Goal: Task Accomplishment & Management: Complete application form

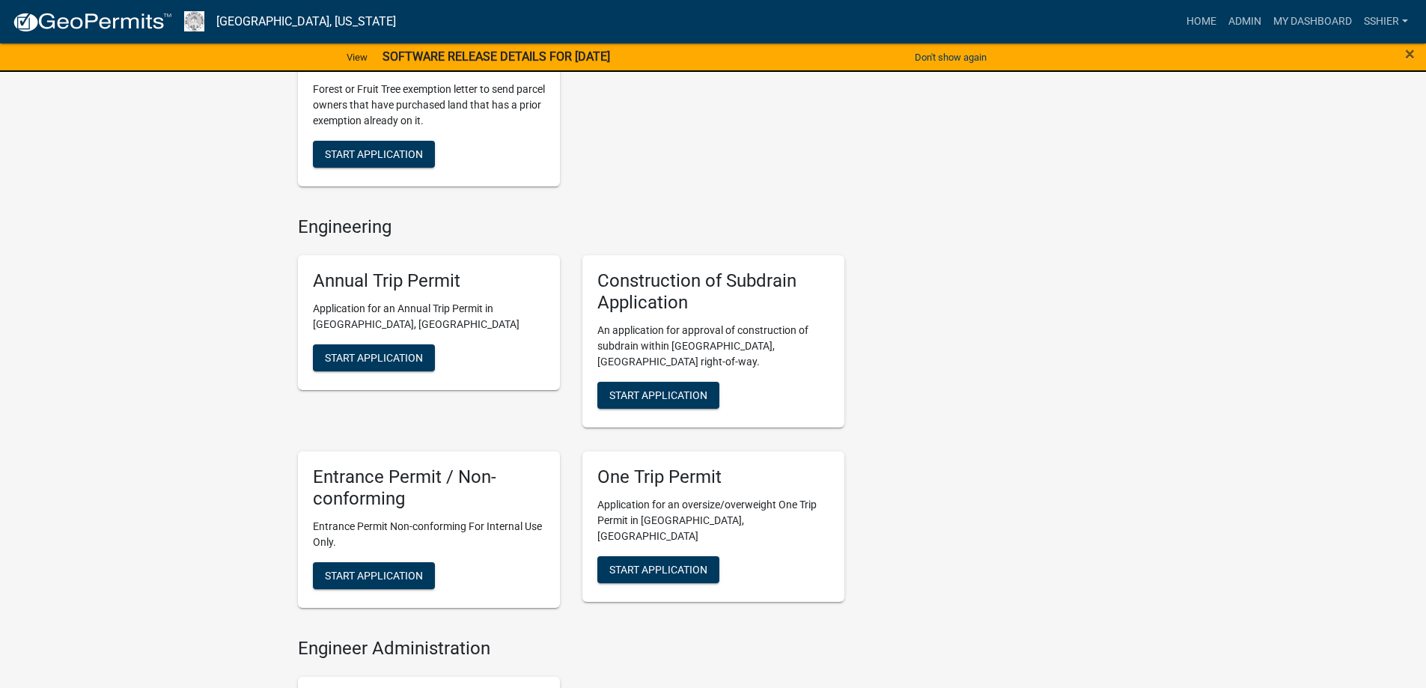
scroll to position [1796, 0]
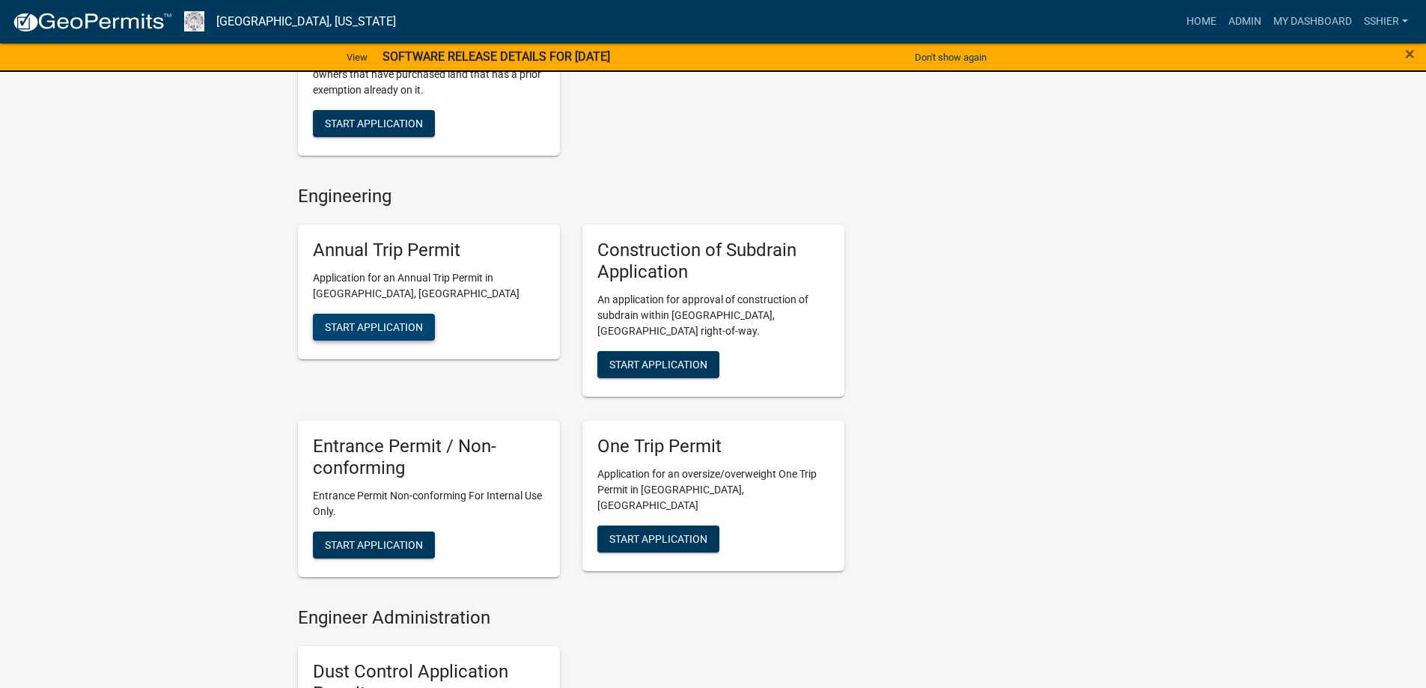
click at [373, 321] on span "Start Application" at bounding box center [374, 327] width 98 height 12
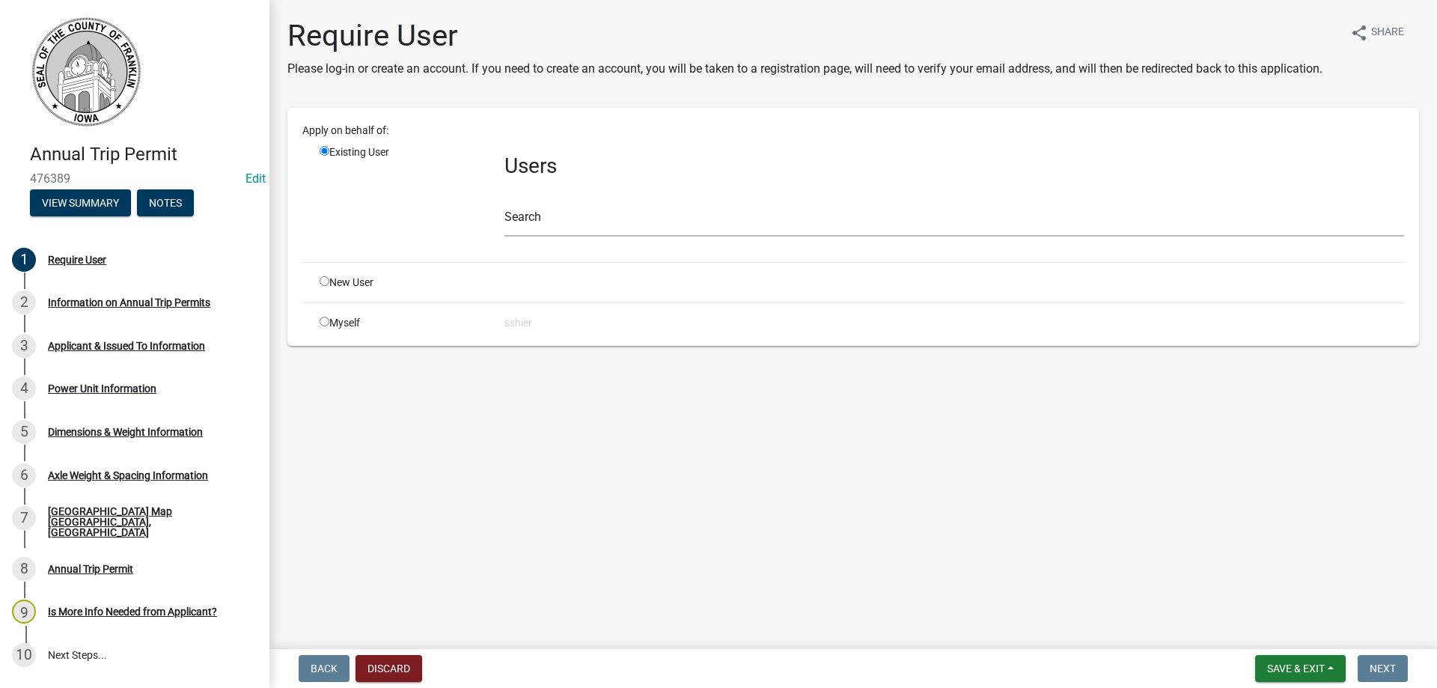
click at [323, 322] on input "radio" at bounding box center [325, 322] width 10 height 10
radio input "true"
radio input "false"
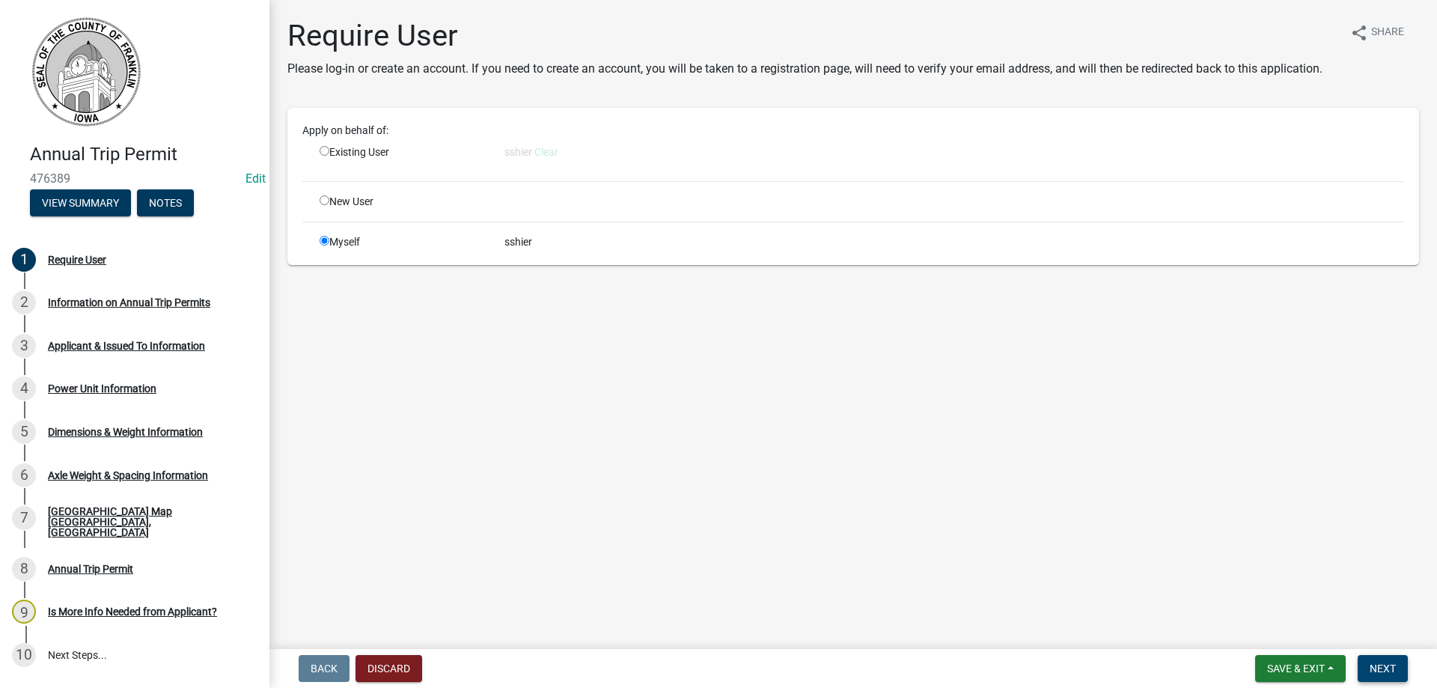
click at [1390, 665] on span "Next" at bounding box center [1383, 668] width 26 height 12
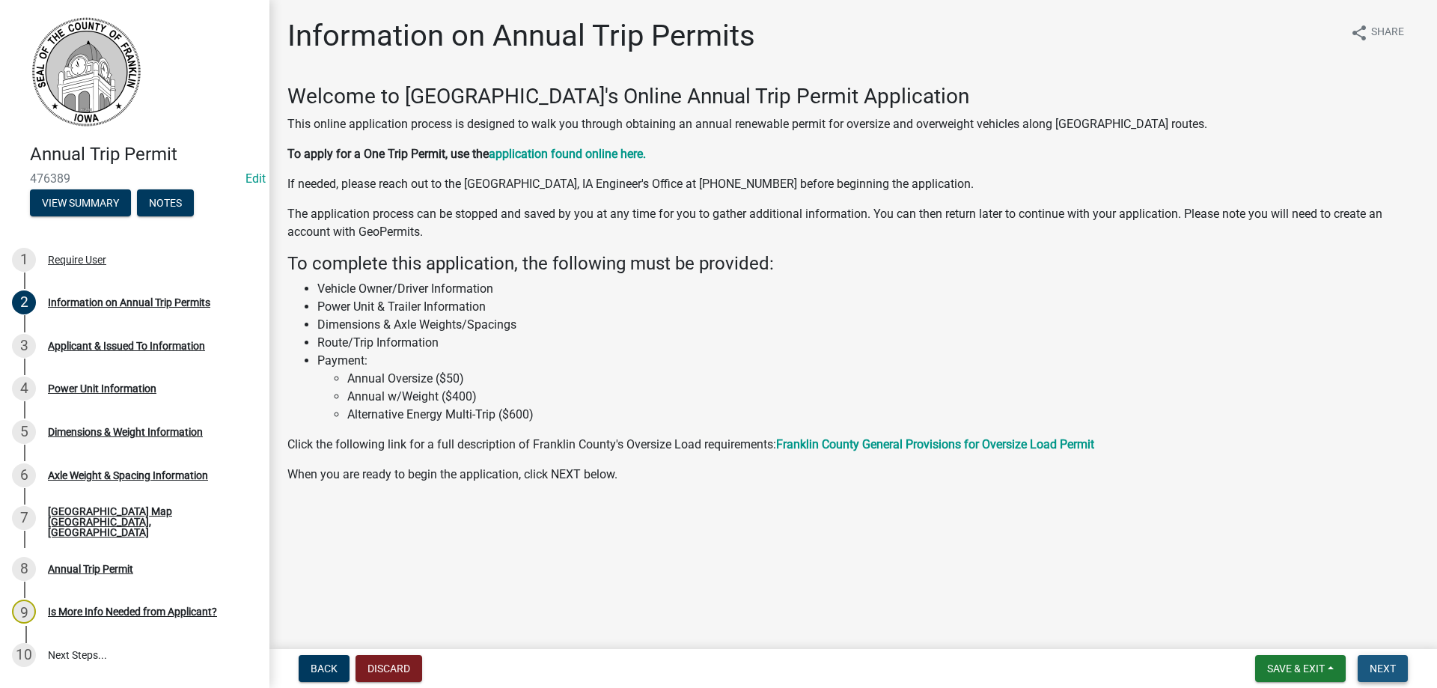
click at [1395, 665] on span "Next" at bounding box center [1383, 668] width 26 height 12
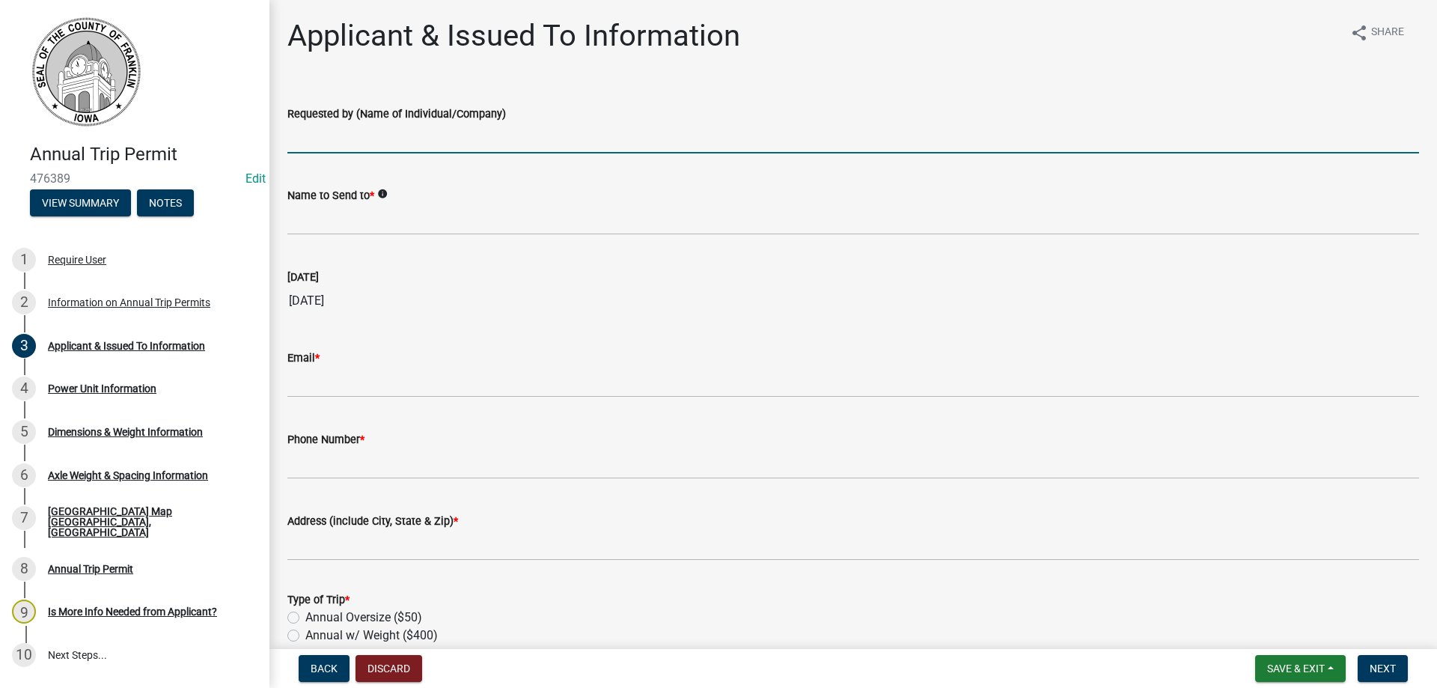
click at [364, 135] on input "Requested by (Name of Individual/Company)" at bounding box center [853, 138] width 1132 height 31
type input "[PERSON_NAME] & Sons tiling"
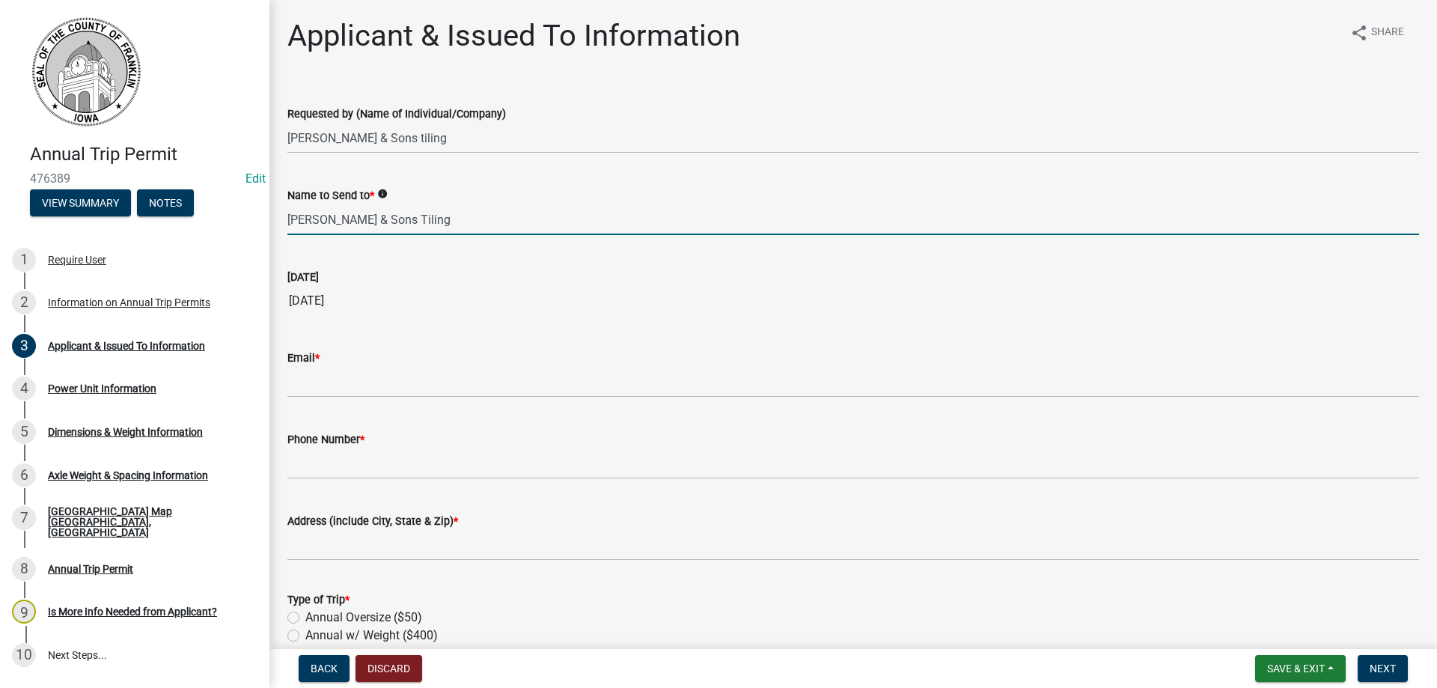
type input "[PERSON_NAME] & Sons Tiling"
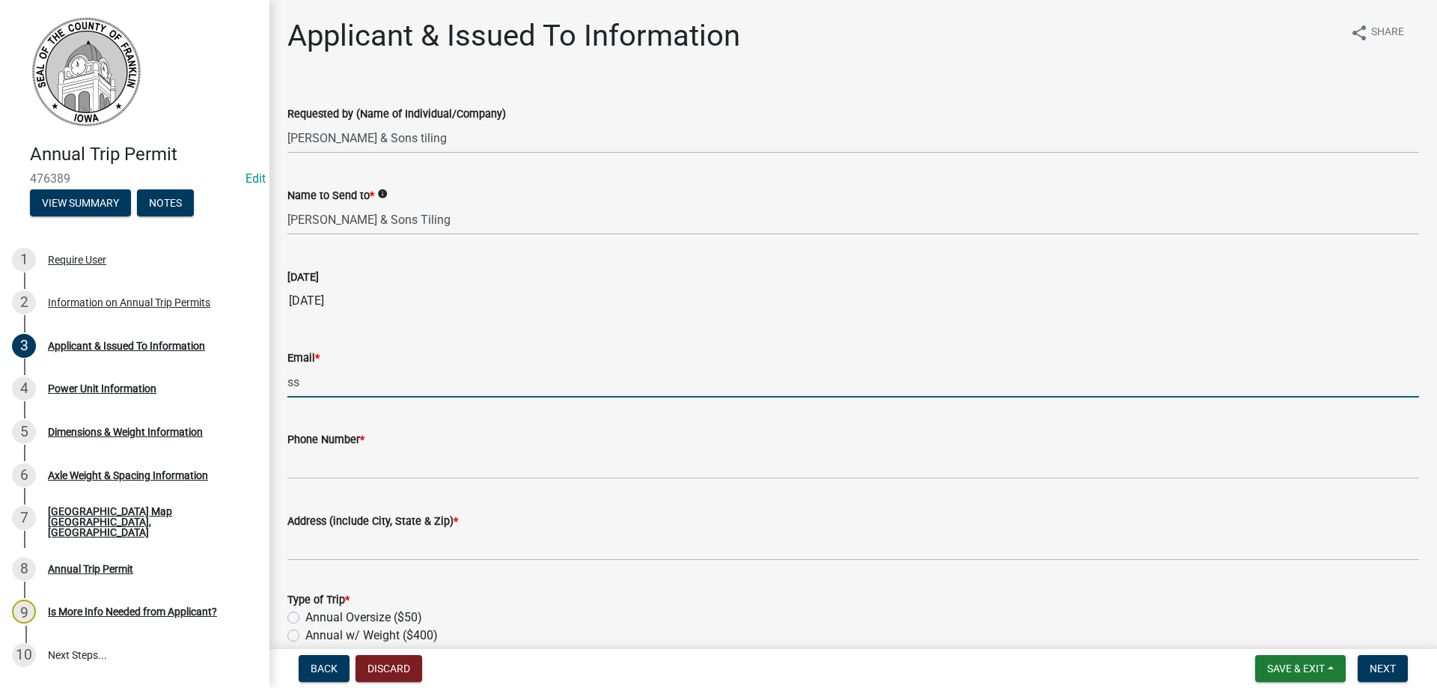
type input "s"
type input "[EMAIL_ADDRESS][DOMAIN_NAME]"
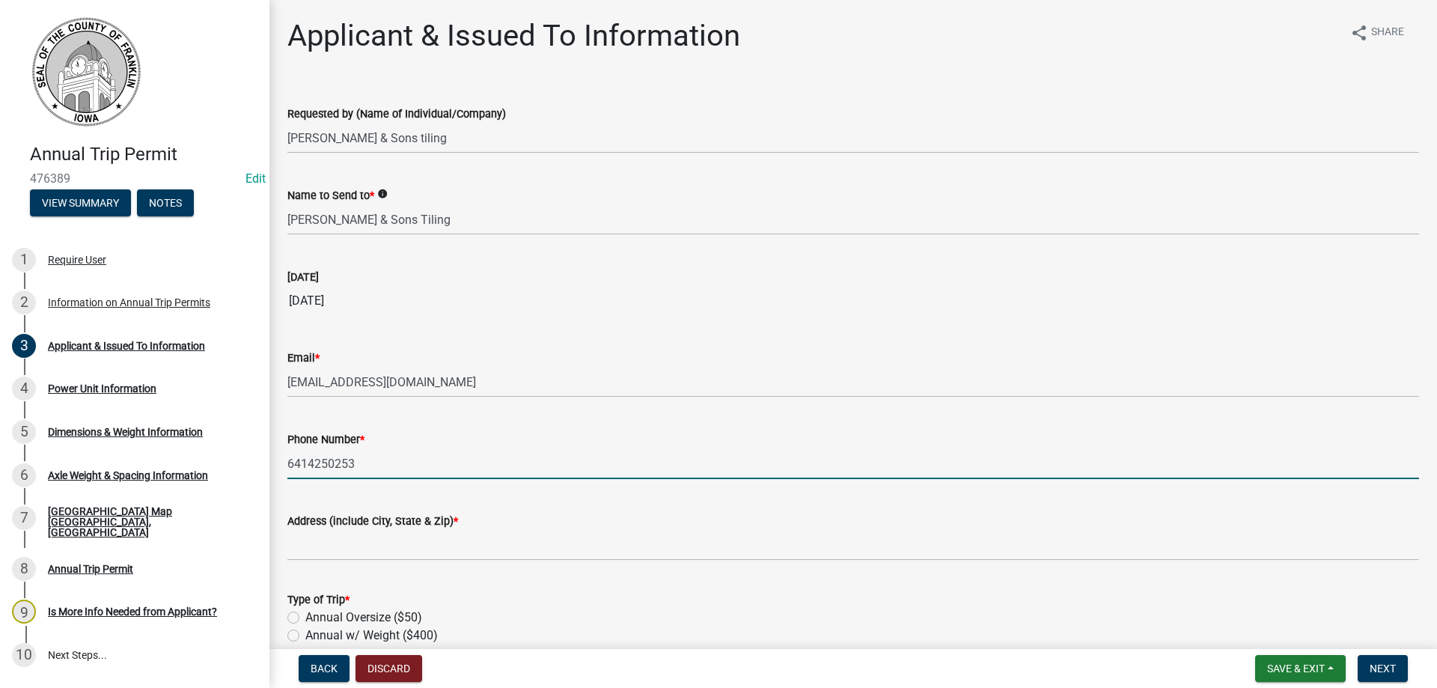
type input "6414250253"
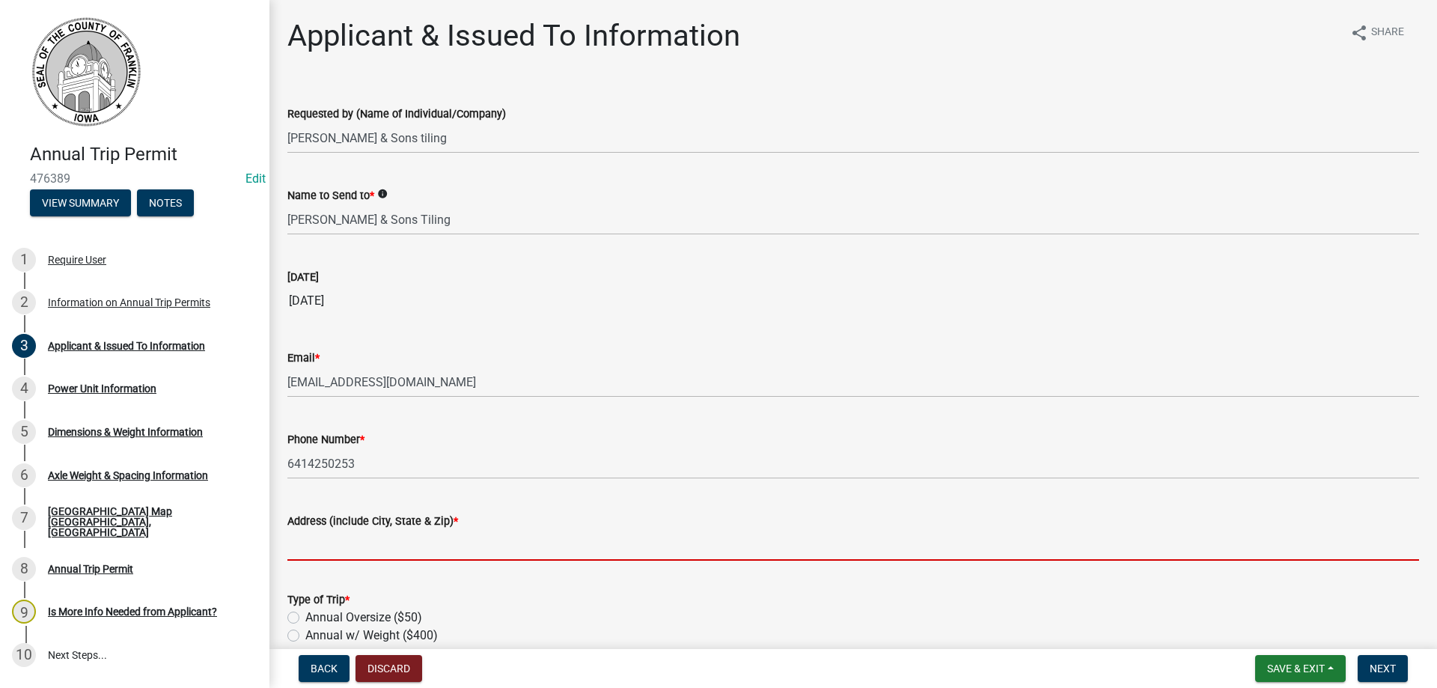
click at [314, 553] on input "Address (include City, State & Zip) *" at bounding box center [853, 545] width 1132 height 31
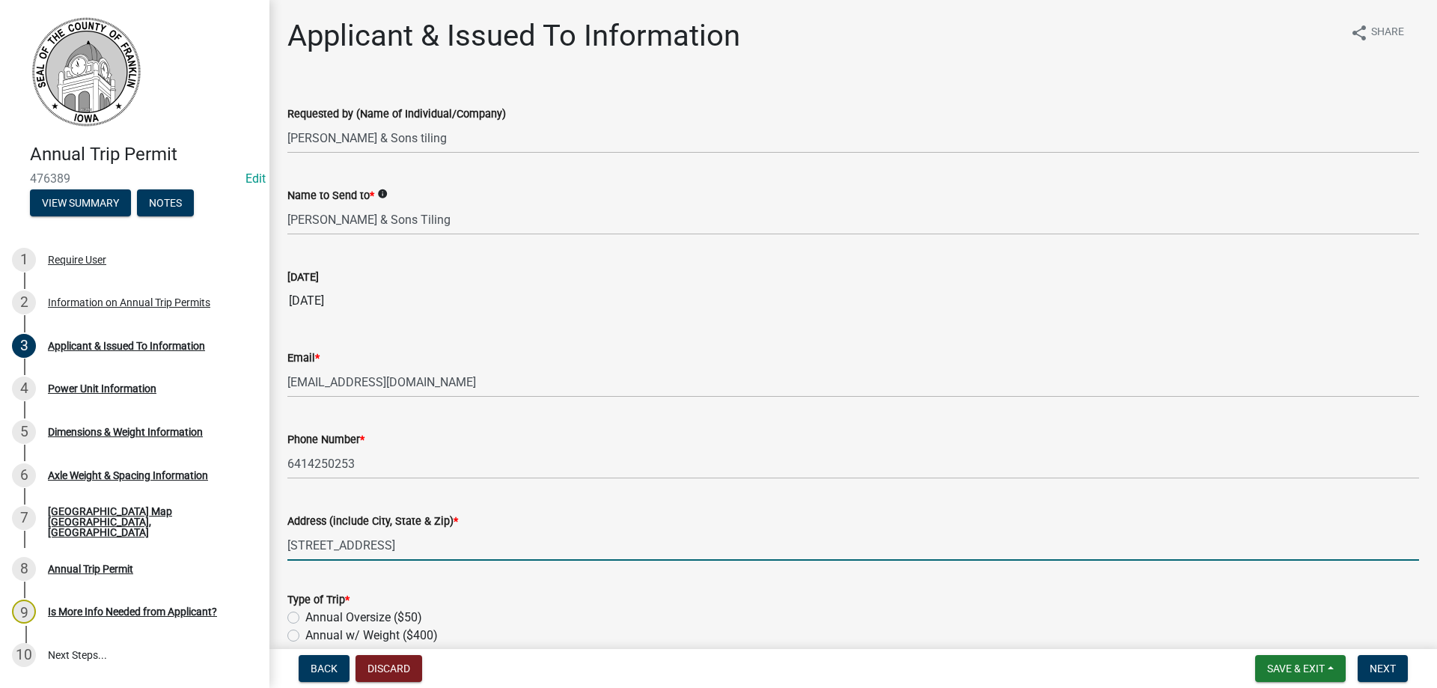
type input "[STREET_ADDRESS]"
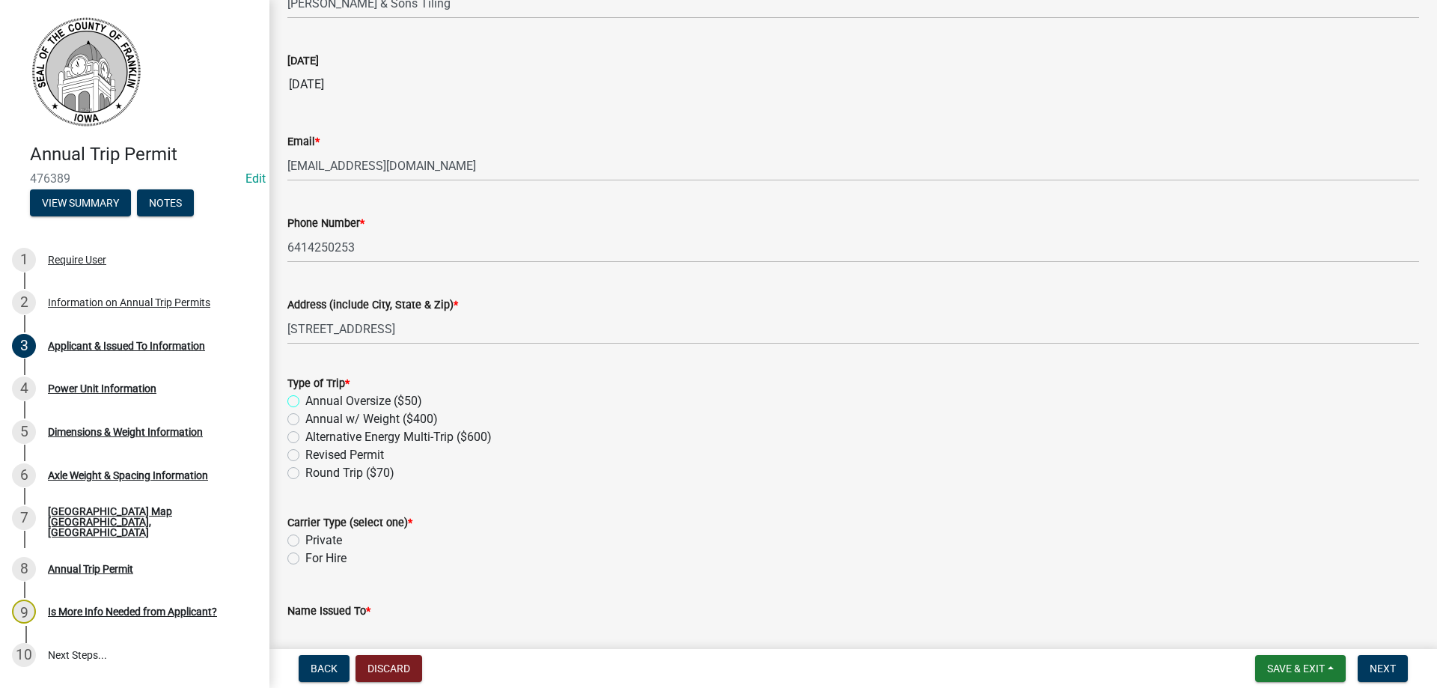
scroll to position [225, 0]
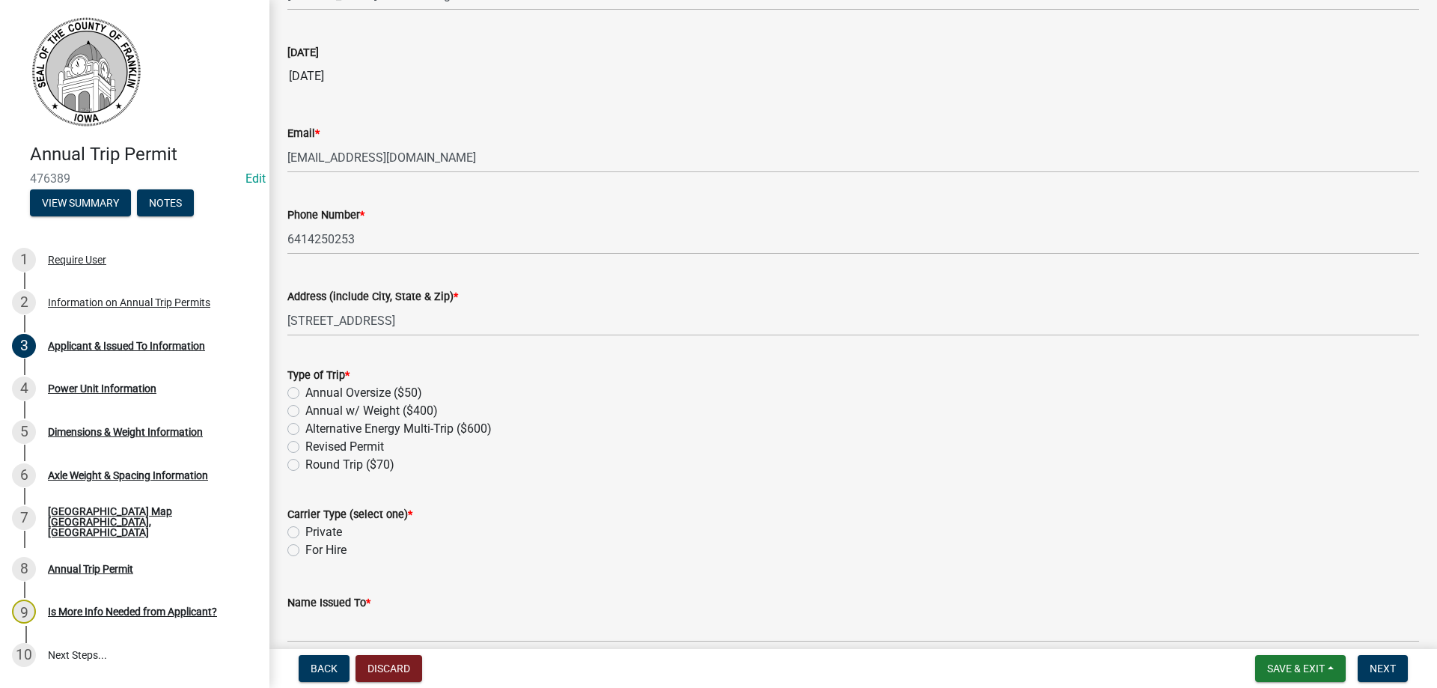
click at [305, 407] on label "Annual w/ Weight ($400)" at bounding box center [371, 411] width 132 height 18
click at [305, 407] on input "Annual w/ Weight ($400)" at bounding box center [310, 407] width 10 height 10
radio input "true"
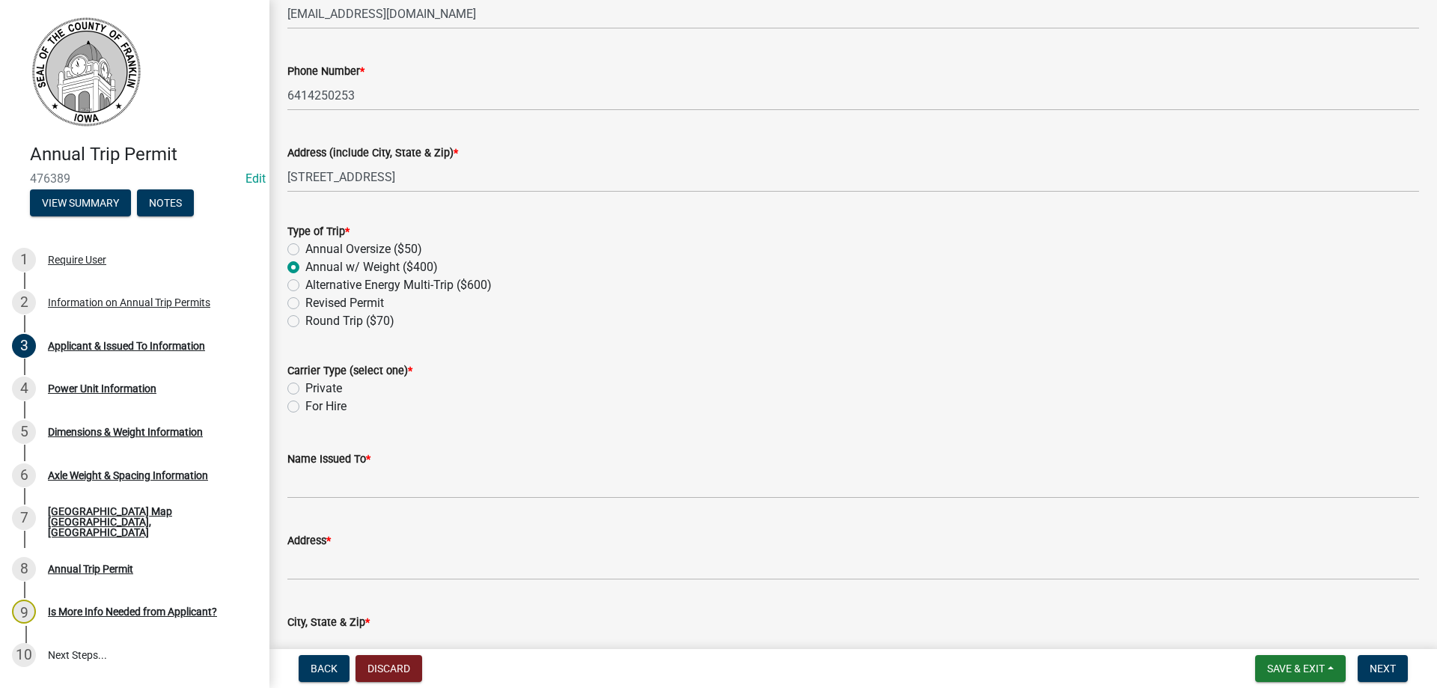
scroll to position [374, 0]
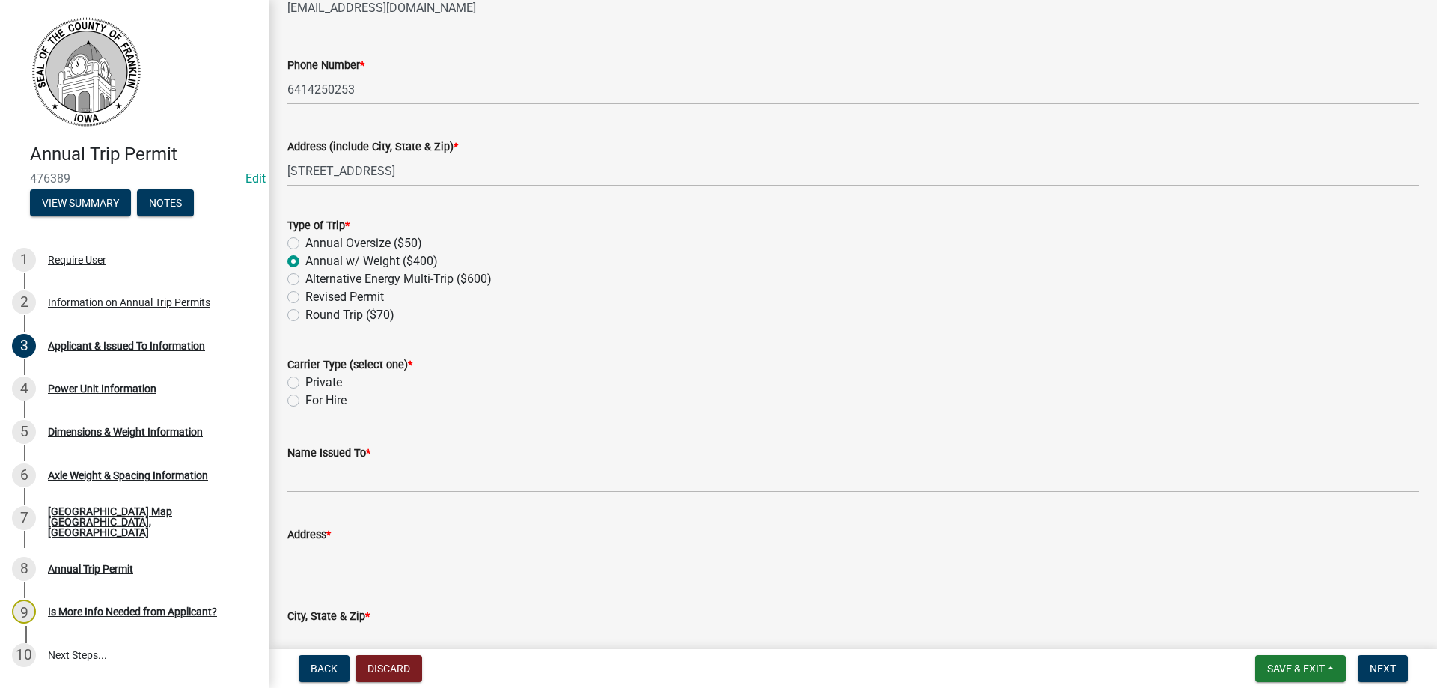
drag, startPoint x: 293, startPoint y: 382, endPoint x: 400, endPoint y: 412, distance: 111.1
click at [305, 382] on label "Private" at bounding box center [323, 383] width 37 height 18
click at [305, 382] on input "Private" at bounding box center [310, 379] width 10 height 10
radio input "true"
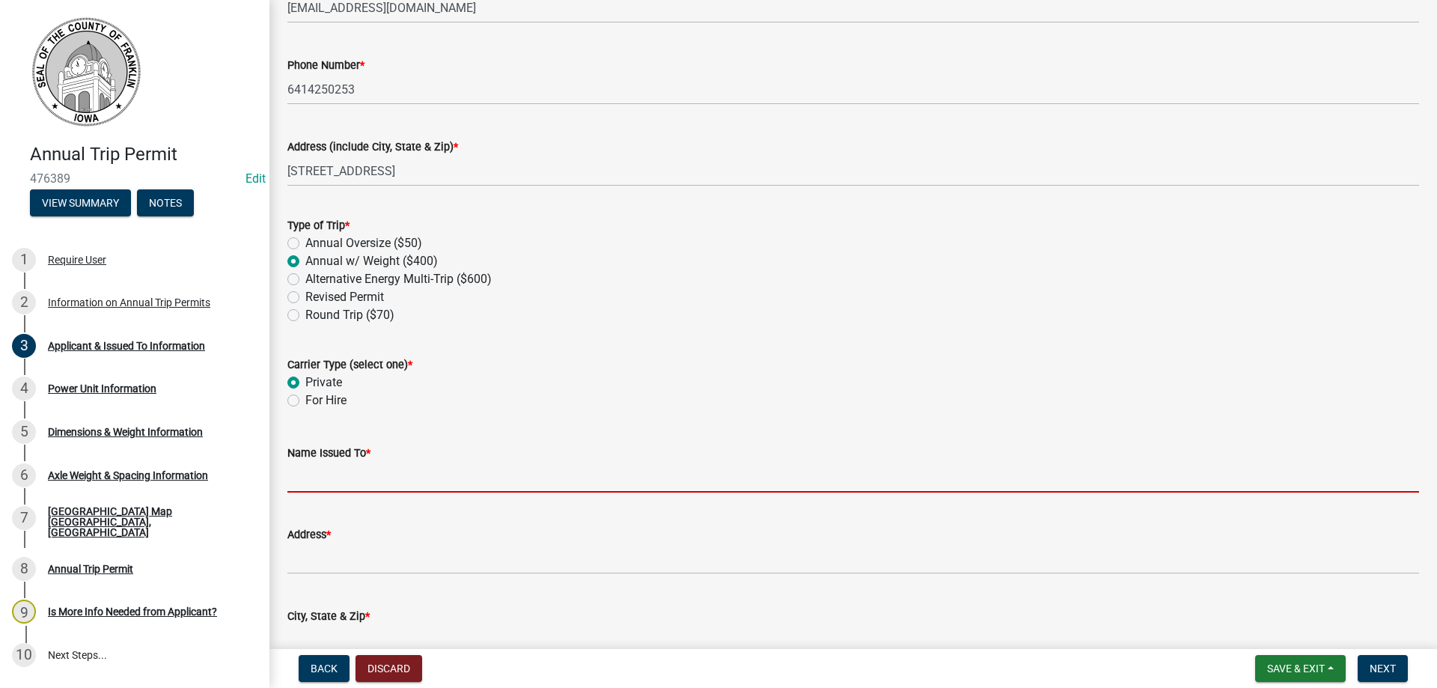
drag, startPoint x: 320, startPoint y: 476, endPoint x: 344, endPoint y: 475, distance: 23.3
click at [329, 475] on input "Name Issued To *" at bounding box center [853, 477] width 1132 height 31
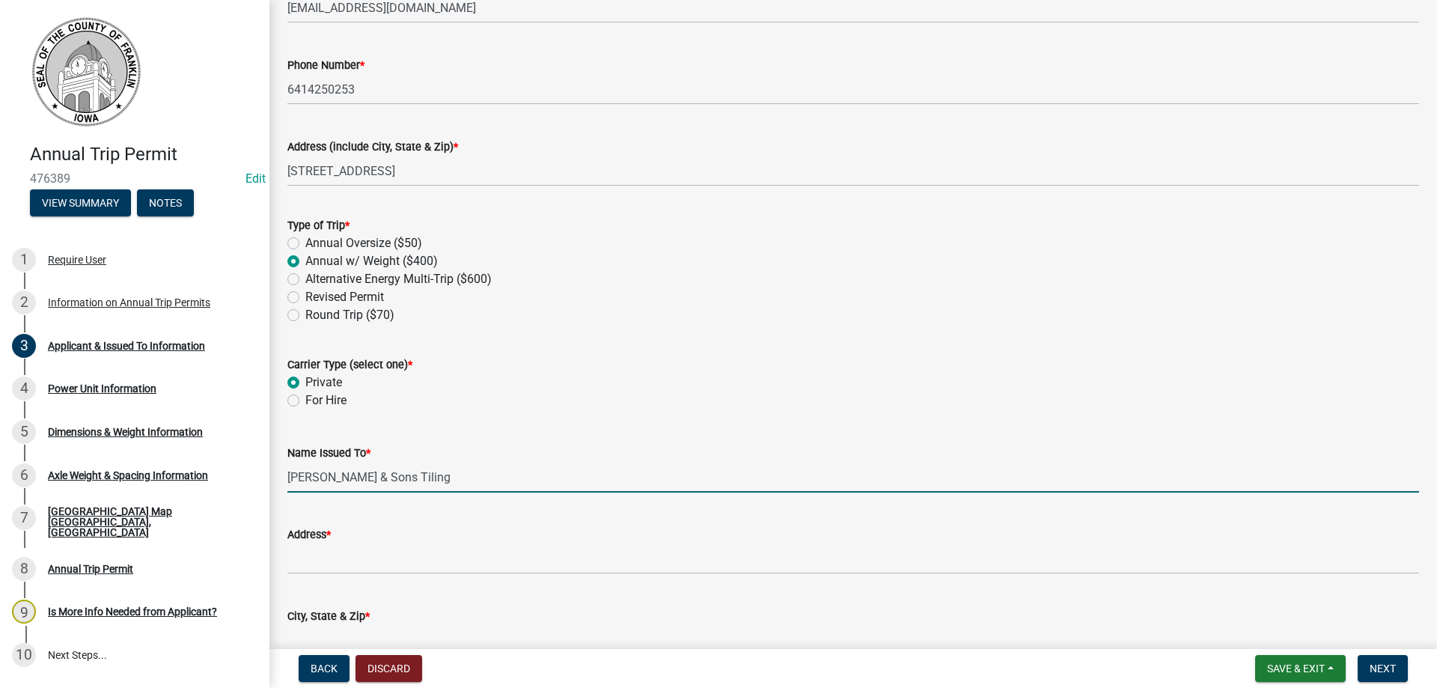
type input "[PERSON_NAME] & Sons Tiling"
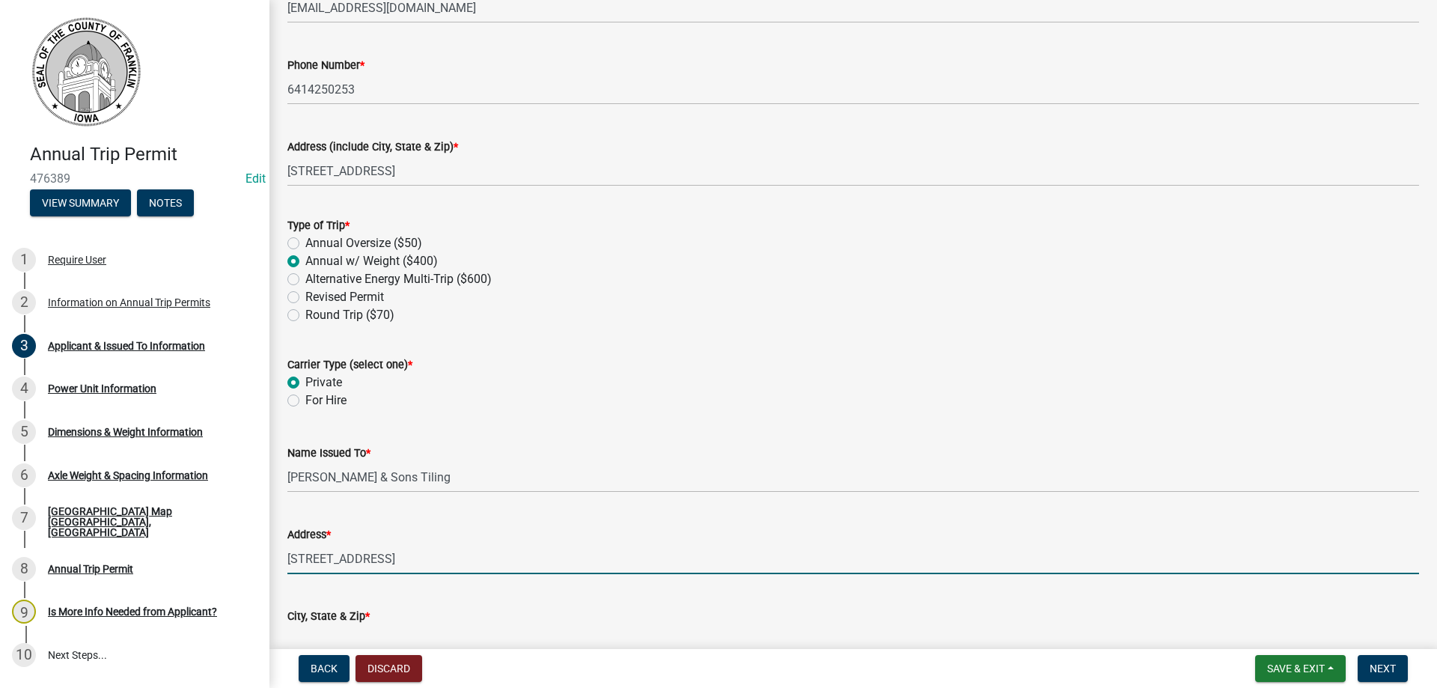
type input "[STREET_ADDRESS]"
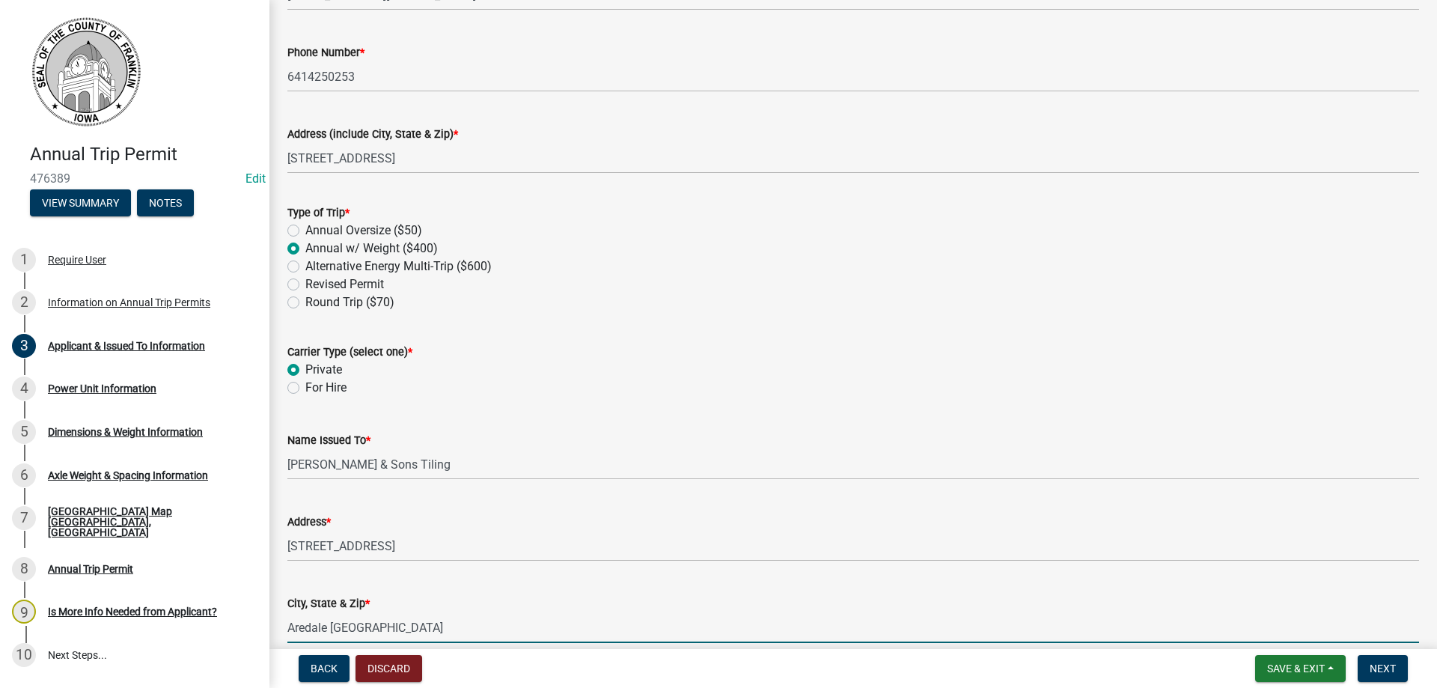
type input "Aredale [GEOGRAPHIC_DATA]"
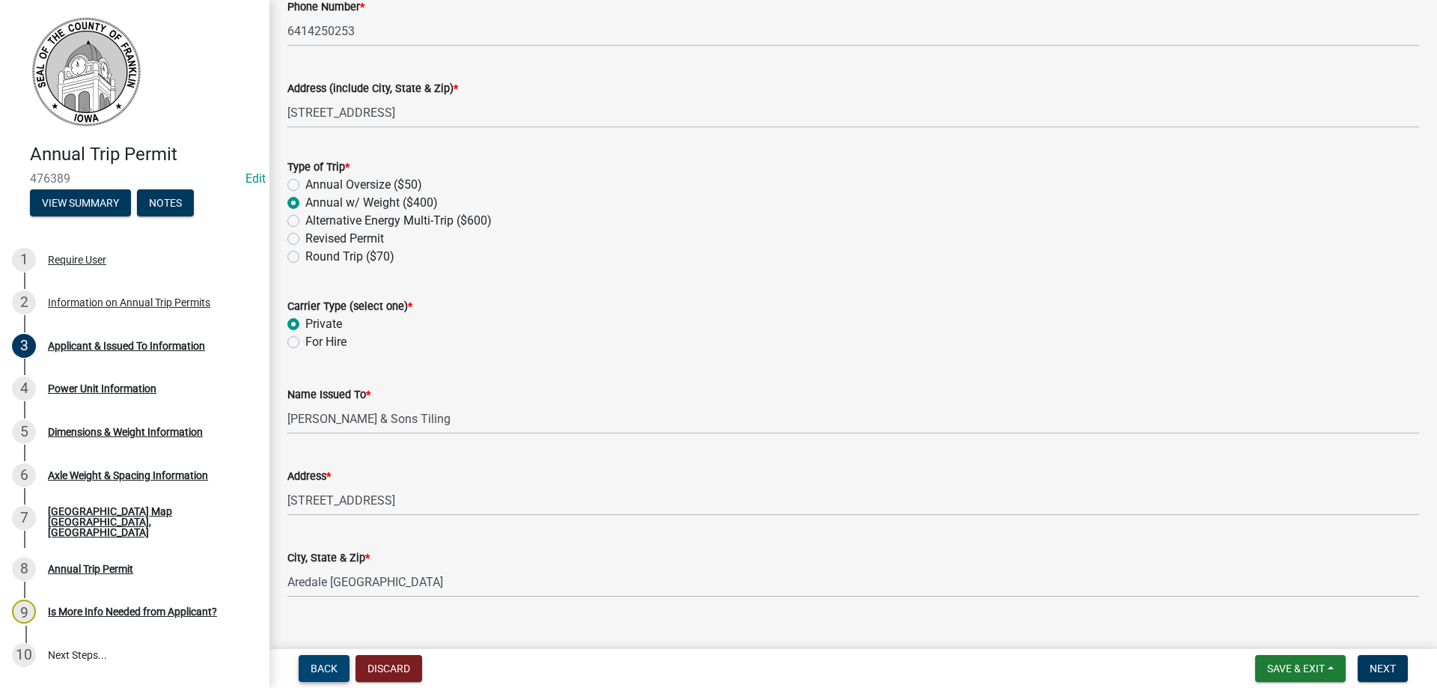
scroll to position [457, 0]
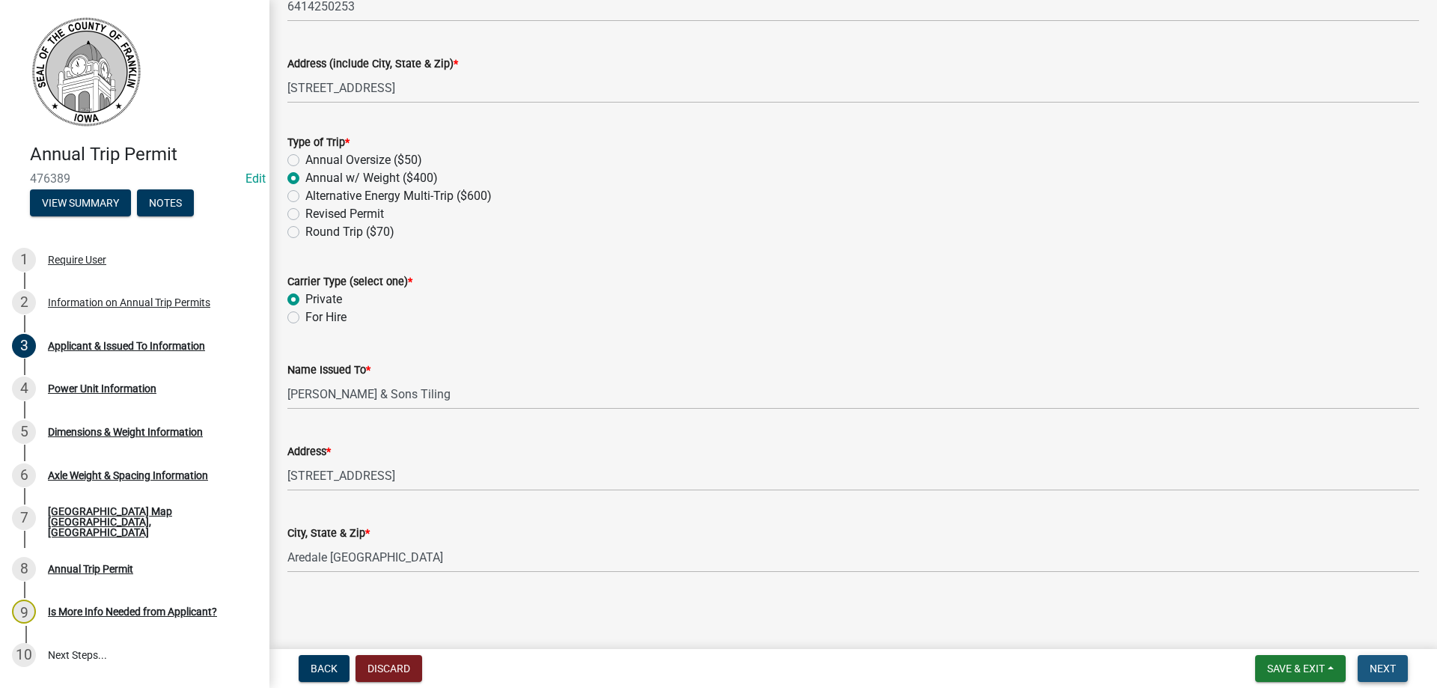
click at [1393, 664] on span "Next" at bounding box center [1383, 668] width 26 height 12
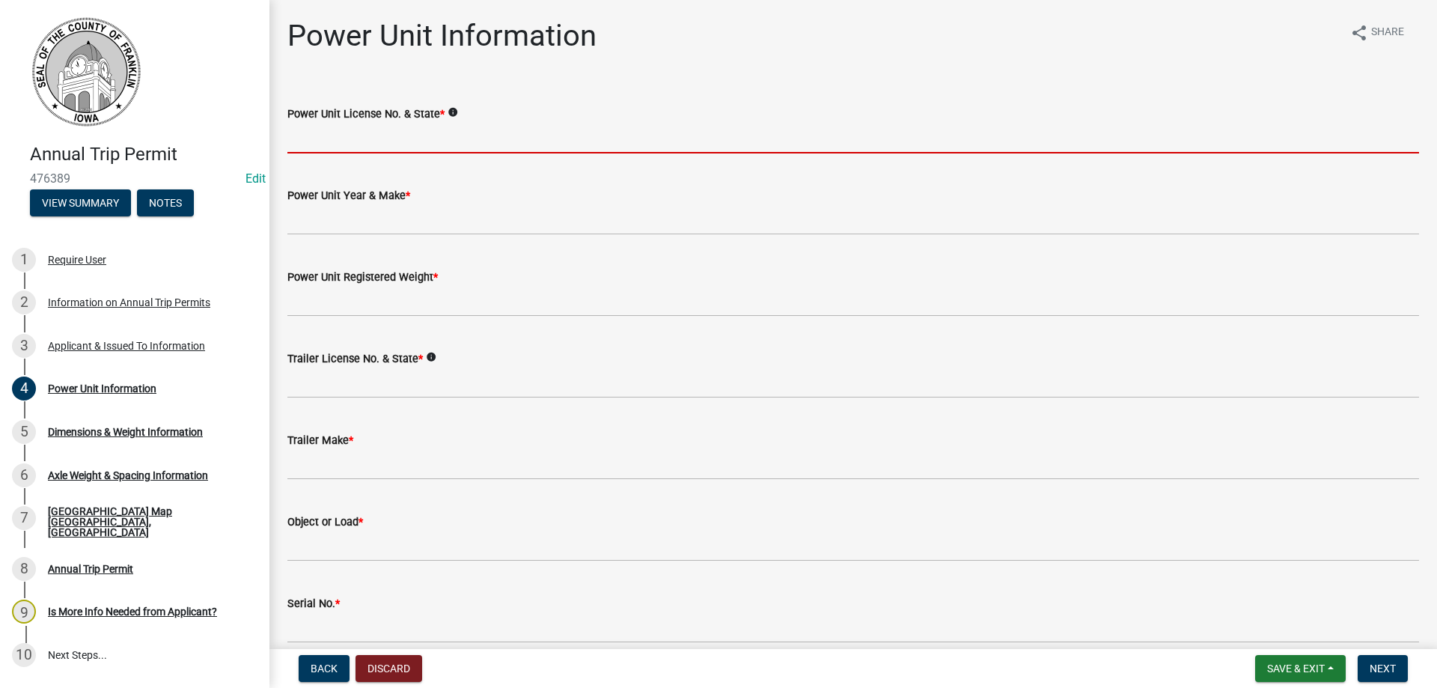
click at [379, 145] on input "Power Unit License No. & State *" at bounding box center [853, 138] width 1132 height 31
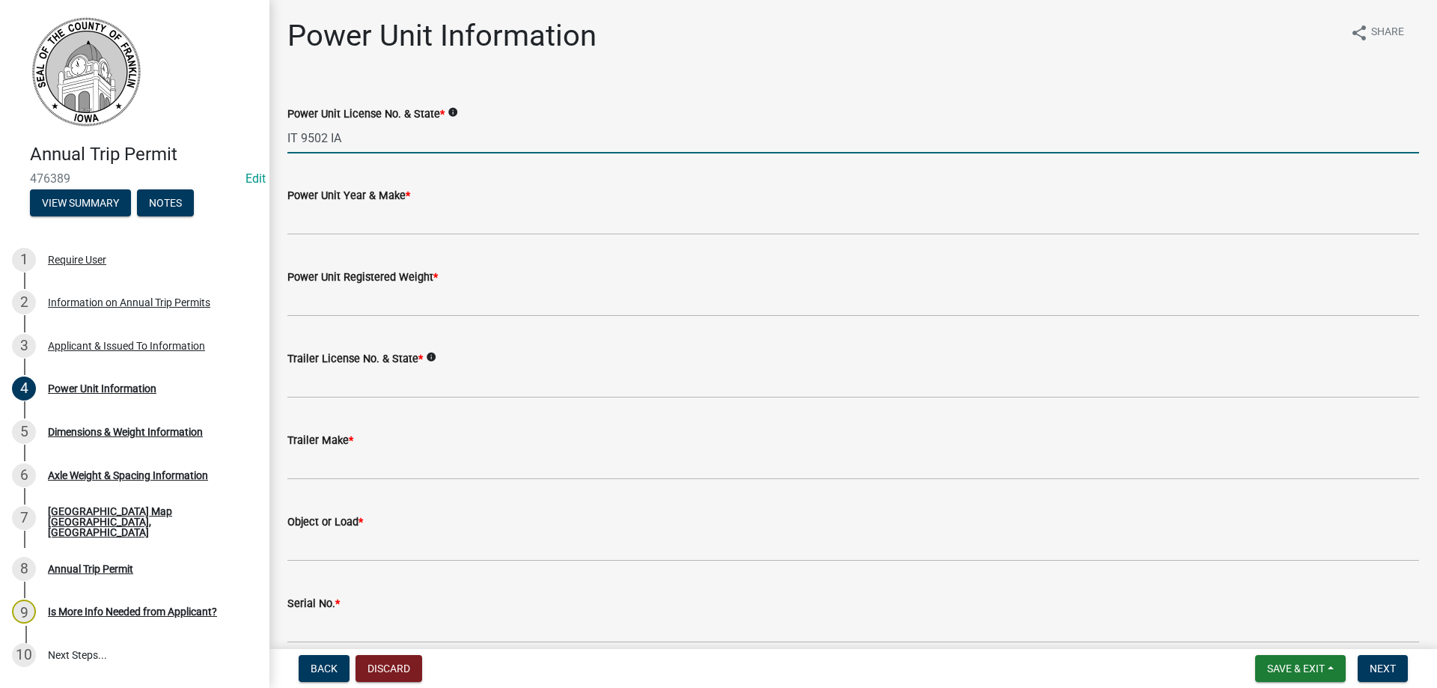
type input "IT 9502 IA"
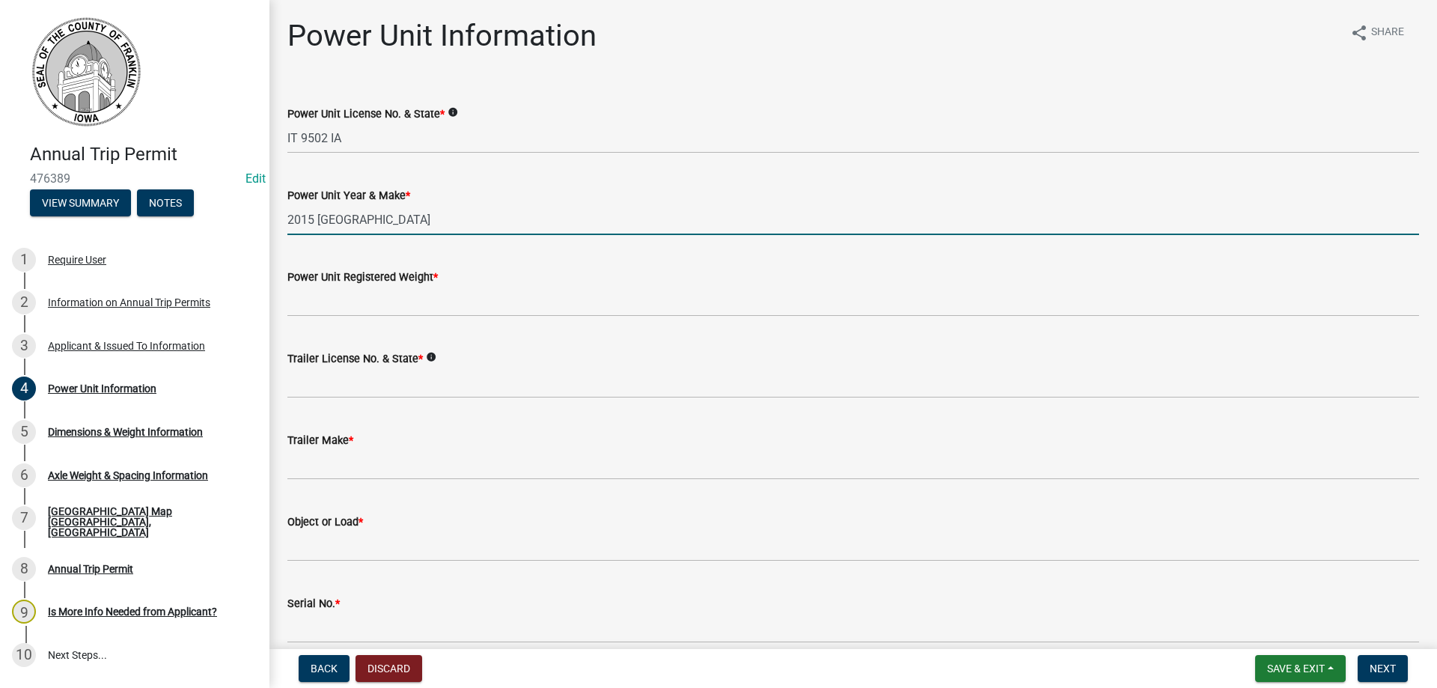
type input "2015 [GEOGRAPHIC_DATA]"
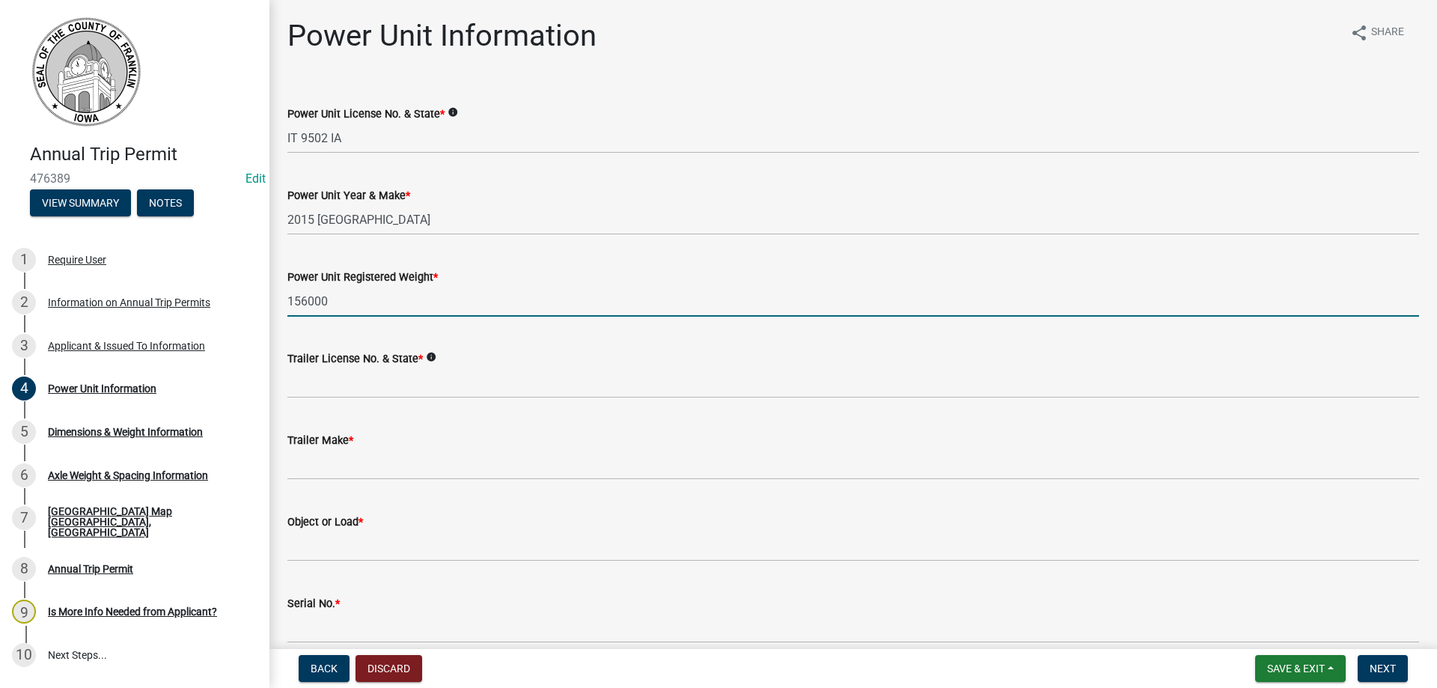
type input "156000"
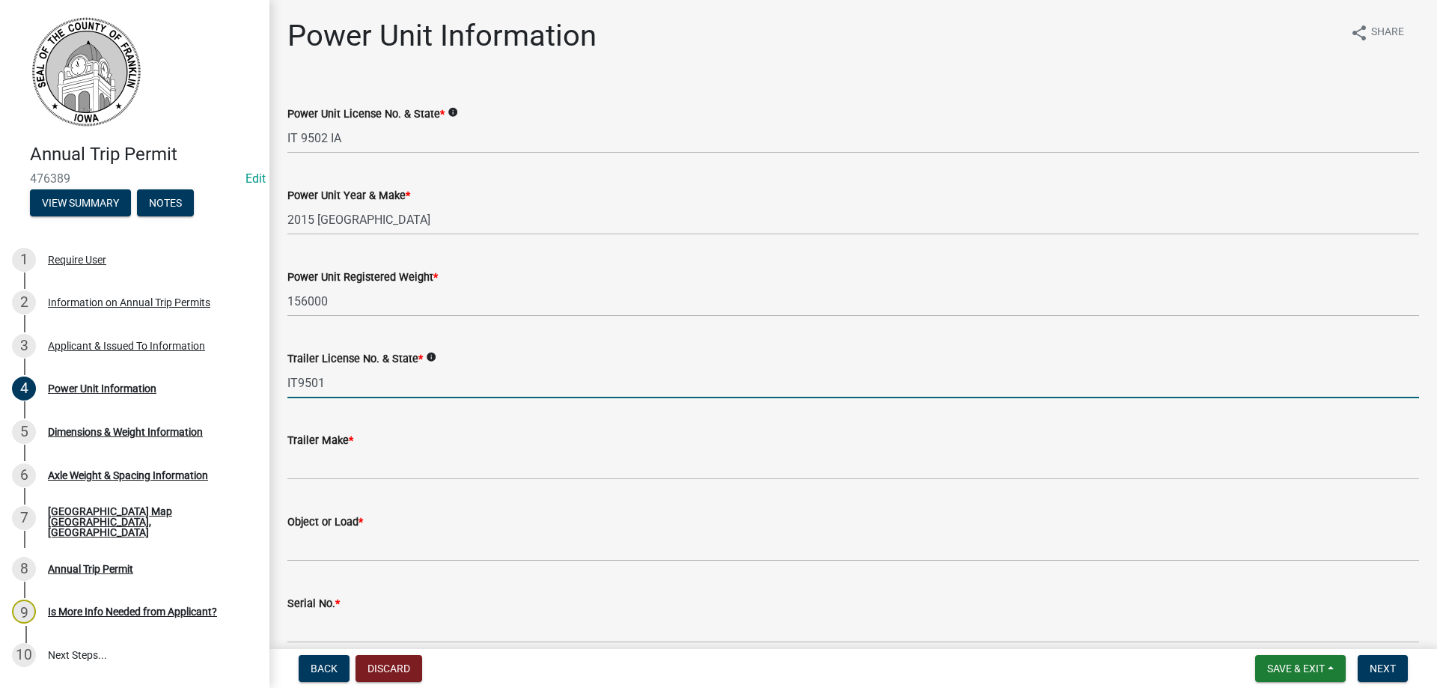
type input "IT9501"
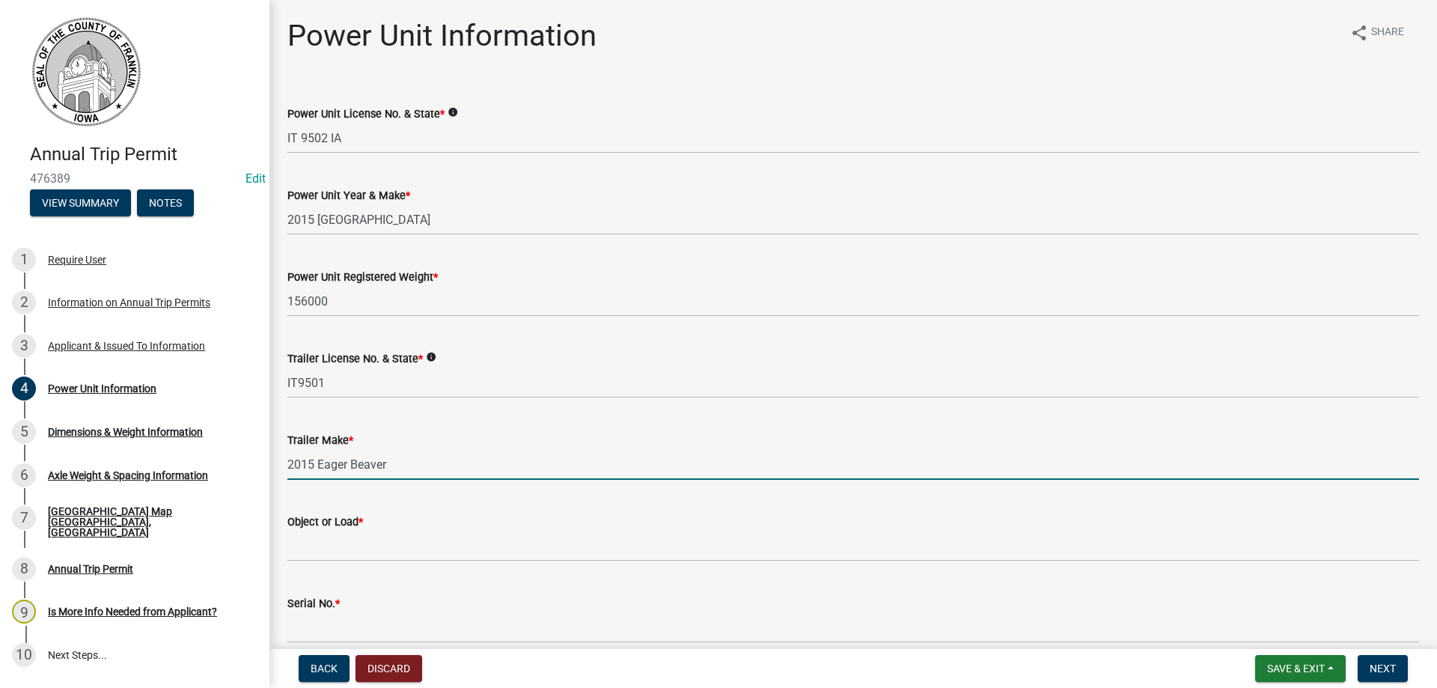
type input "2015 Eager Beaver"
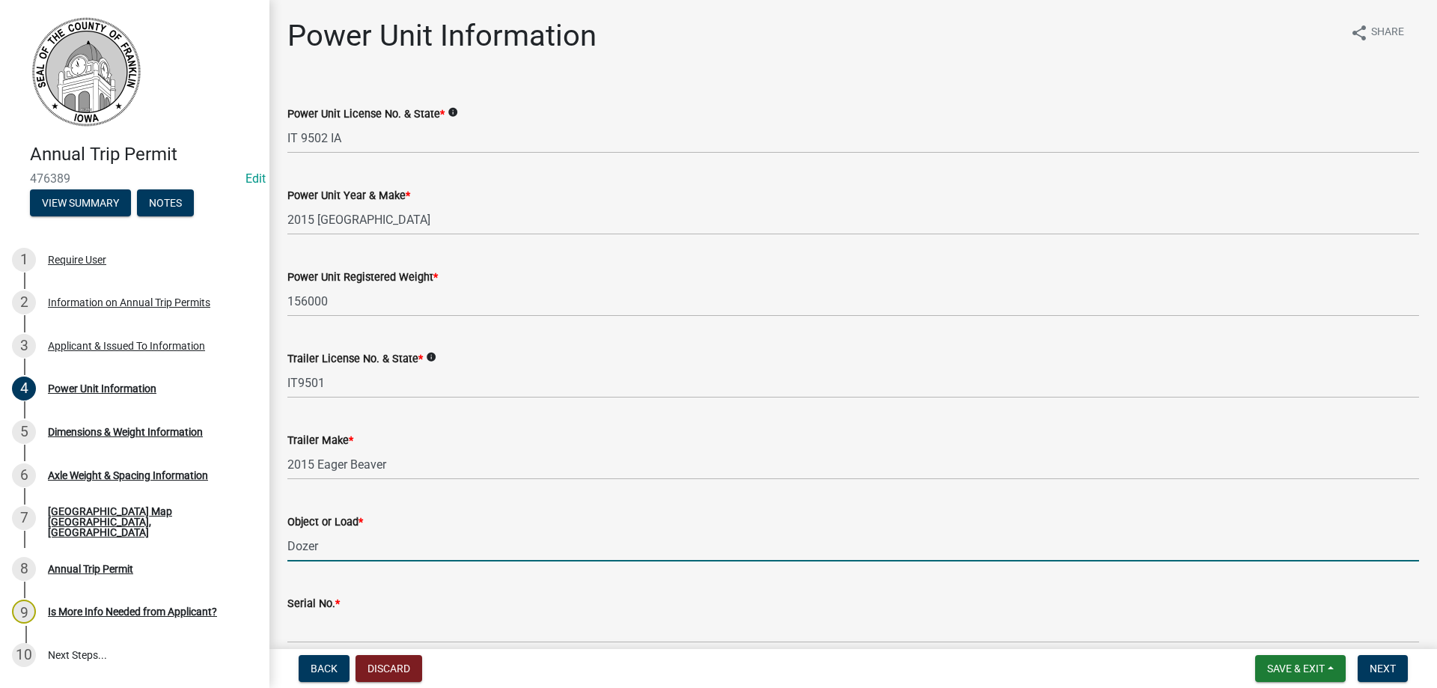
type input "Dozer"
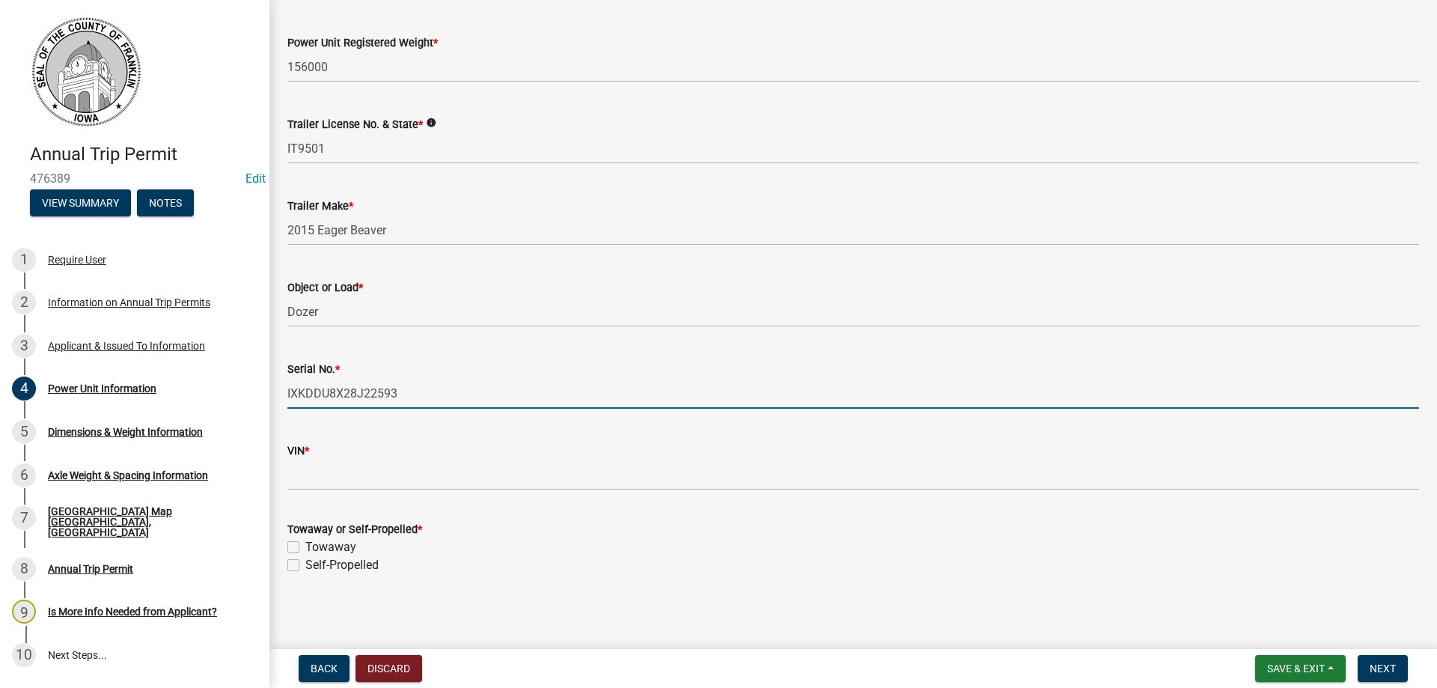
scroll to position [237, 0]
type input "IXKDDU8X28J22593"
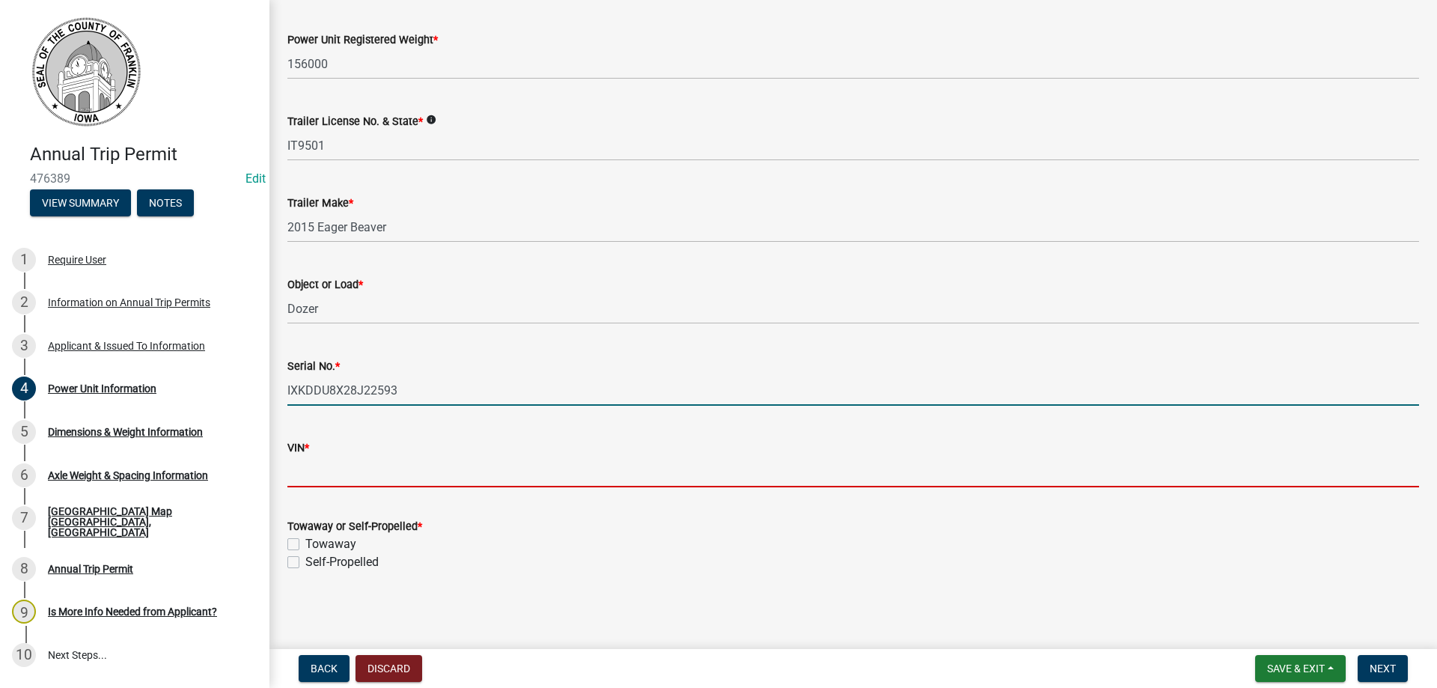
click at [360, 463] on input "VIN *" at bounding box center [853, 472] width 1132 height 31
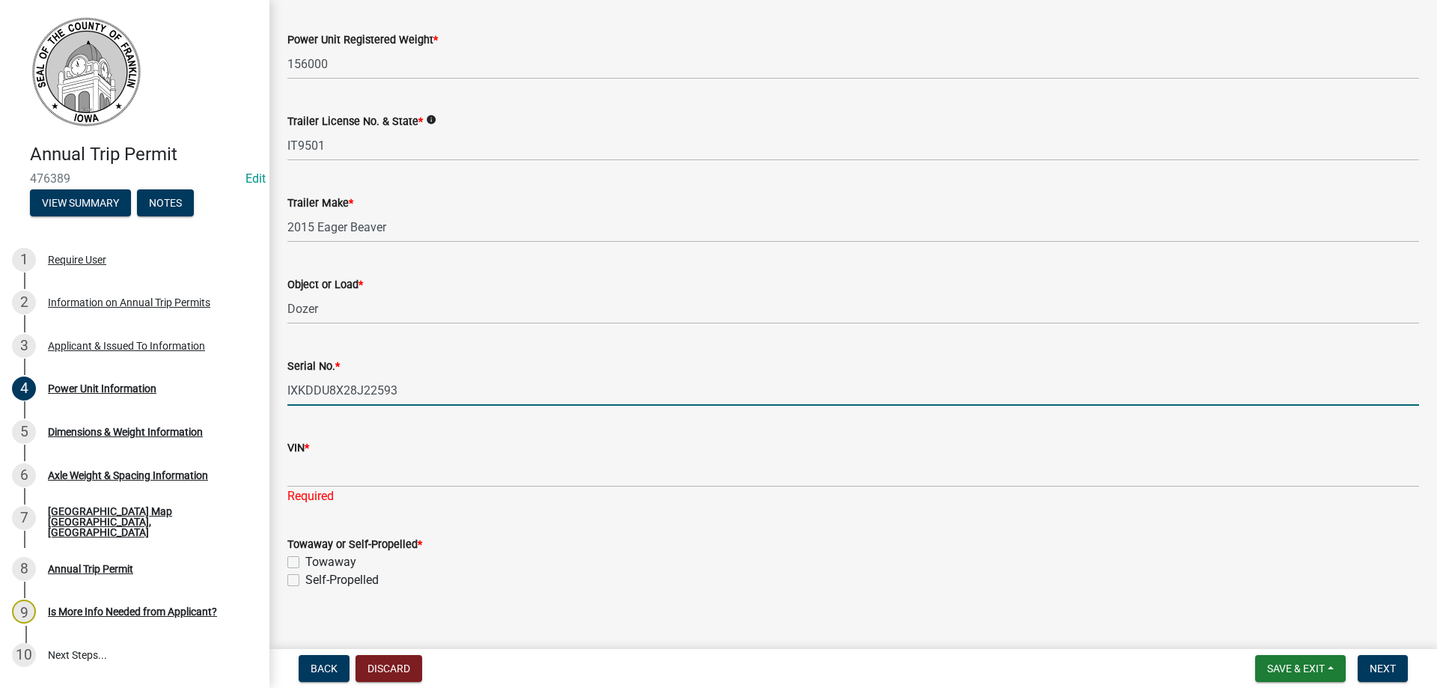
drag, startPoint x: 412, startPoint y: 396, endPoint x: 284, endPoint y: 382, distance: 128.7
click at [284, 382] on div "Serial No. * IXKDDU8X28J22593" at bounding box center [853, 371] width 1154 height 70
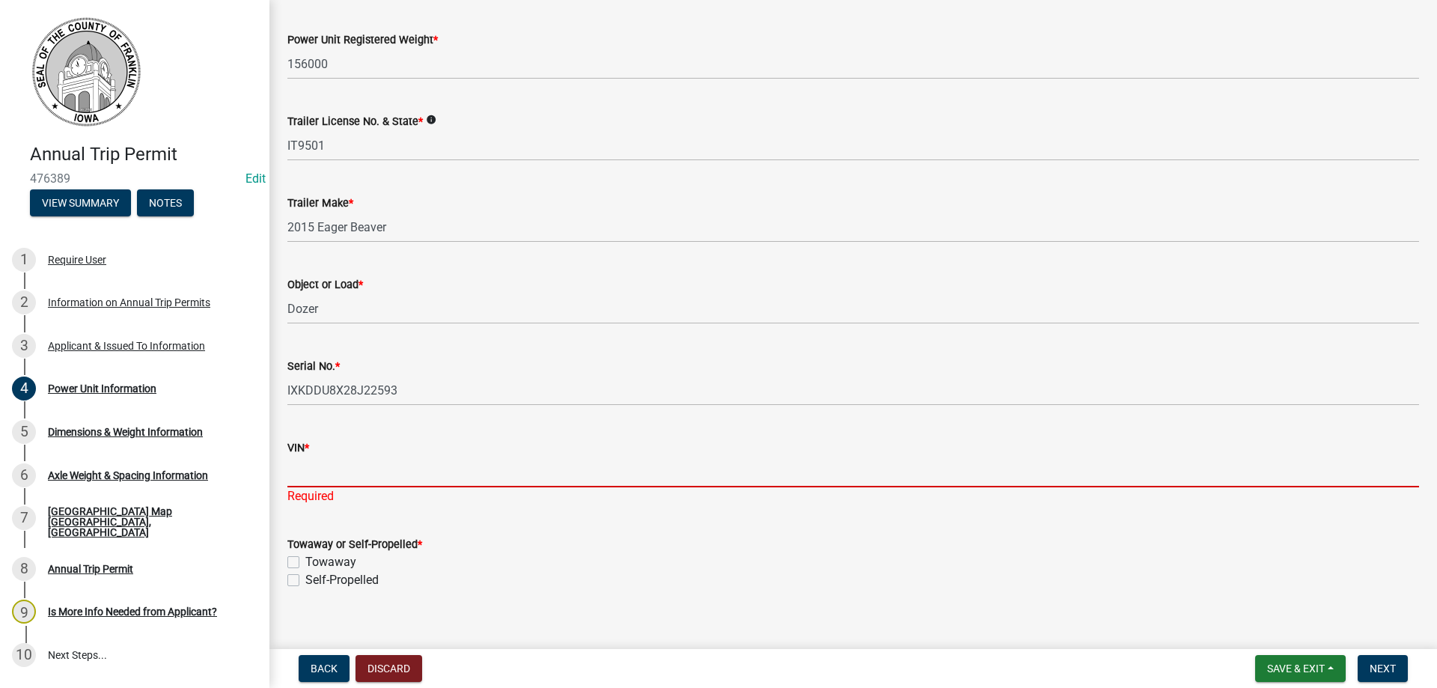
click at [315, 463] on input "VIN *" at bounding box center [853, 472] width 1132 height 31
paste input "IXKDDU8X28J22593"
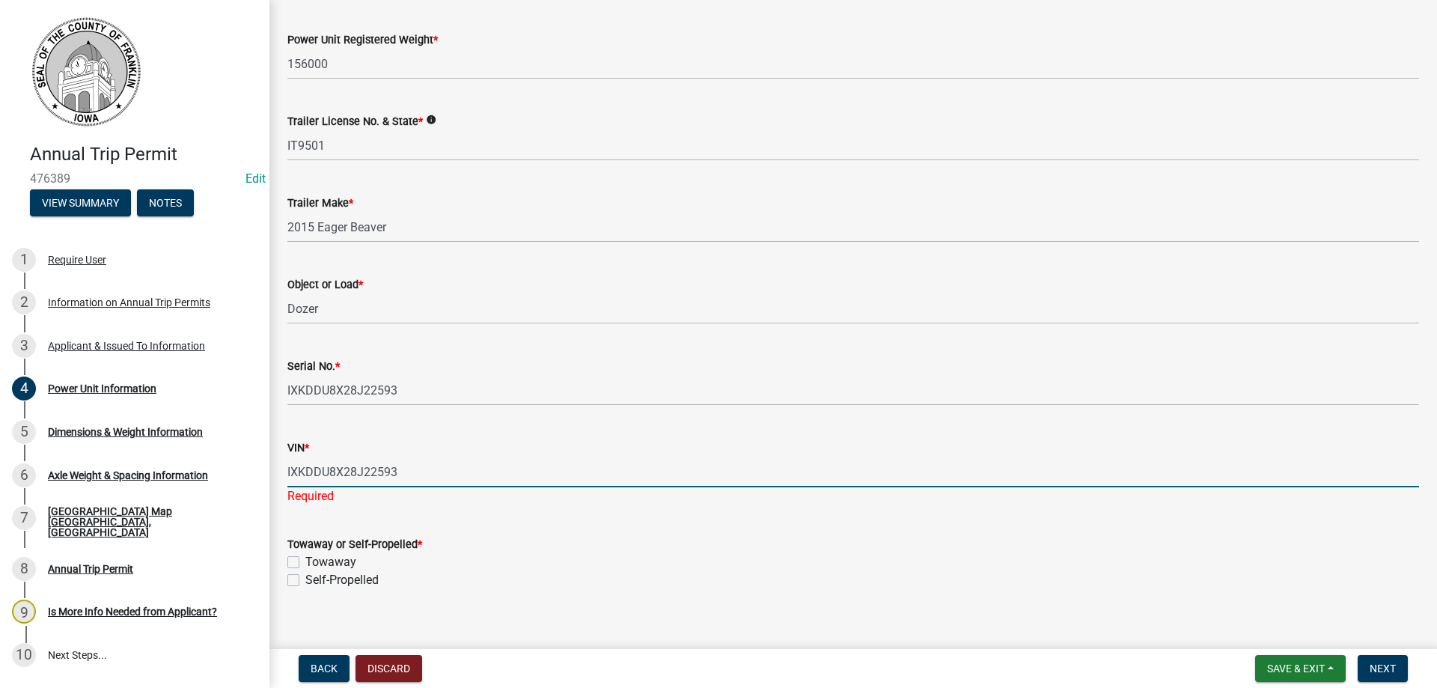
scroll to position [255, 0]
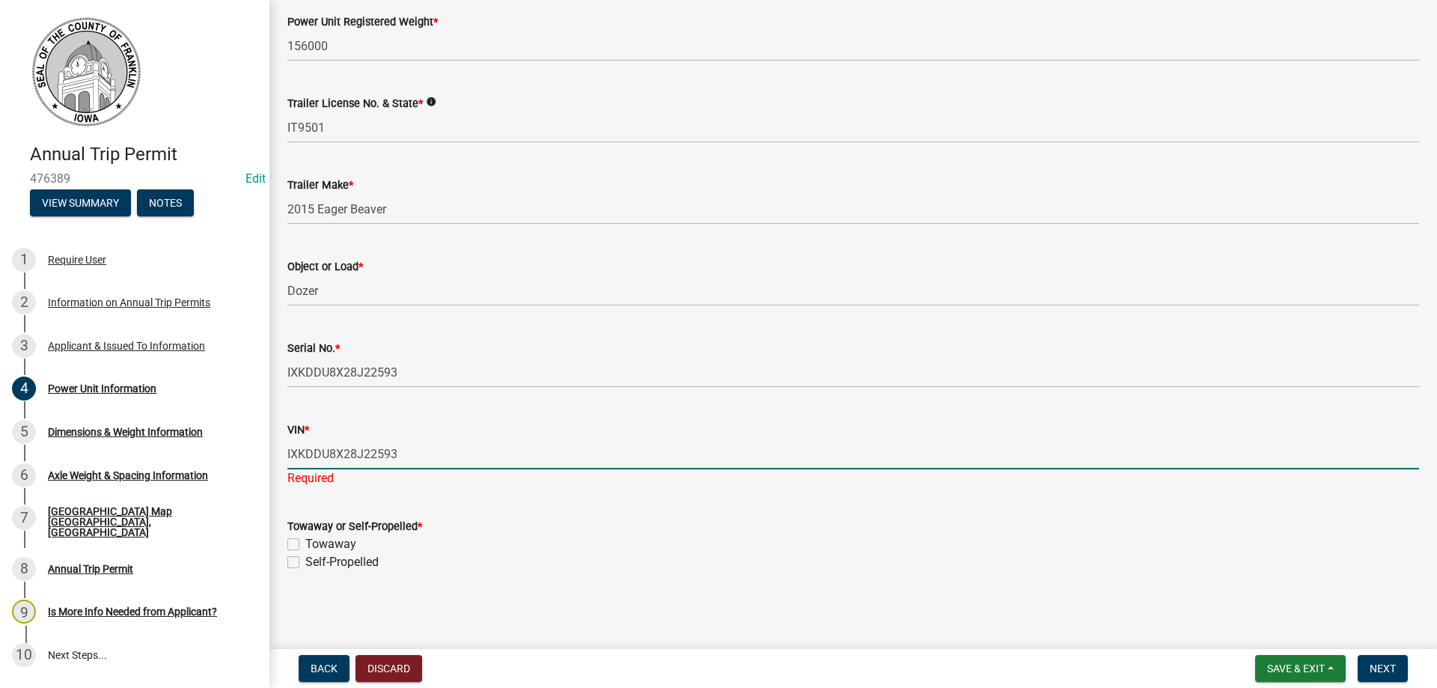
type input "IXKDDU8X28J22593"
click at [305, 543] on label "Towaway" at bounding box center [330, 544] width 51 height 18
click at [305, 543] on input "Towaway" at bounding box center [310, 540] width 10 height 10
checkbox input "true"
checkbox input "false"
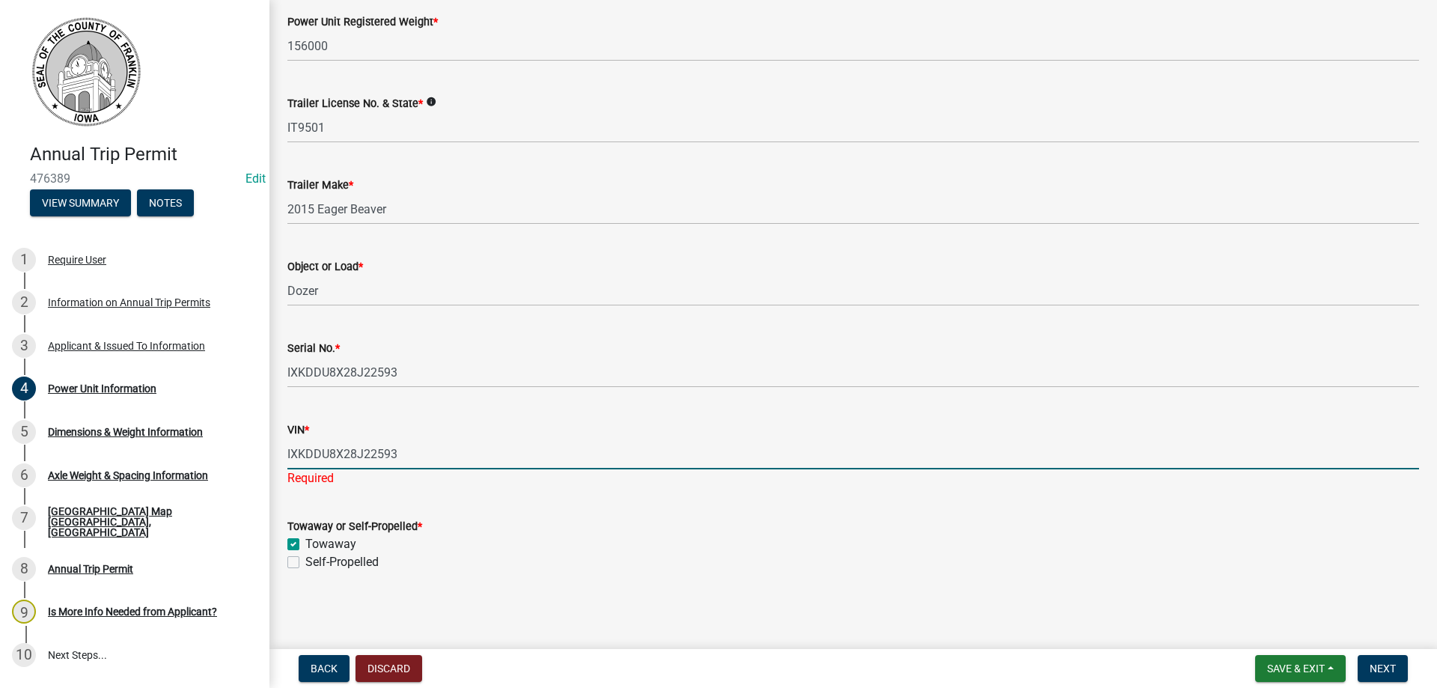
scroll to position [237, 0]
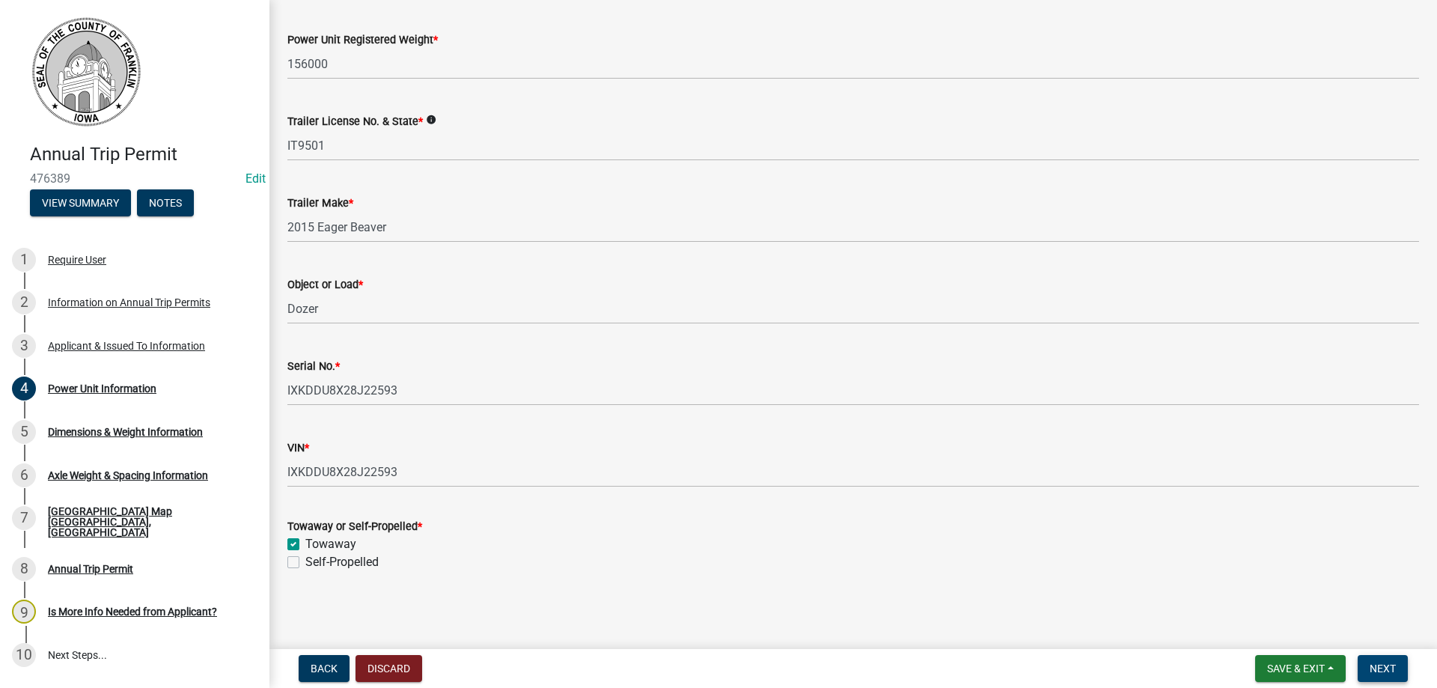
click at [1393, 670] on span "Next" at bounding box center [1383, 668] width 26 height 12
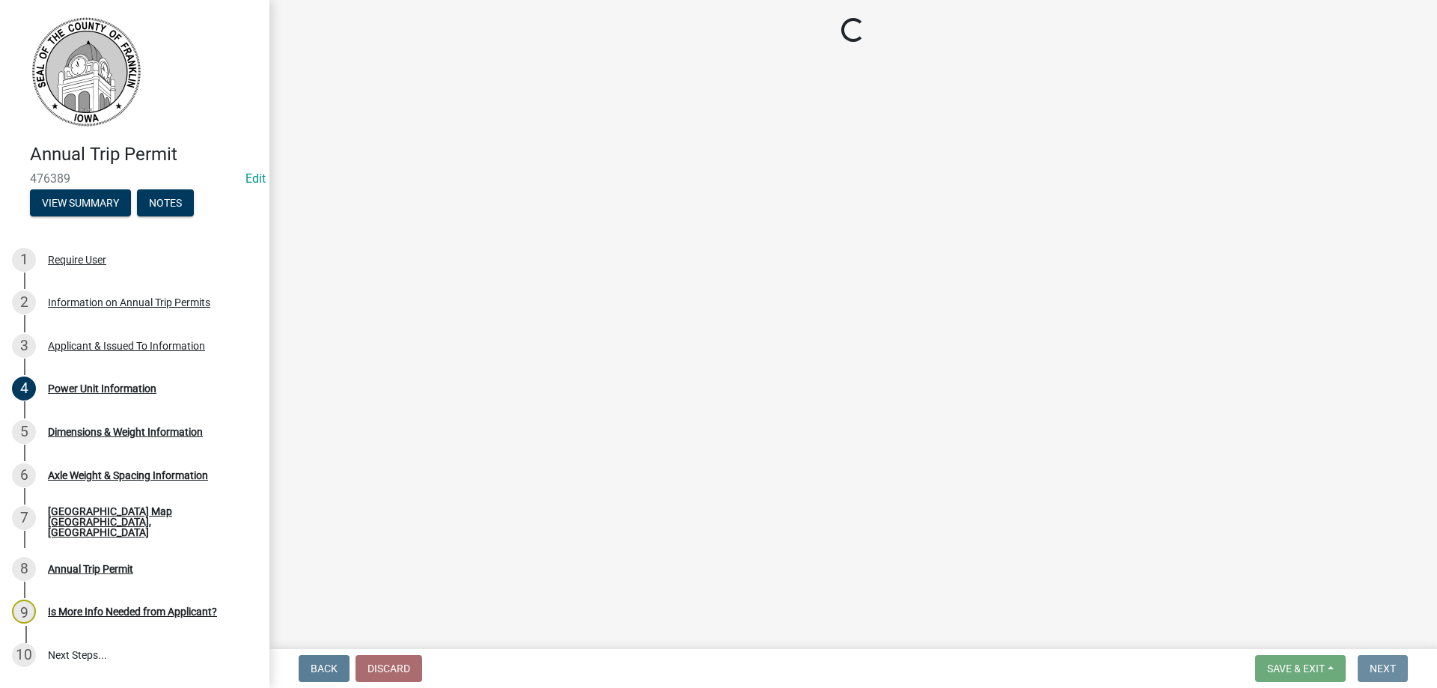
scroll to position [0, 0]
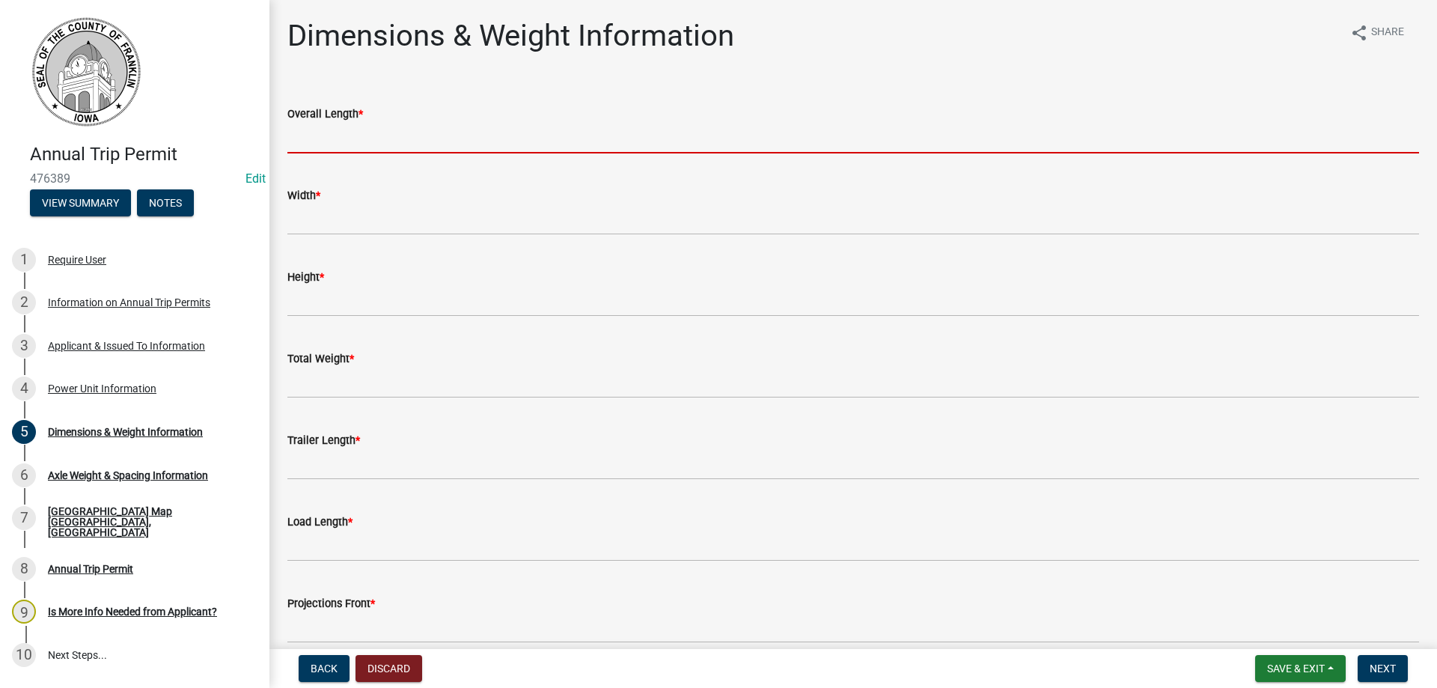
click at [348, 150] on input "Overall Length *" at bounding box center [853, 138] width 1132 height 31
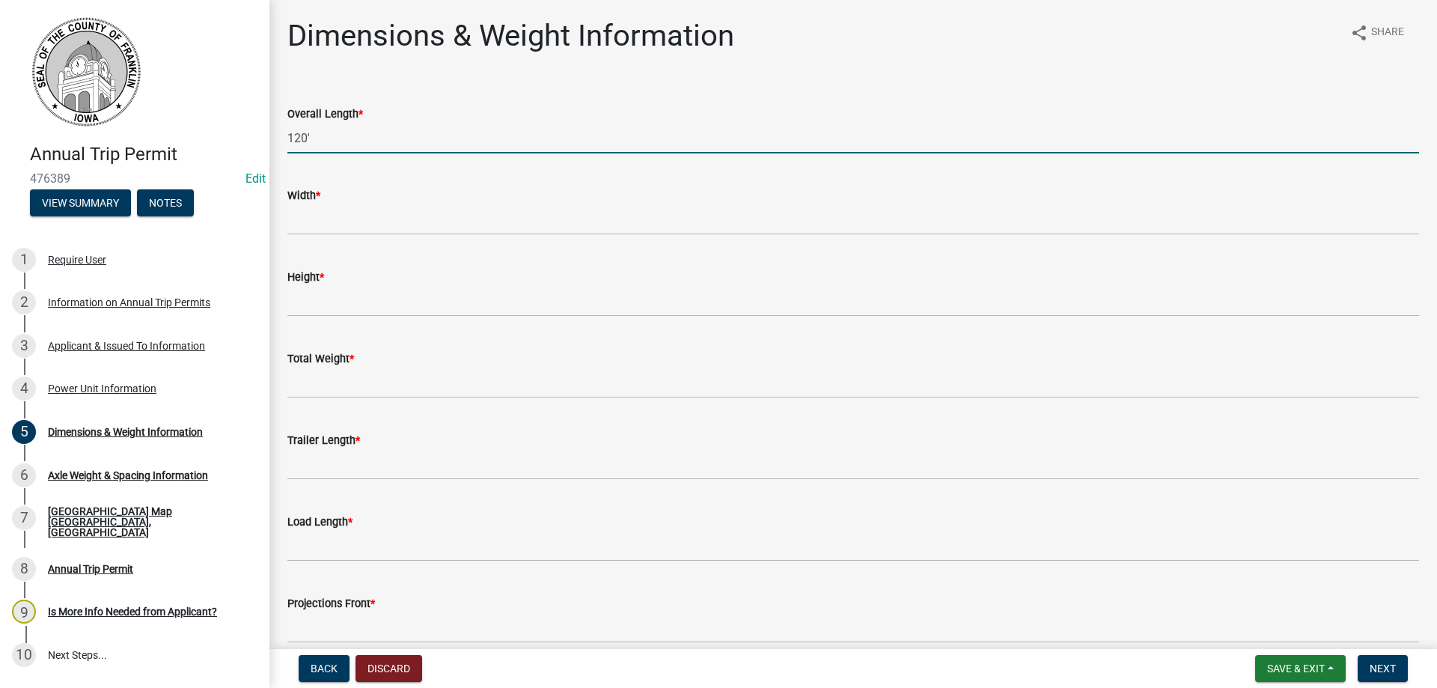
type input "120'"
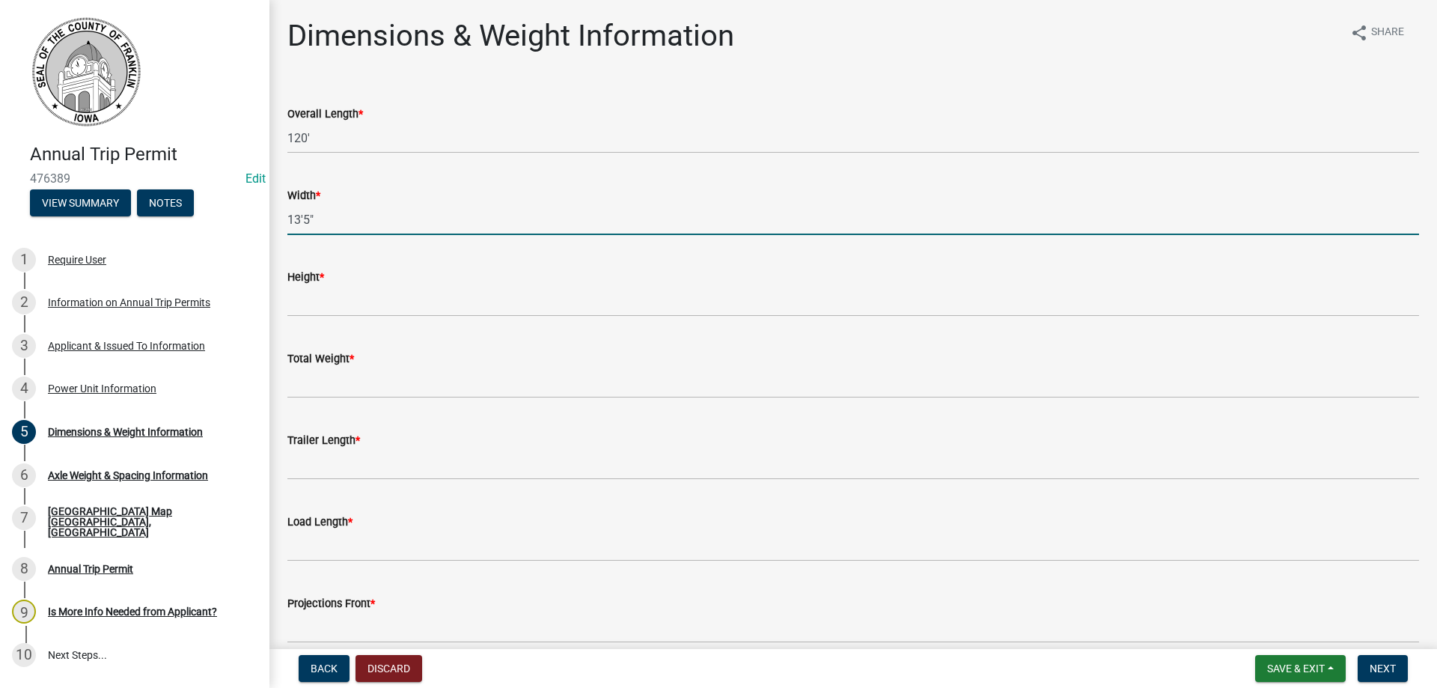
type input "13'5""
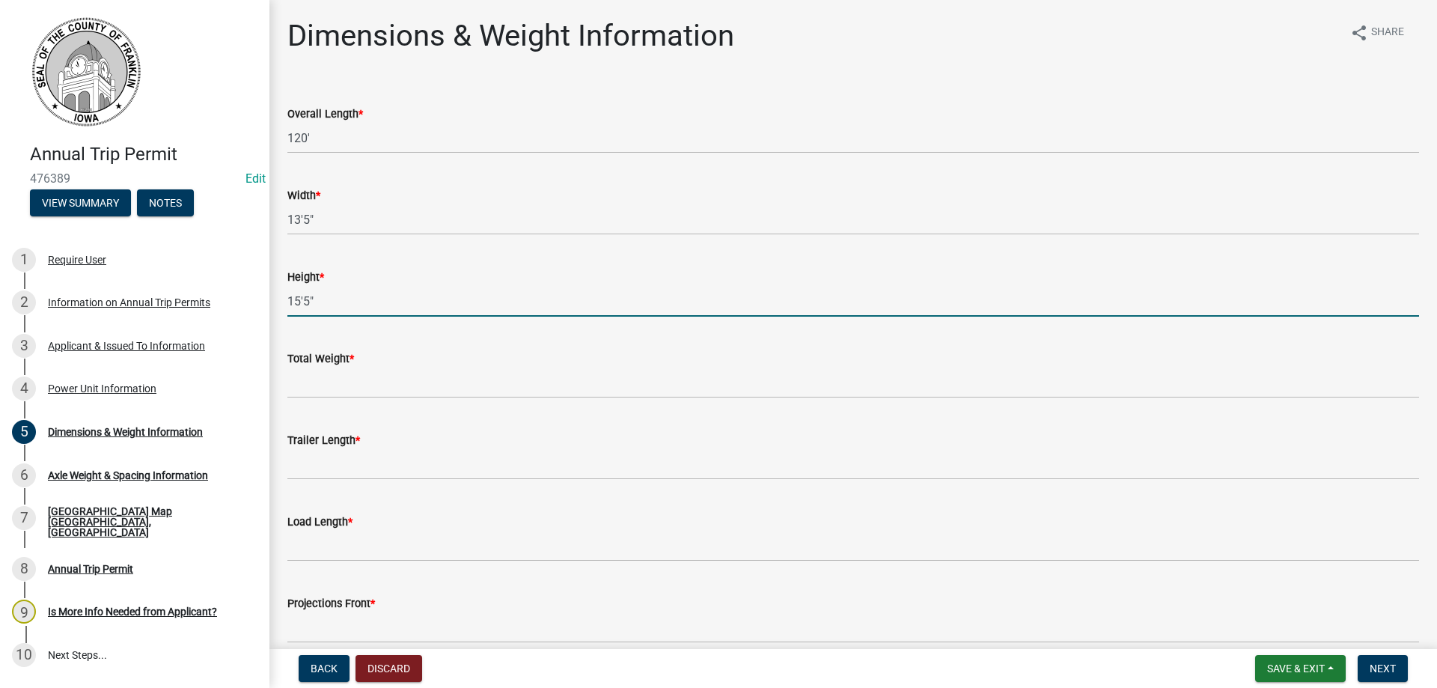
type input "15'5""
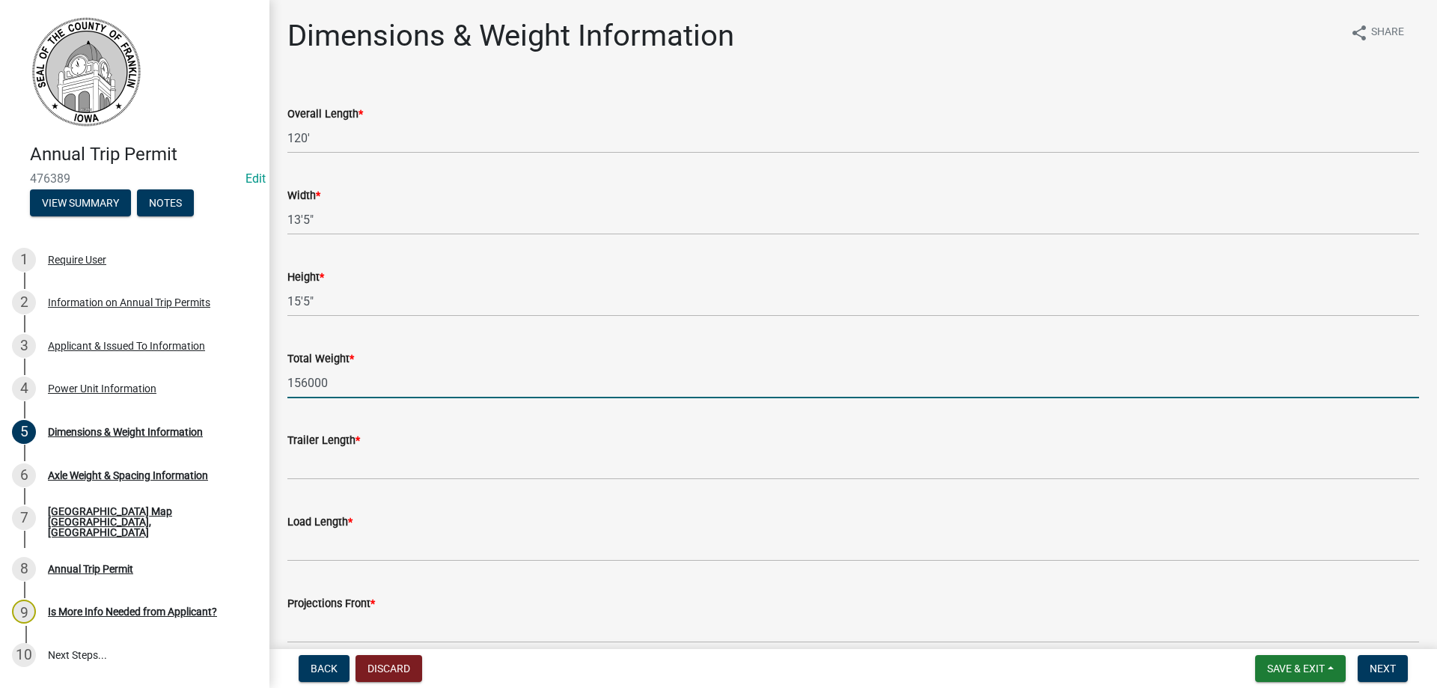
type input "156000"
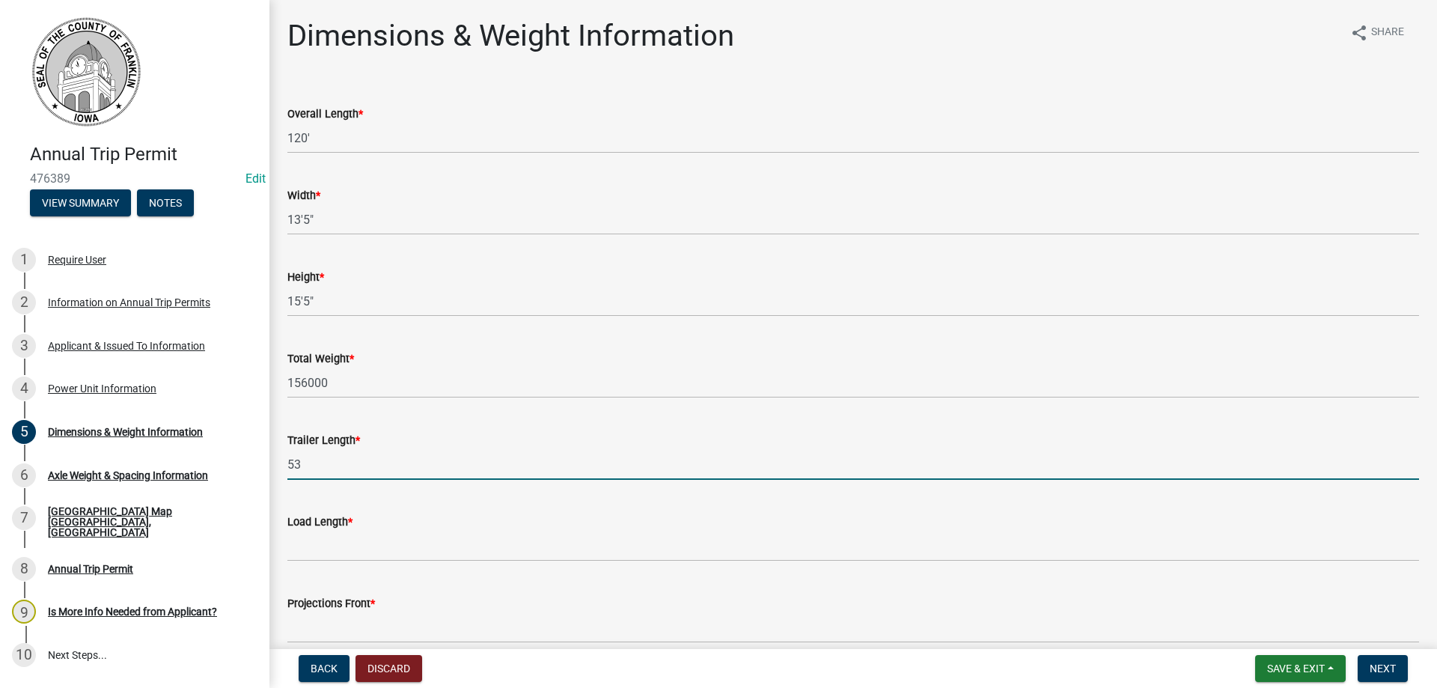
type input "53"
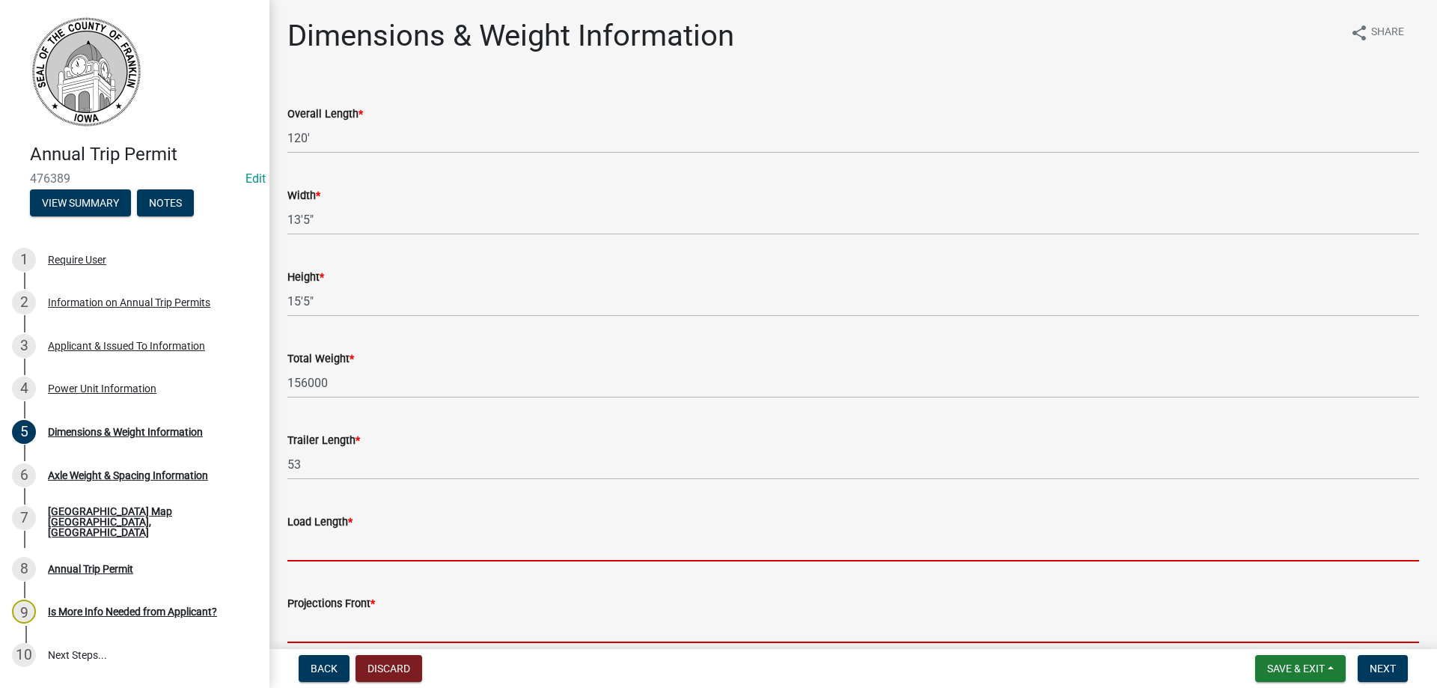
scroll to position [18, 0]
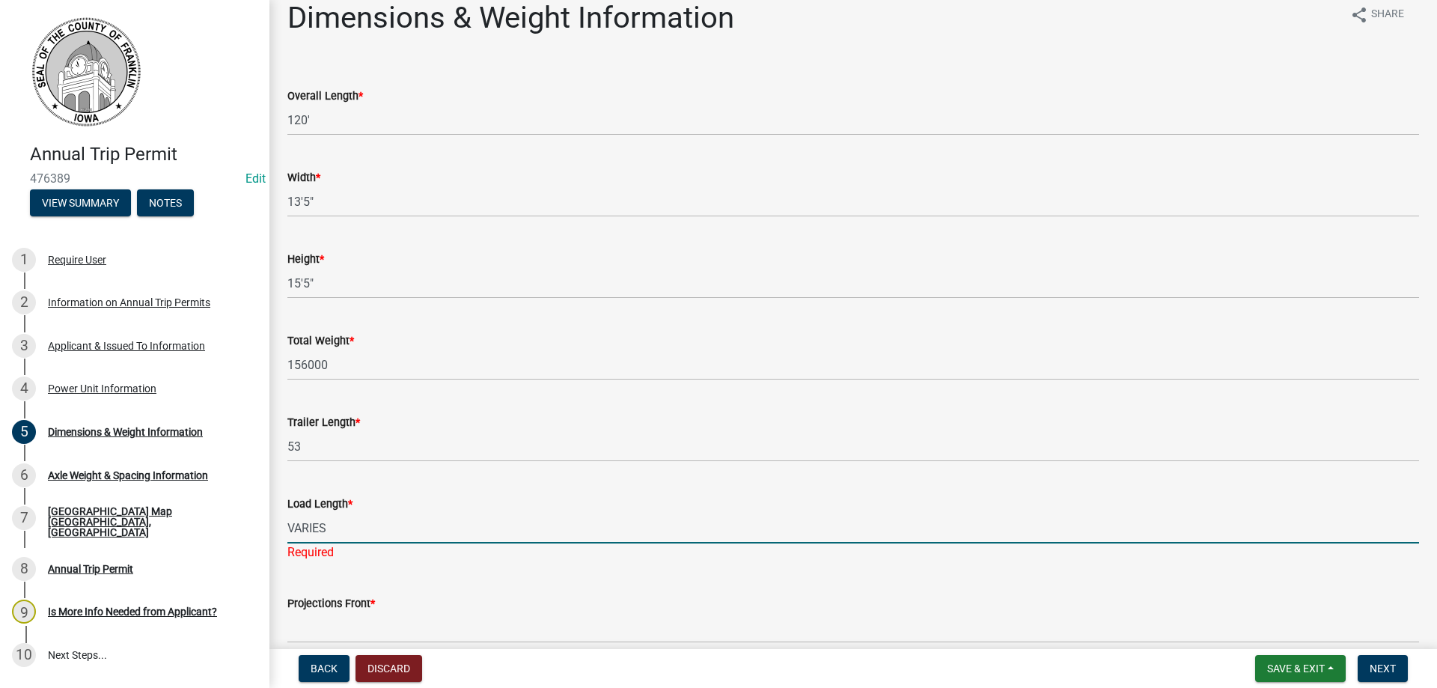
type input "VARIES"
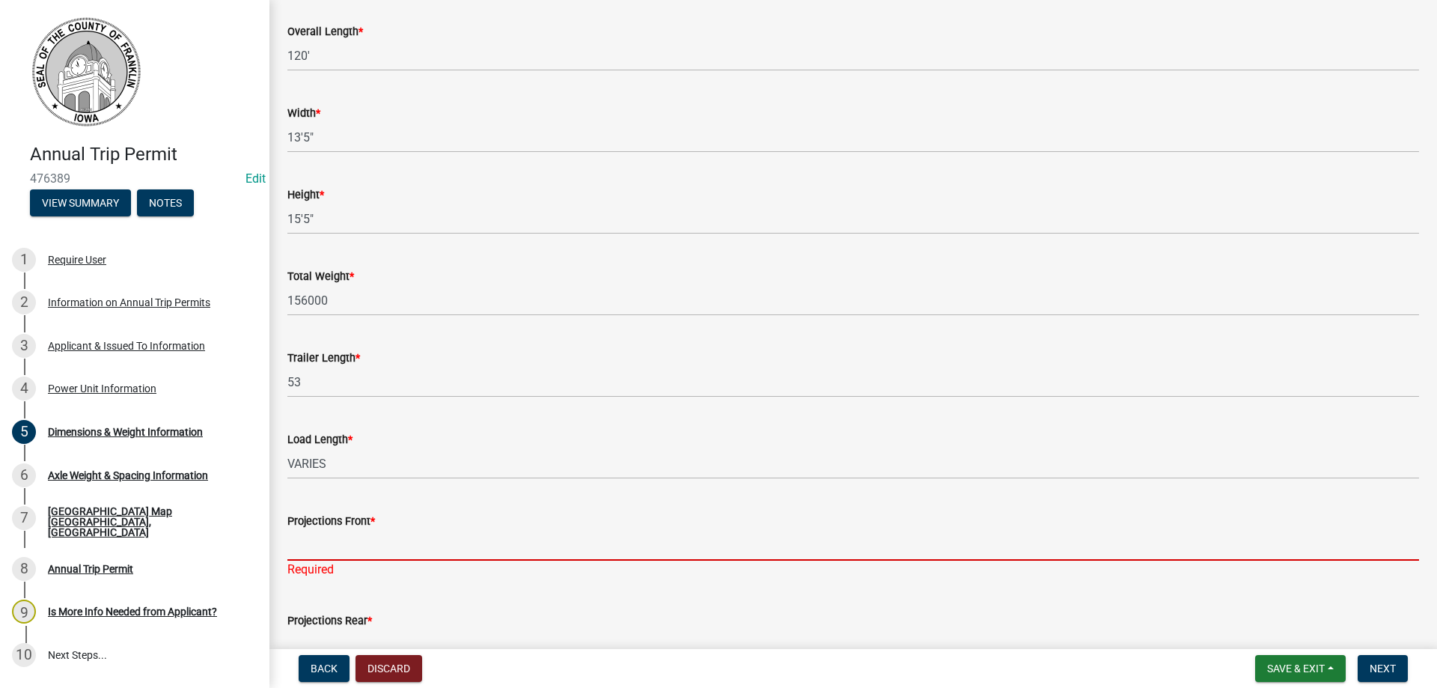
scroll to position [170, 0]
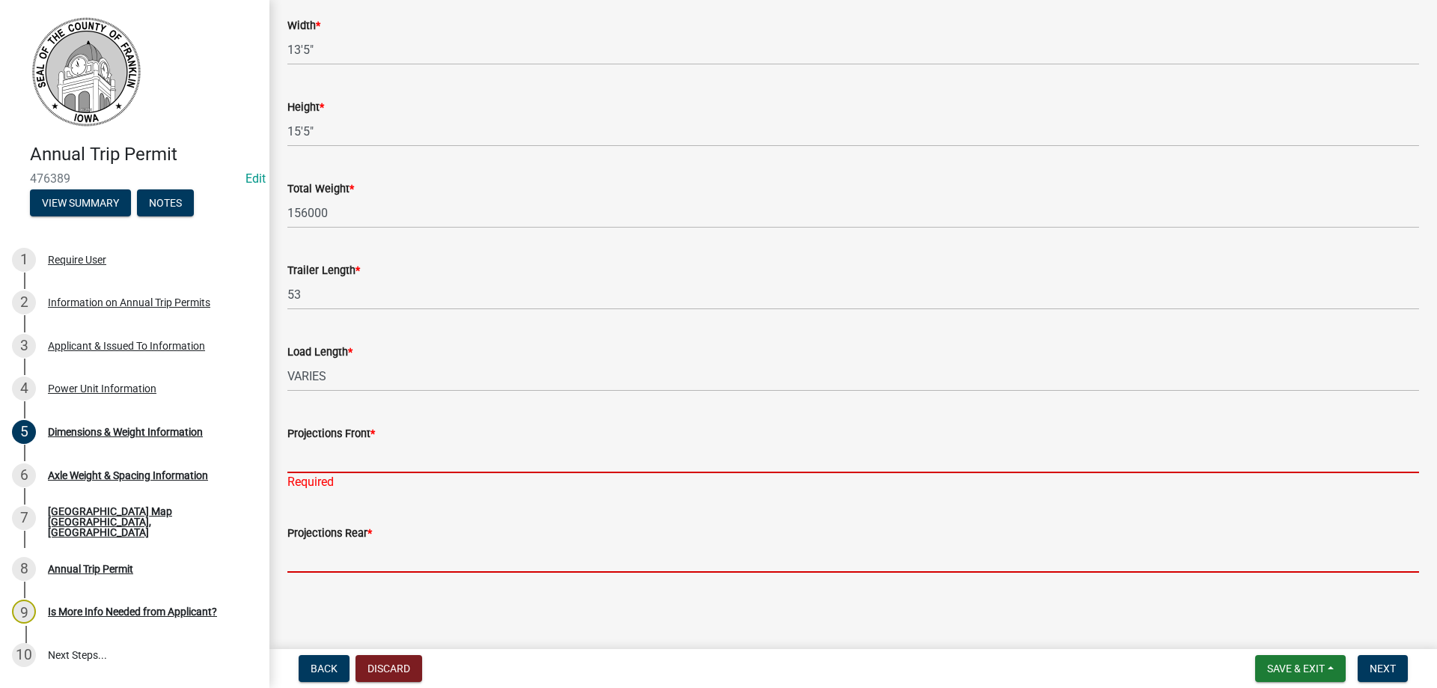
click at [345, 443] on input "Projections Front *" at bounding box center [853, 457] width 1132 height 31
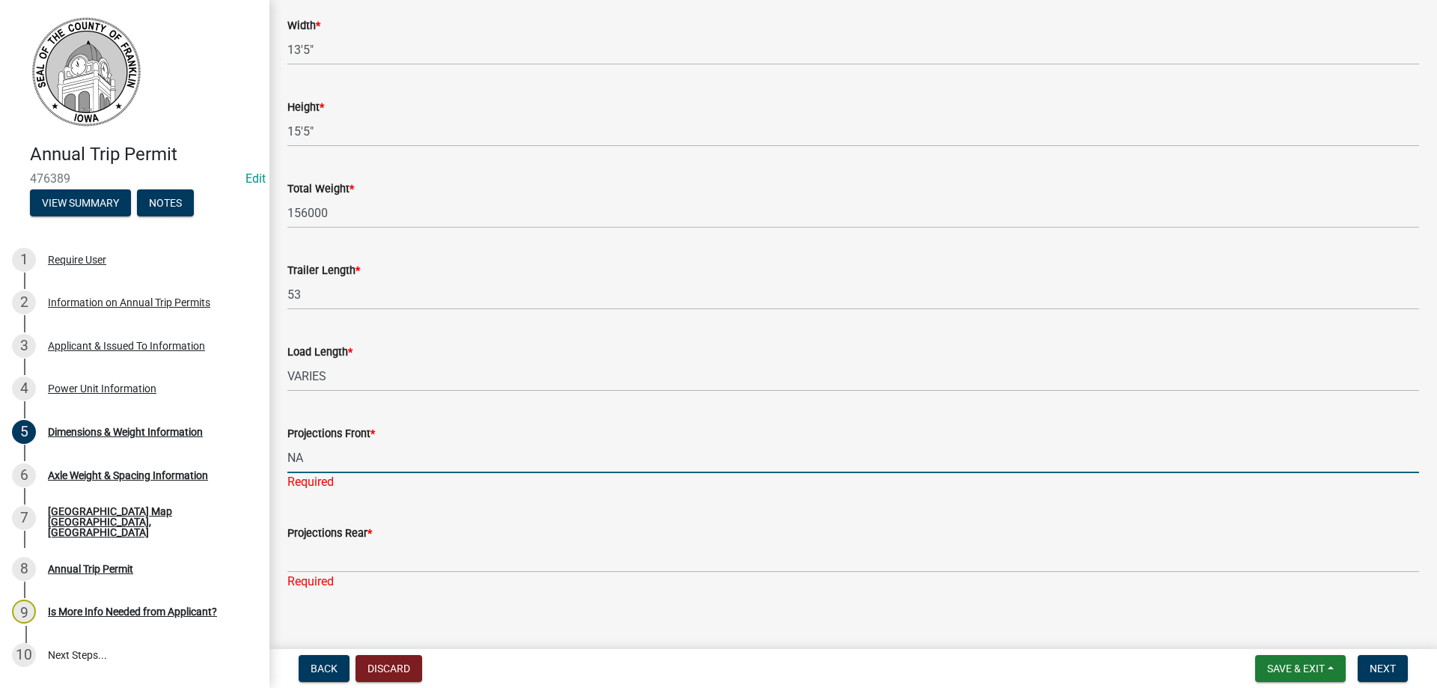
type input "NA"
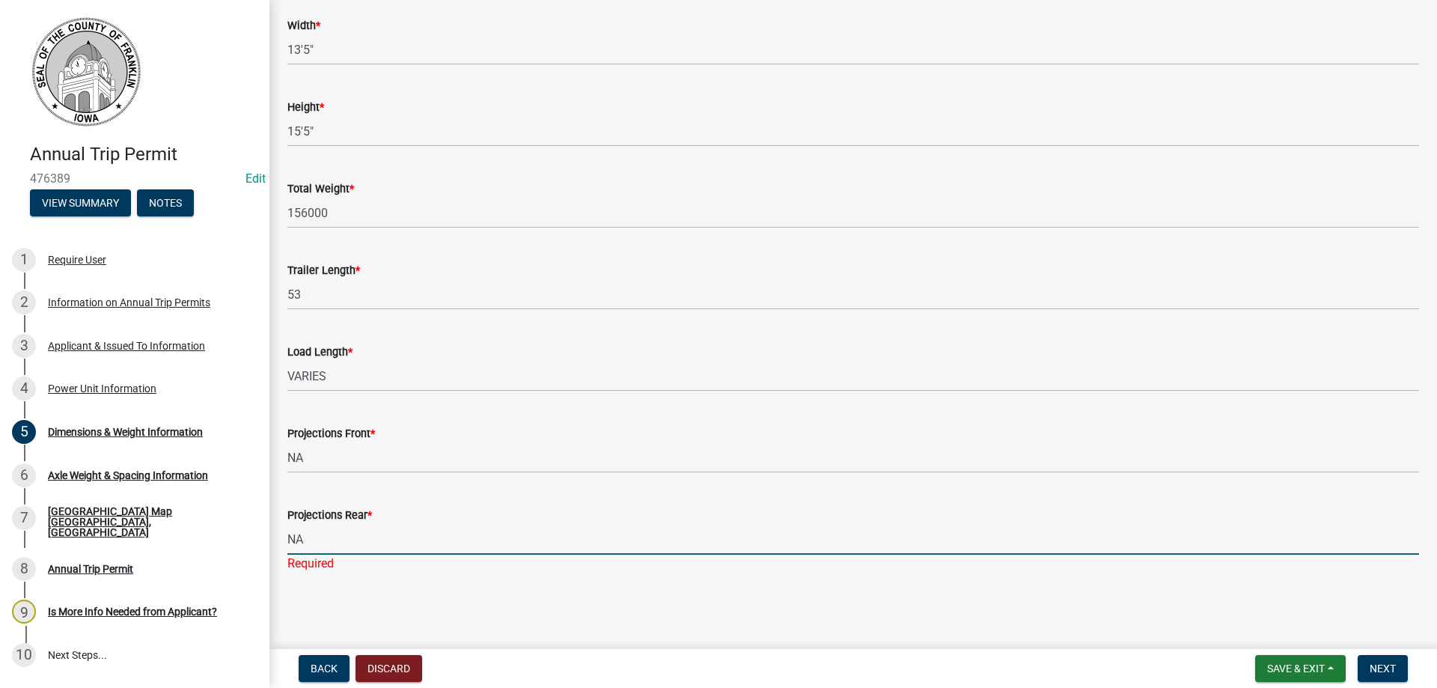
type input "NA"
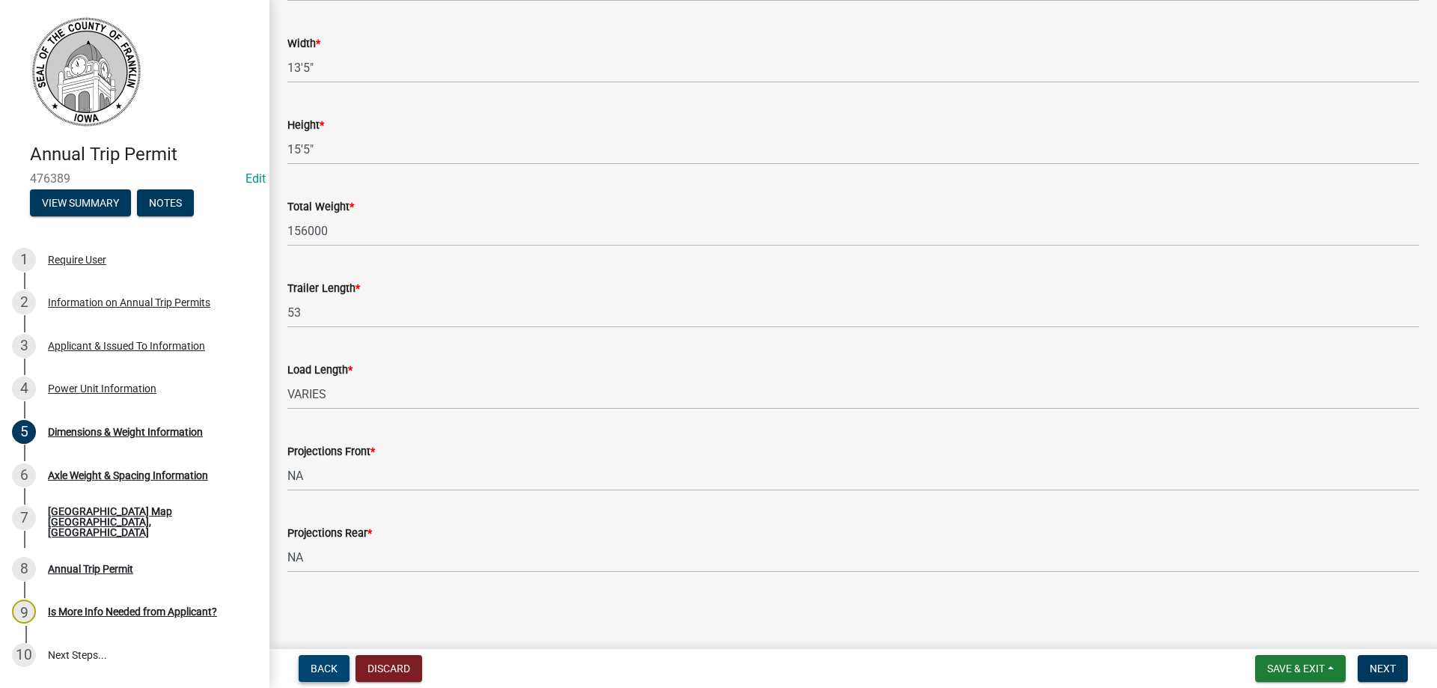
scroll to position [152, 0]
click at [1369, 671] on button "Next" at bounding box center [1383, 668] width 50 height 27
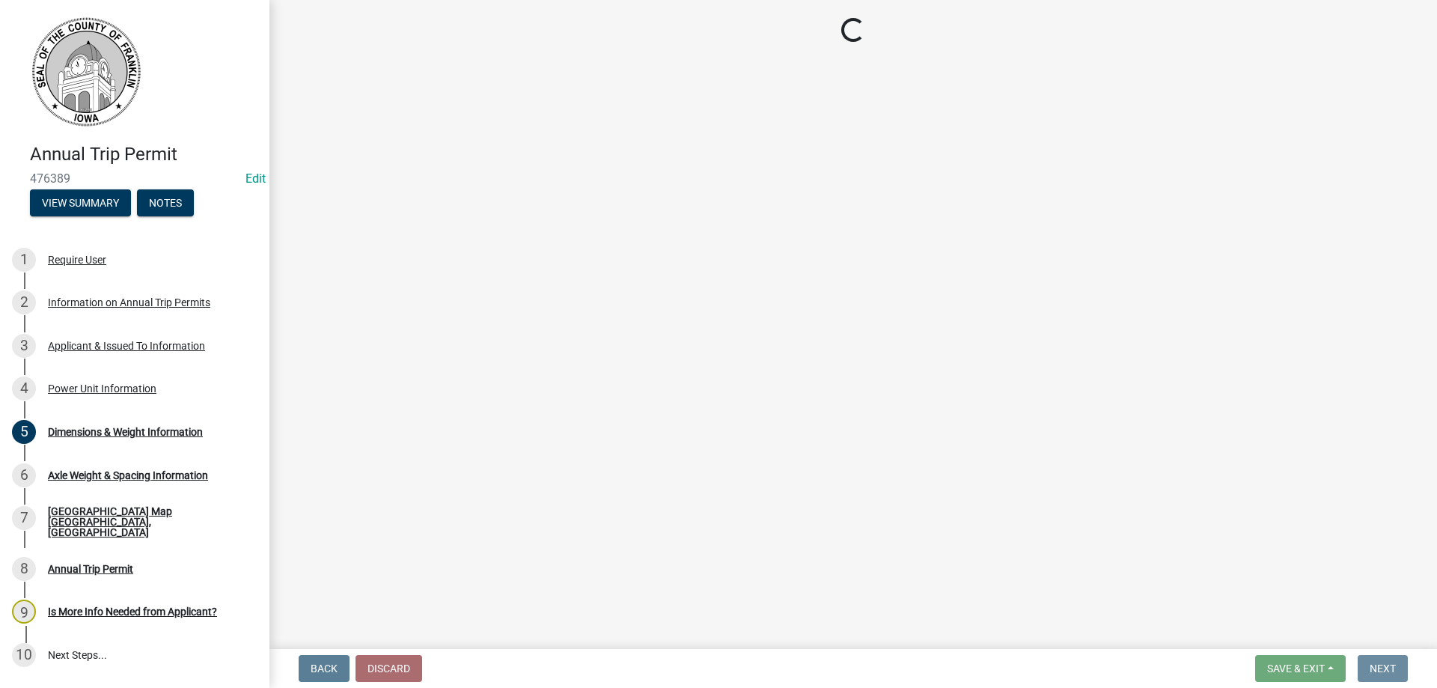
scroll to position [0, 0]
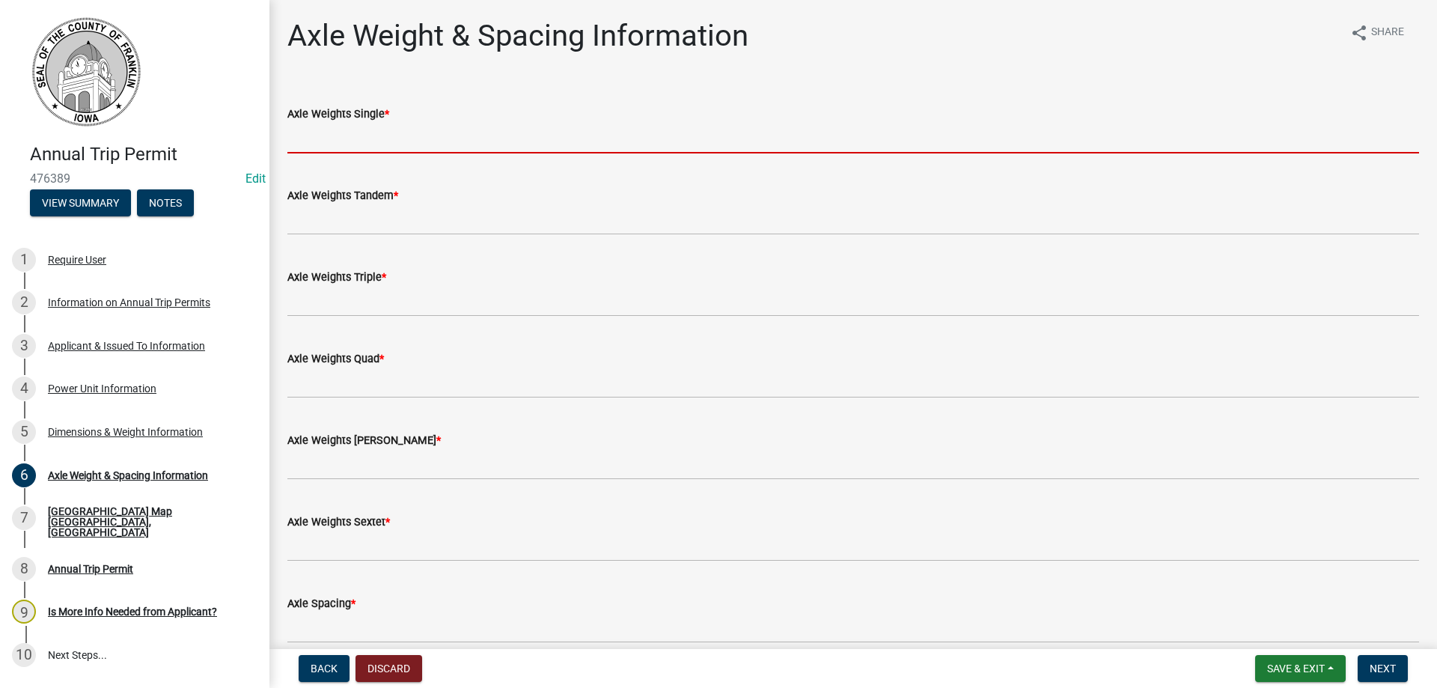
click at [366, 140] on input "Axle Weights Single *" at bounding box center [853, 138] width 1132 height 31
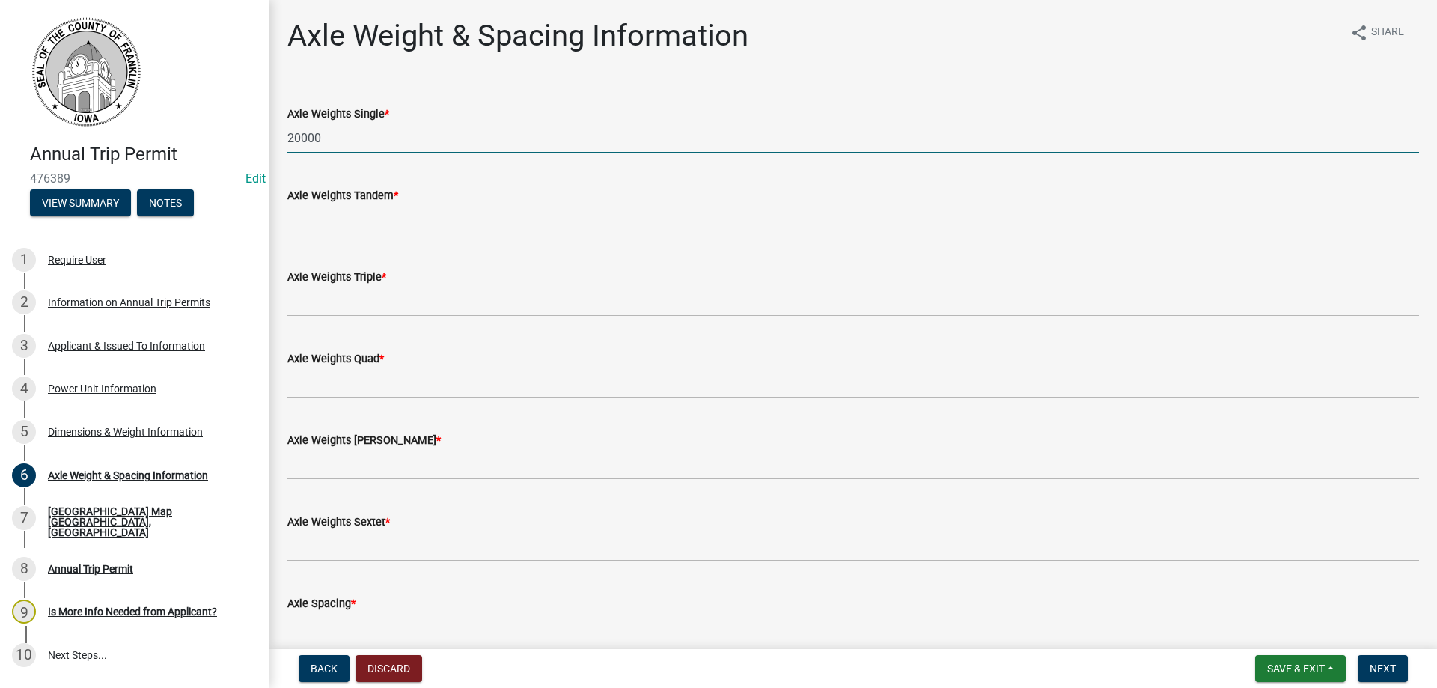
type input "20000"
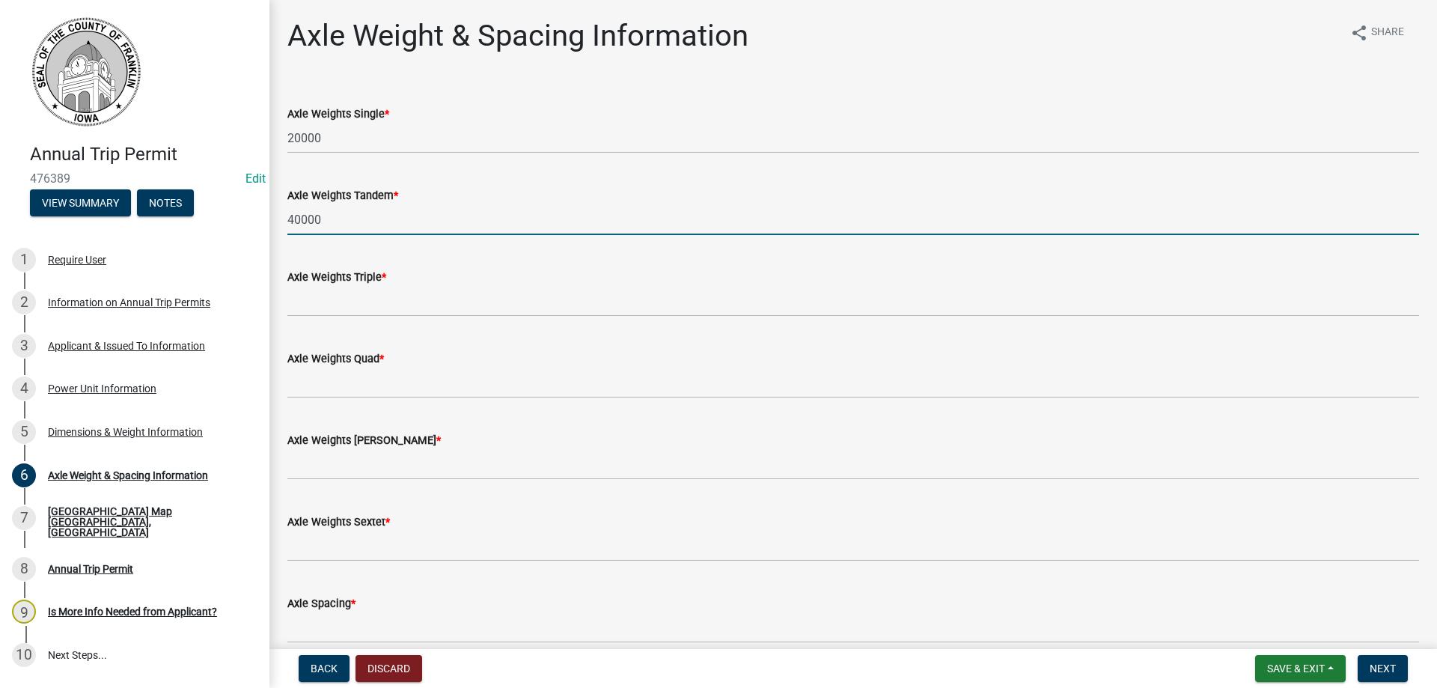
type input "40000"
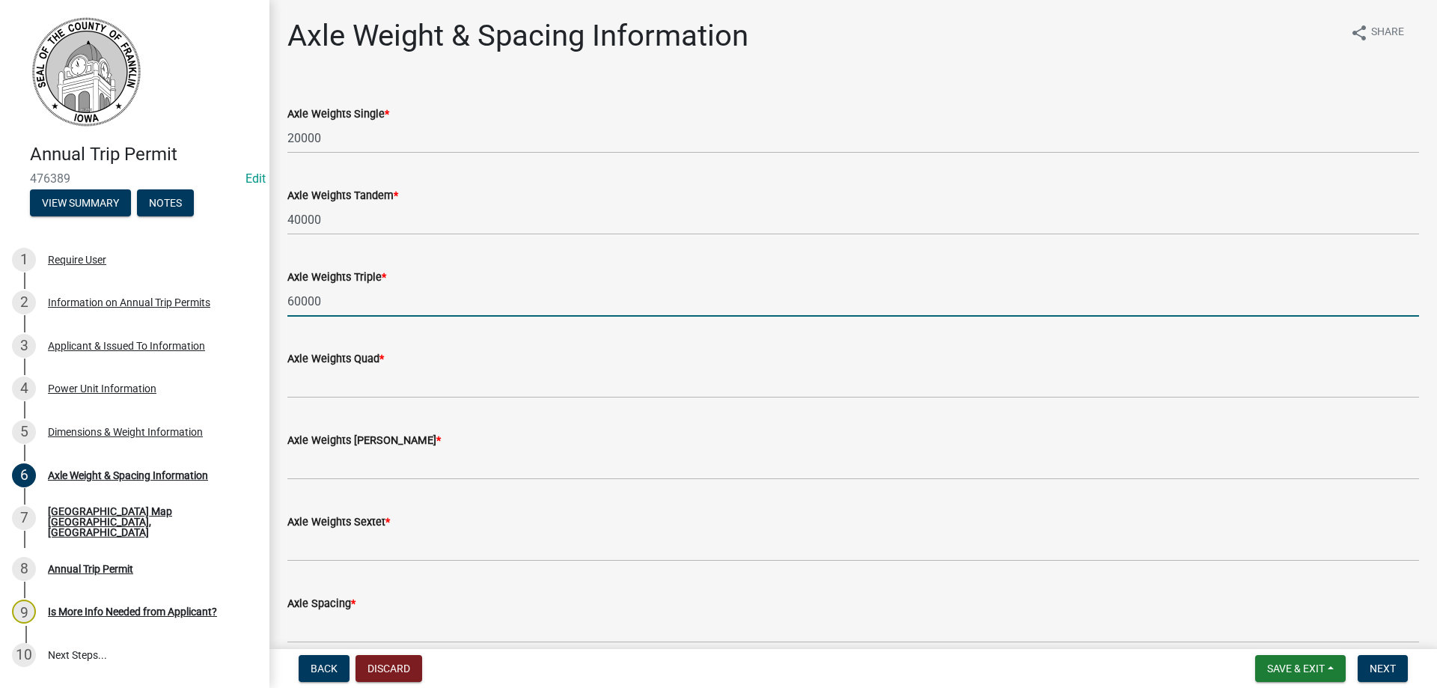
type input "60000"
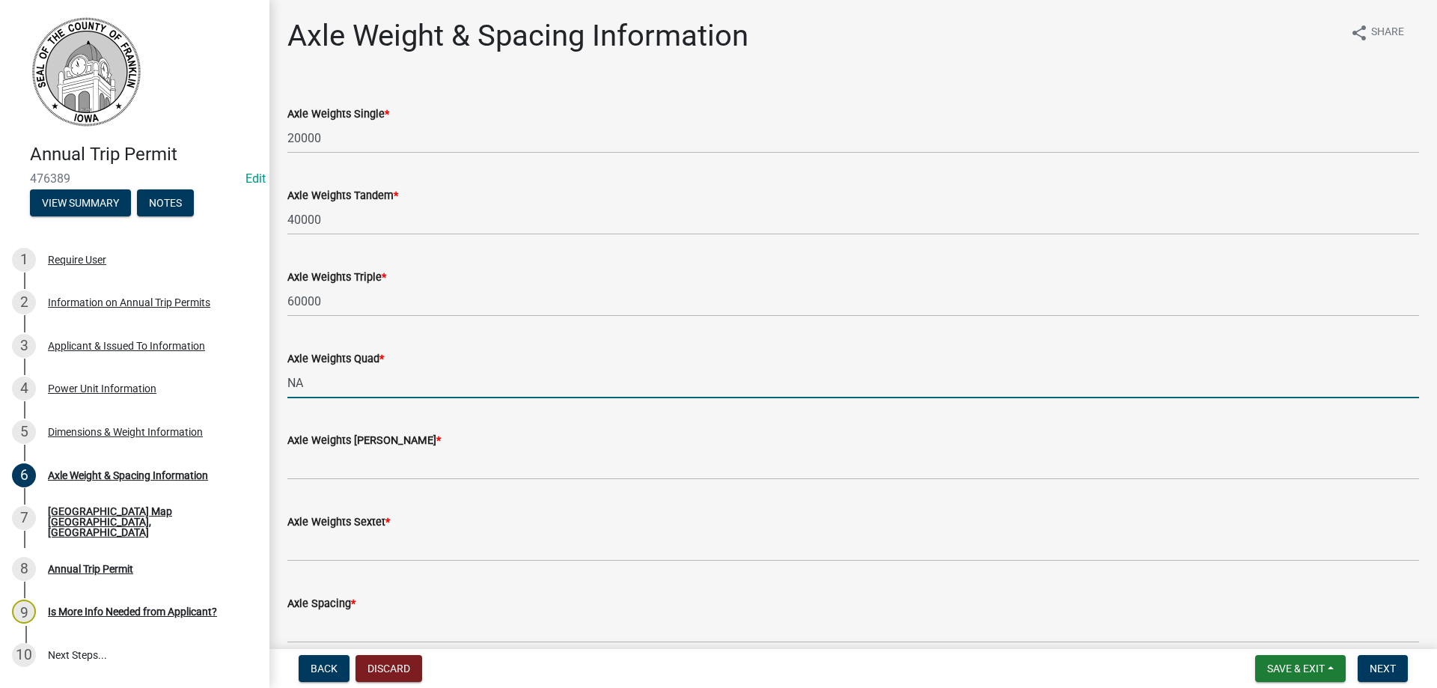
type input "NA"
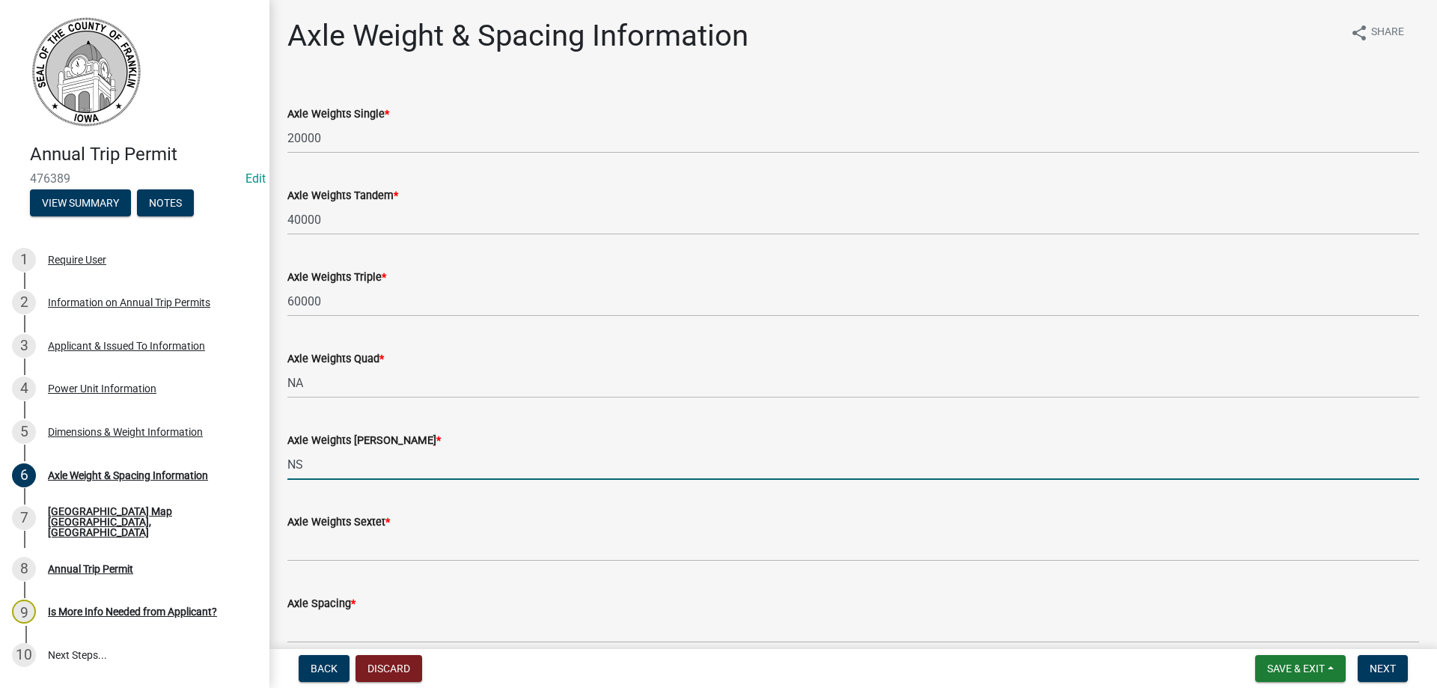
type input "NS"
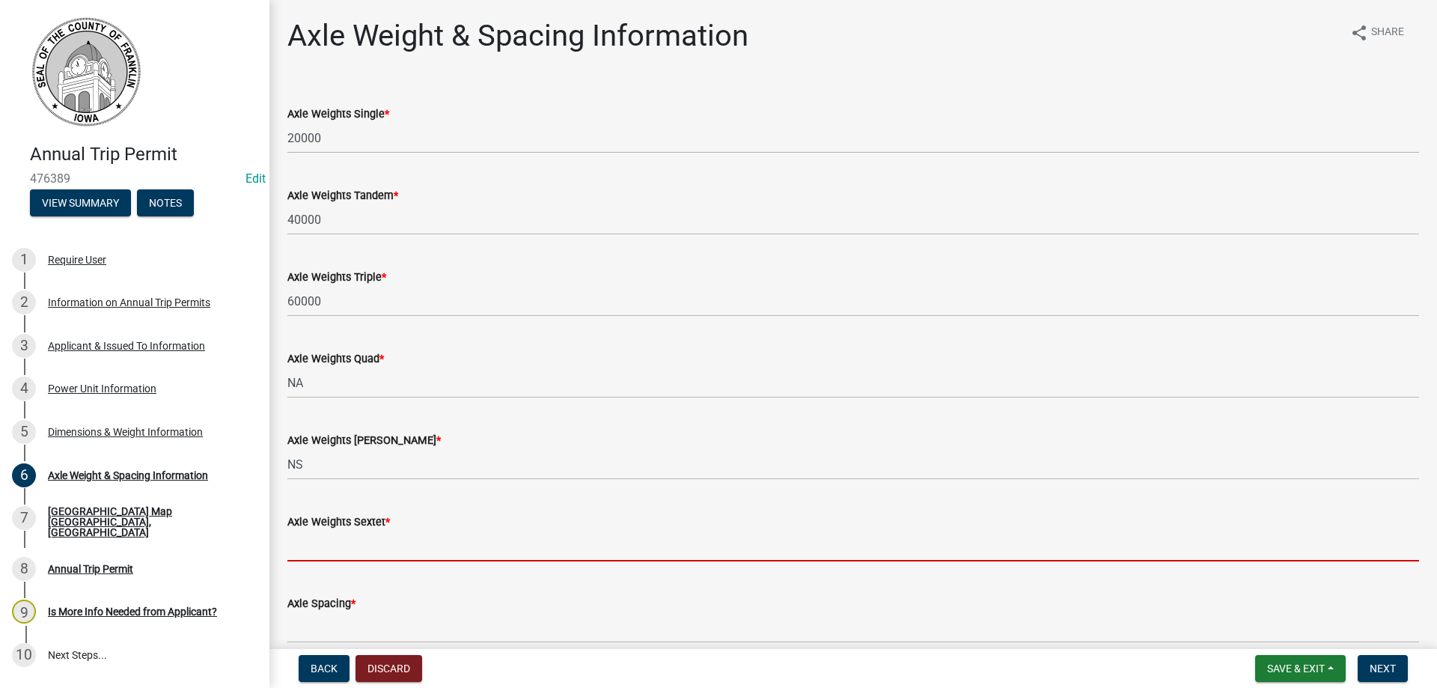
type input "Q"
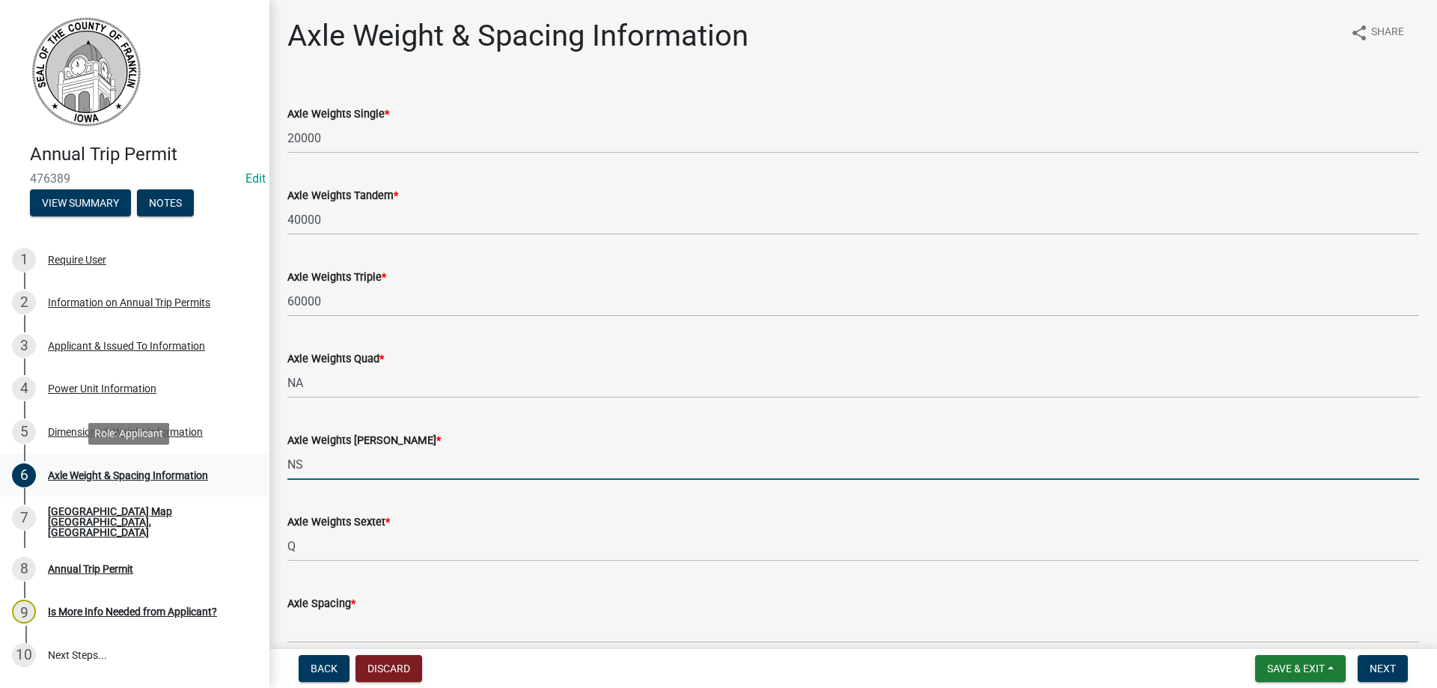
drag, startPoint x: 322, startPoint y: 455, endPoint x: 247, endPoint y: 447, distance: 75.3
click at [254, 465] on div "Annual Trip Permit 476389 Edit View Summary Notes 1 Require User 2 Information …" at bounding box center [718, 344] width 1437 height 688
type input "NA"
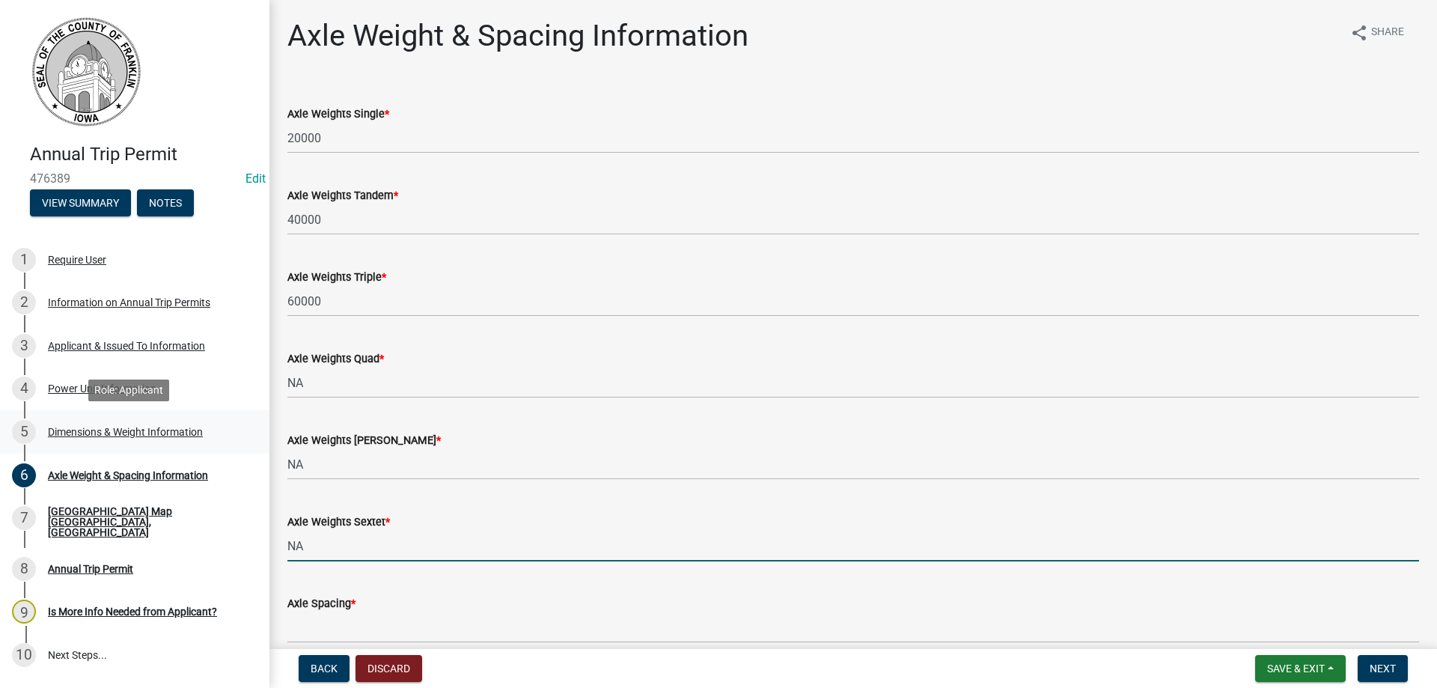
type input "NA"
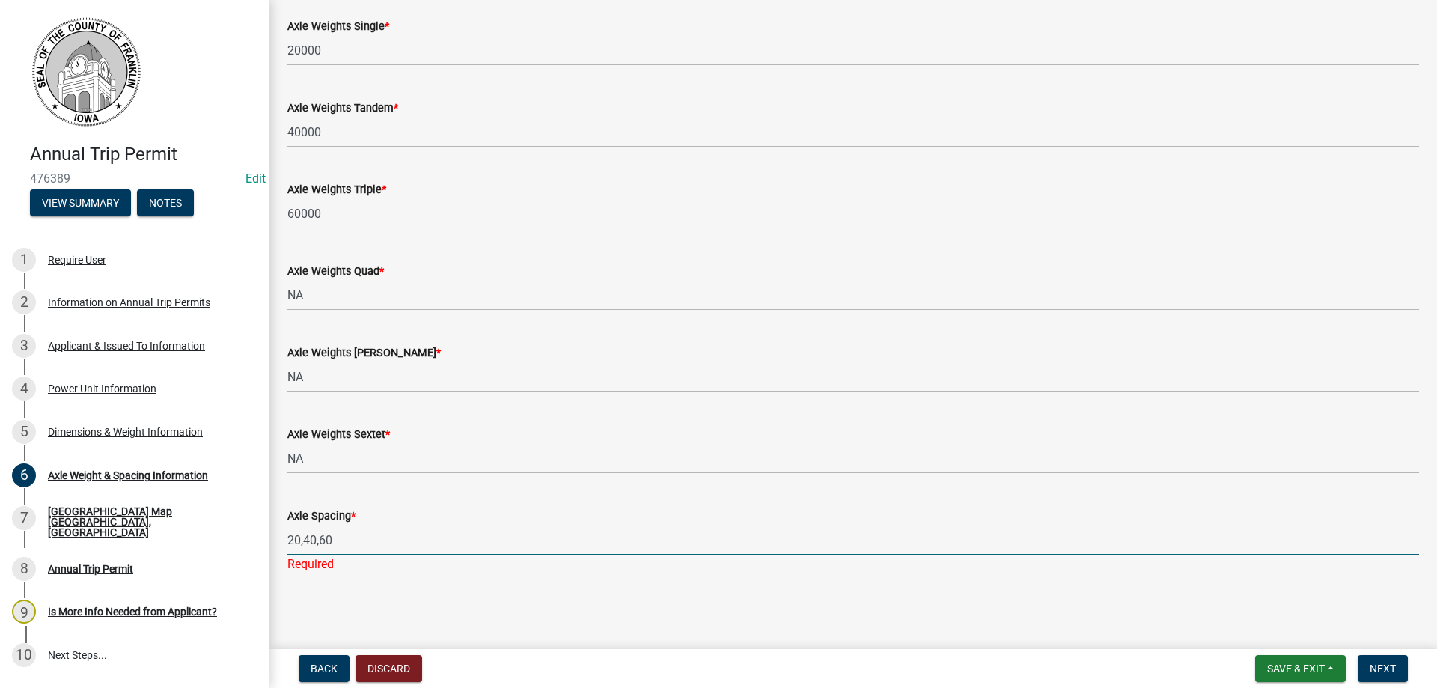
scroll to position [88, 0]
type input "20,40,60"
click at [1395, 658] on button "Next" at bounding box center [1383, 668] width 50 height 27
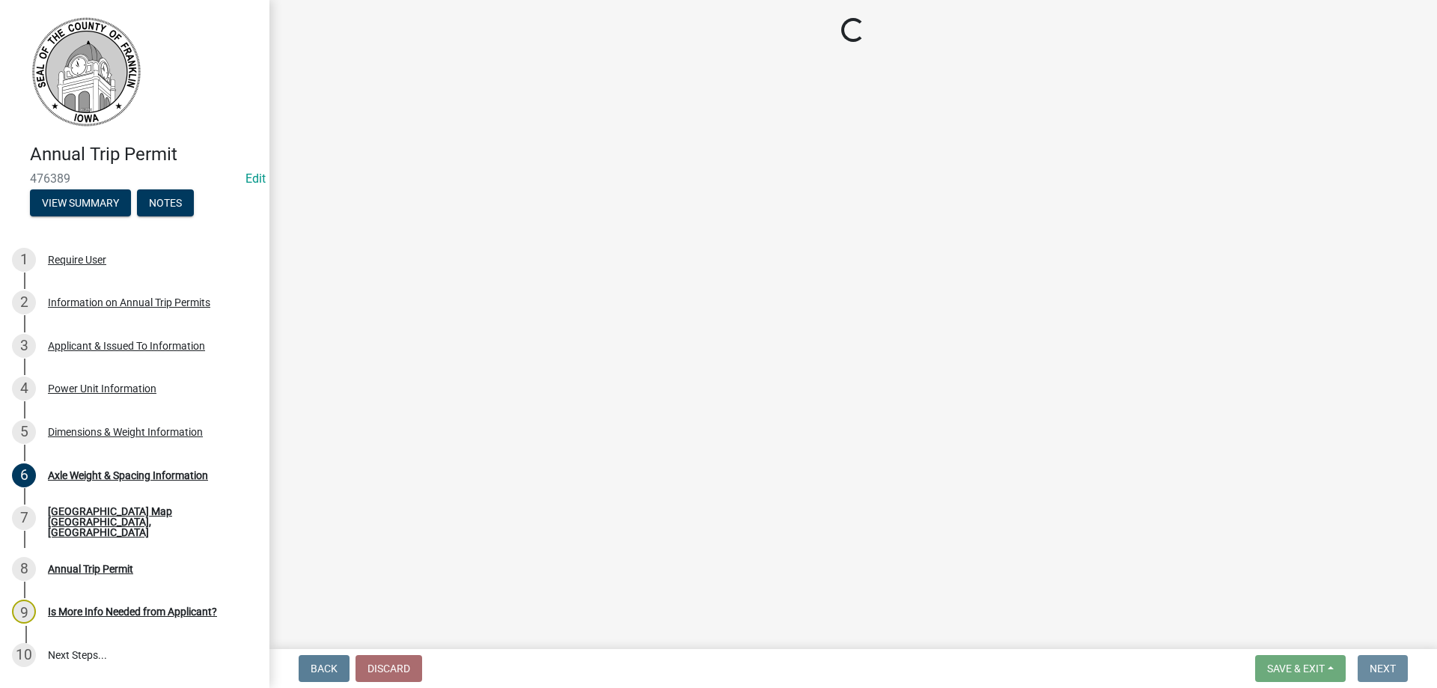
scroll to position [0, 0]
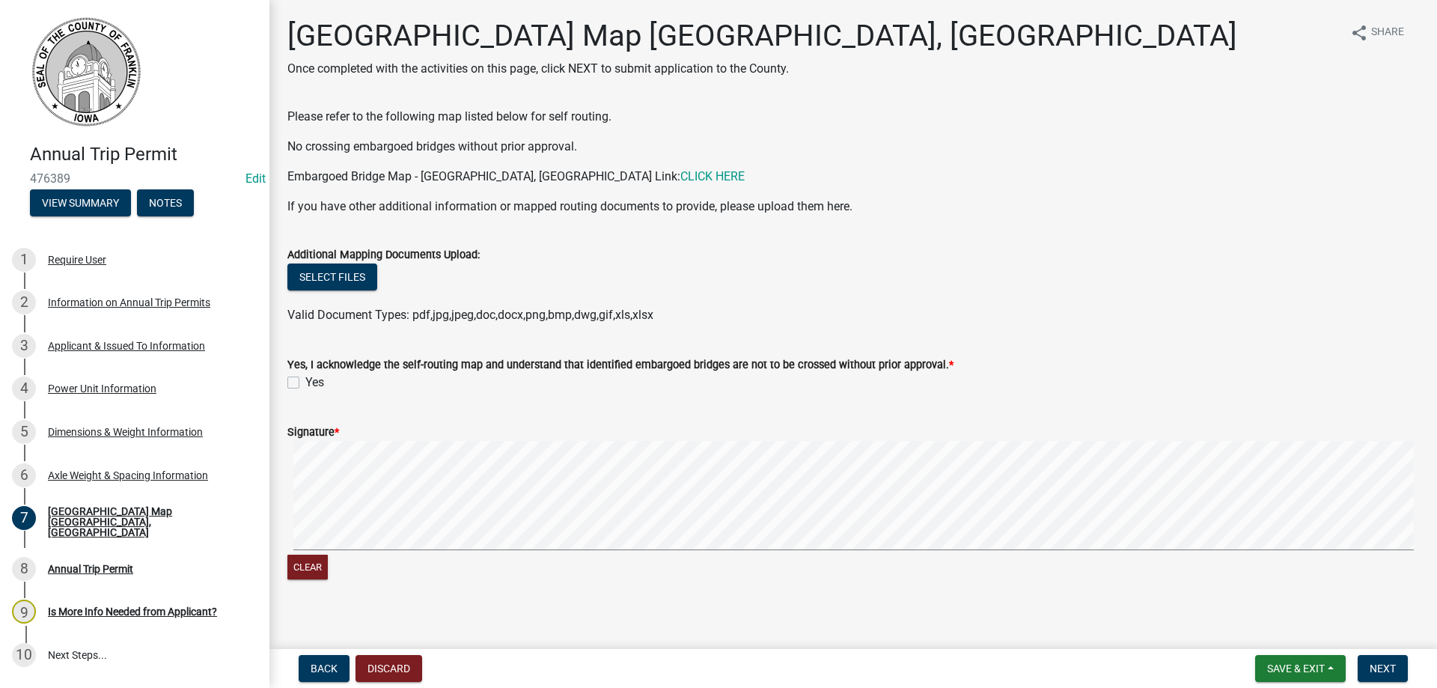
click at [305, 382] on label "Yes" at bounding box center [314, 383] width 19 height 18
click at [305, 382] on input "Yes" at bounding box center [310, 379] width 10 height 10
checkbox input "true"
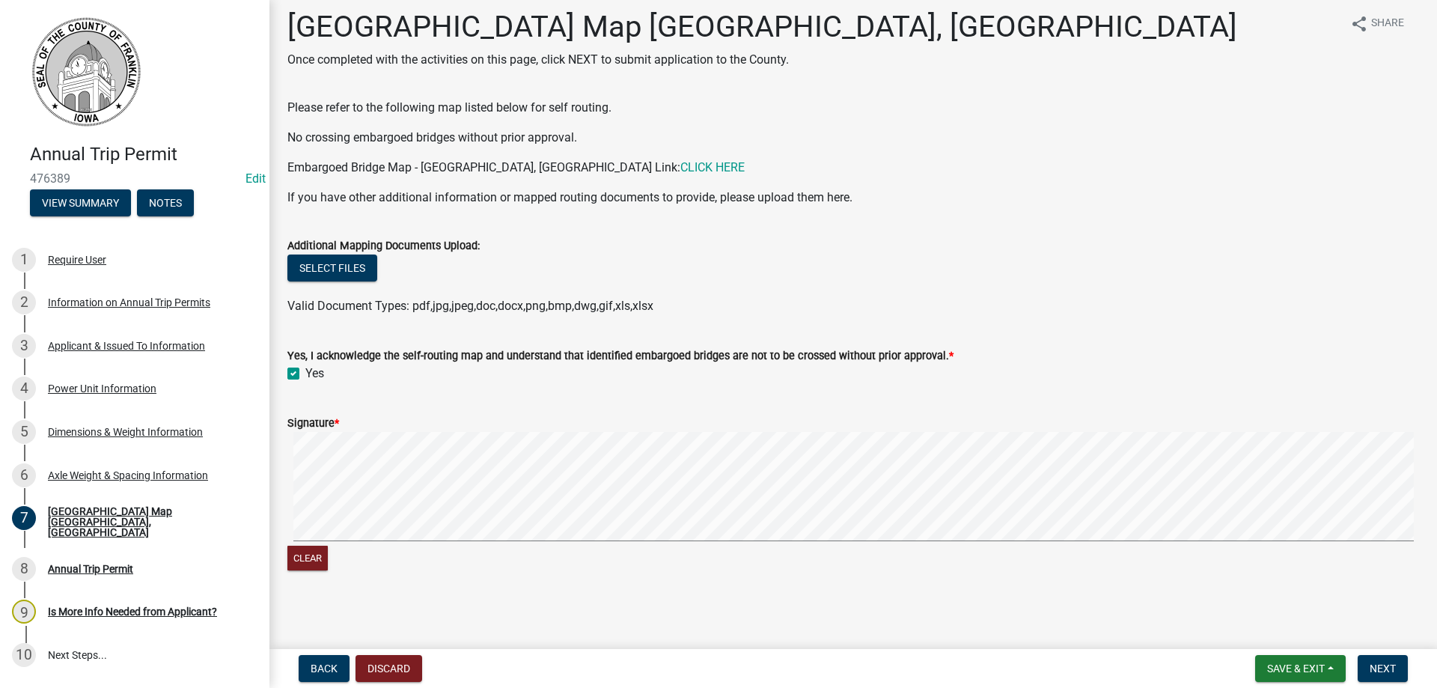
scroll to position [12, 0]
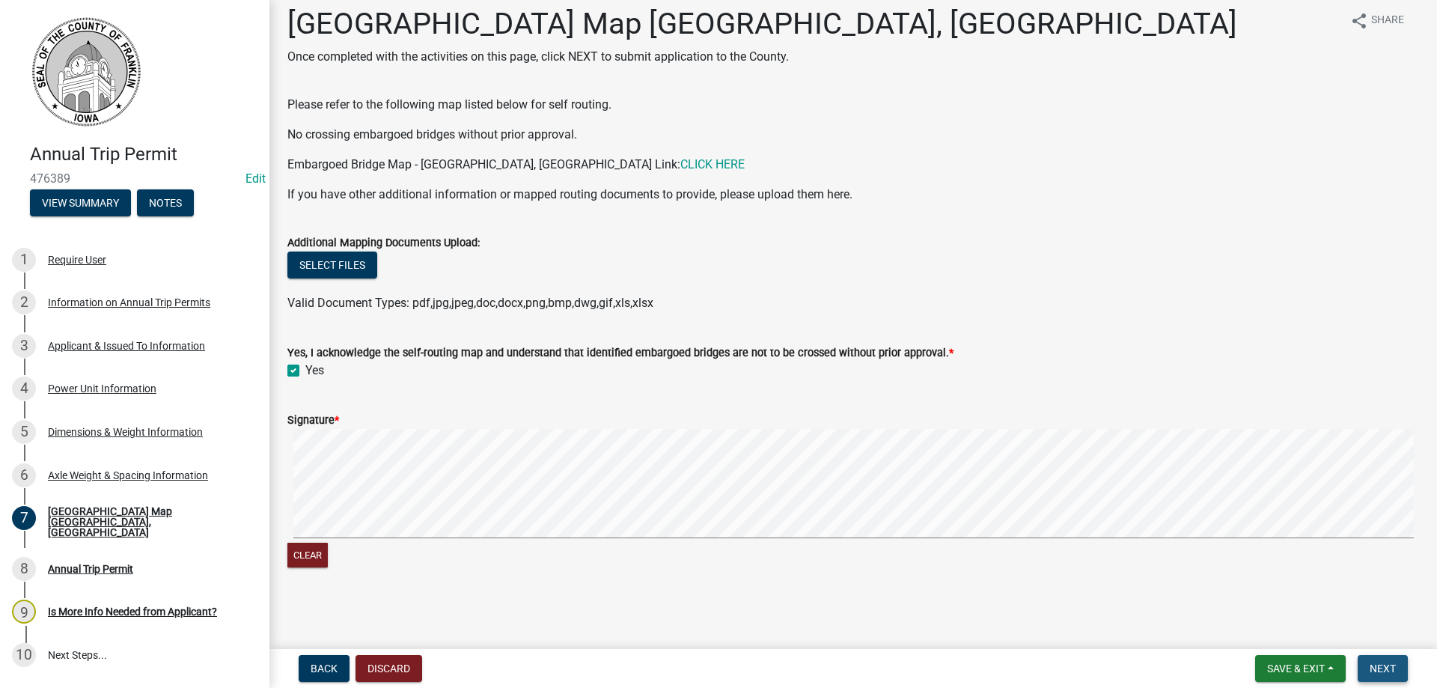
click at [1392, 670] on span "Next" at bounding box center [1383, 668] width 26 height 12
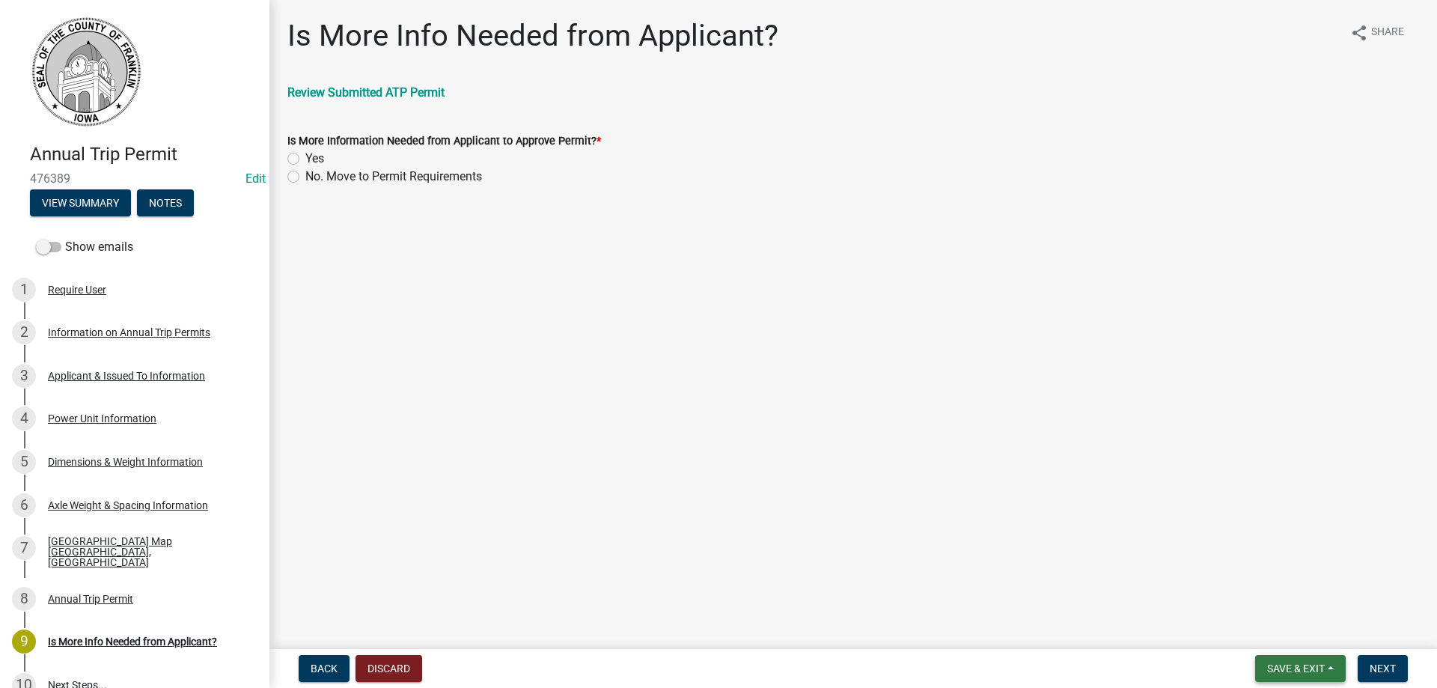
click at [1287, 667] on span "Save & Exit" at bounding box center [1296, 668] width 58 height 12
click at [1251, 592] on button "Save" at bounding box center [1286, 594] width 120 height 36
click at [1294, 659] on button "Save & Exit" at bounding box center [1300, 668] width 91 height 27
click at [1292, 632] on button "Save & Exit" at bounding box center [1286, 630] width 120 height 36
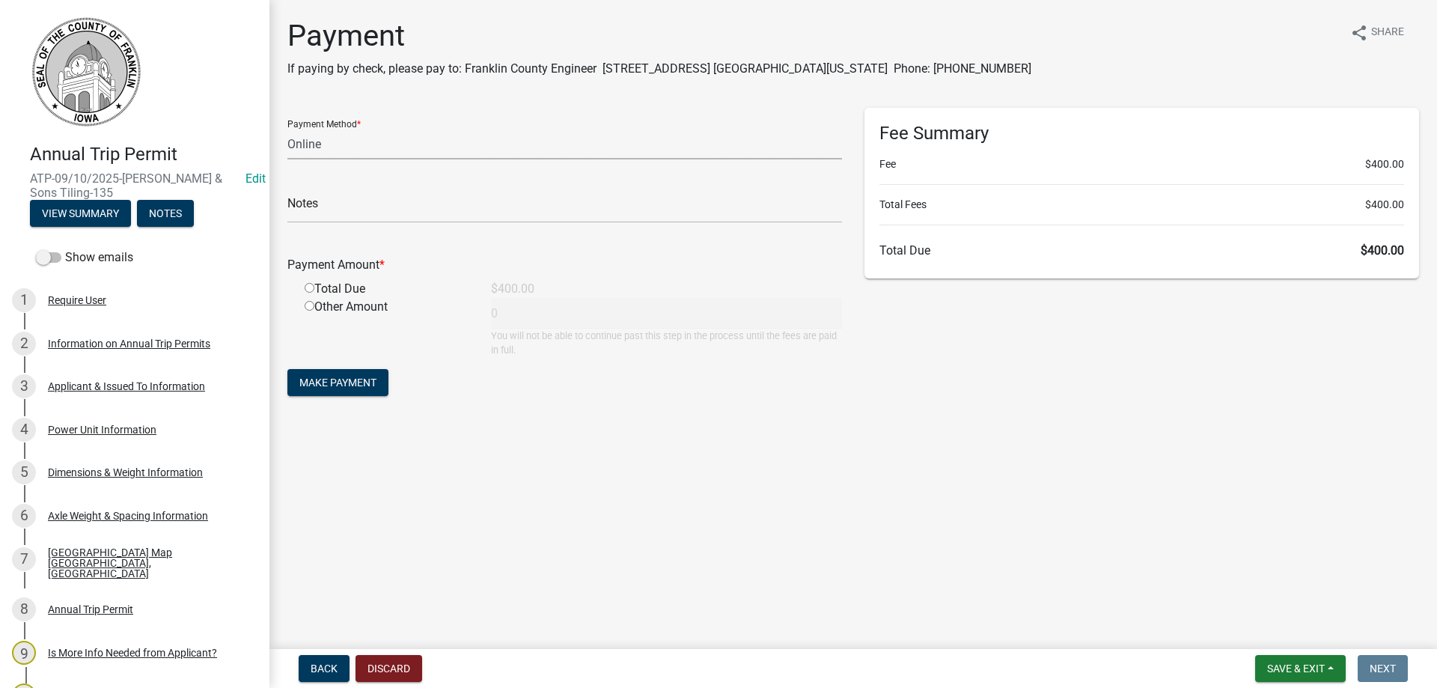
click at [327, 148] on select "Credit Card POS Check Cash Online" at bounding box center [564, 144] width 555 height 31
select select "1: 0"
click at [287, 129] on select "Credit Card POS Check Cash Online" at bounding box center [564, 144] width 555 height 31
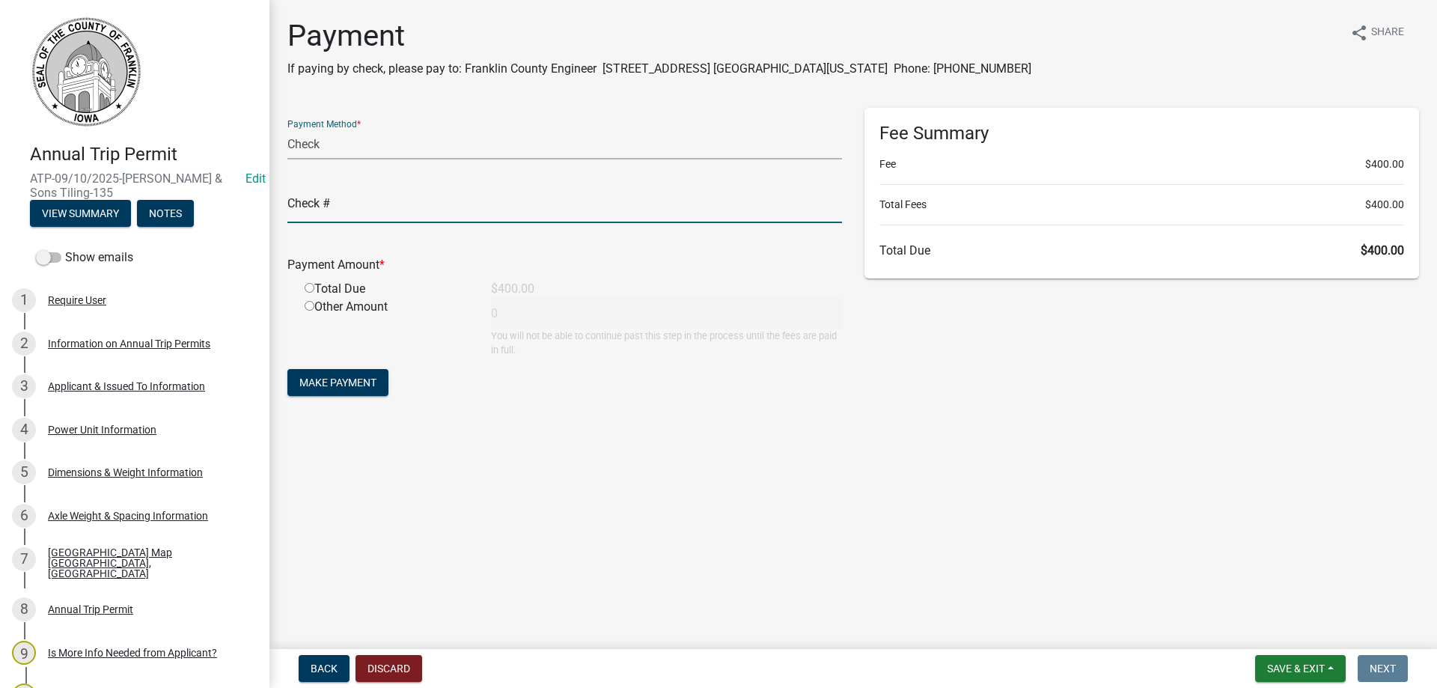
click at [324, 213] on input "text" at bounding box center [564, 207] width 555 height 31
type input "2727"
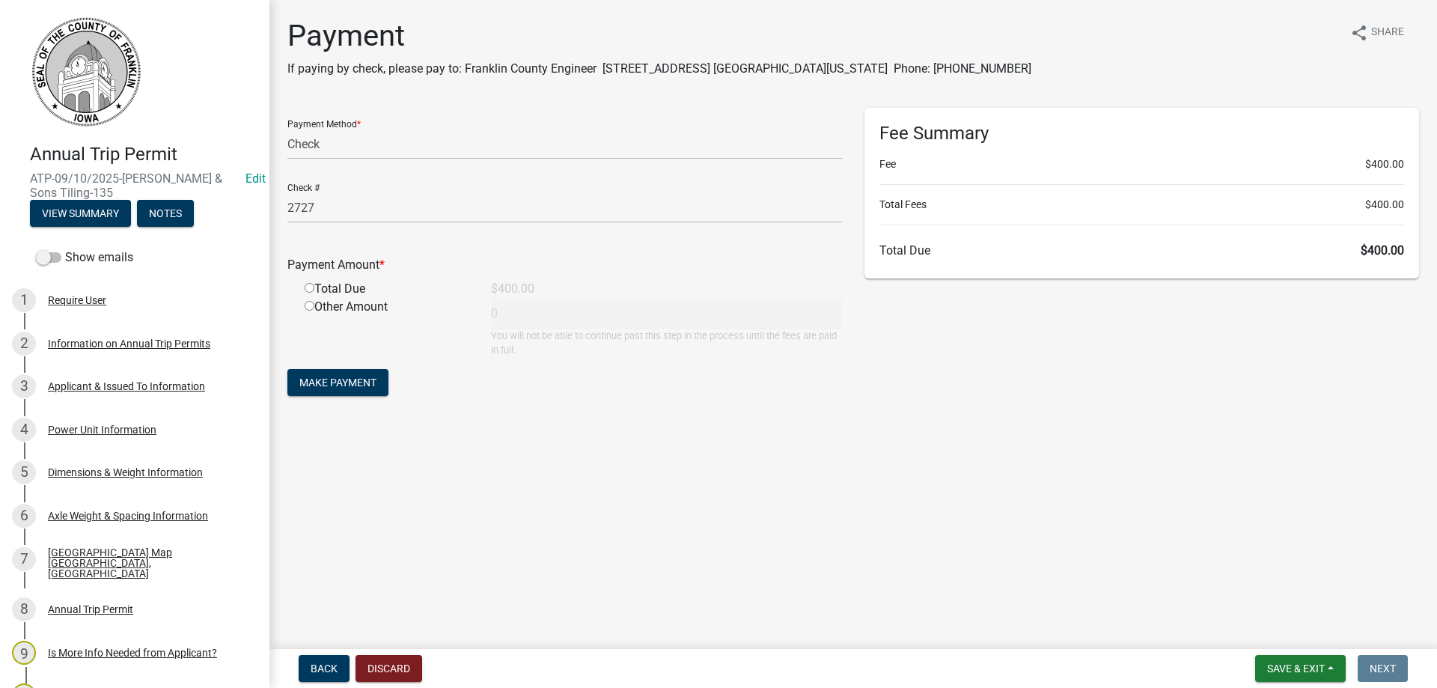
click at [313, 290] on input "radio" at bounding box center [310, 288] width 10 height 10
radio input "true"
type input "400"
click at [329, 381] on span "Make Payment" at bounding box center [337, 383] width 77 height 12
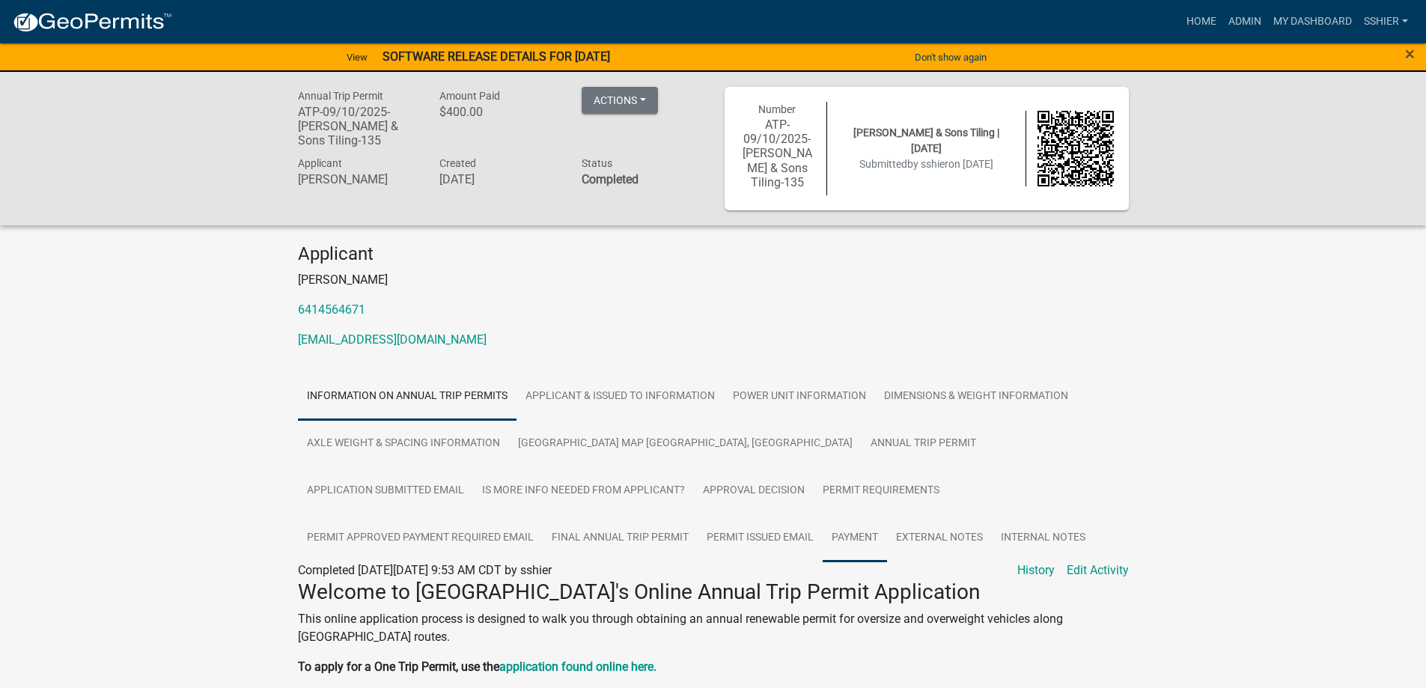
click at [823, 532] on link "Payment" at bounding box center [855, 538] width 64 height 48
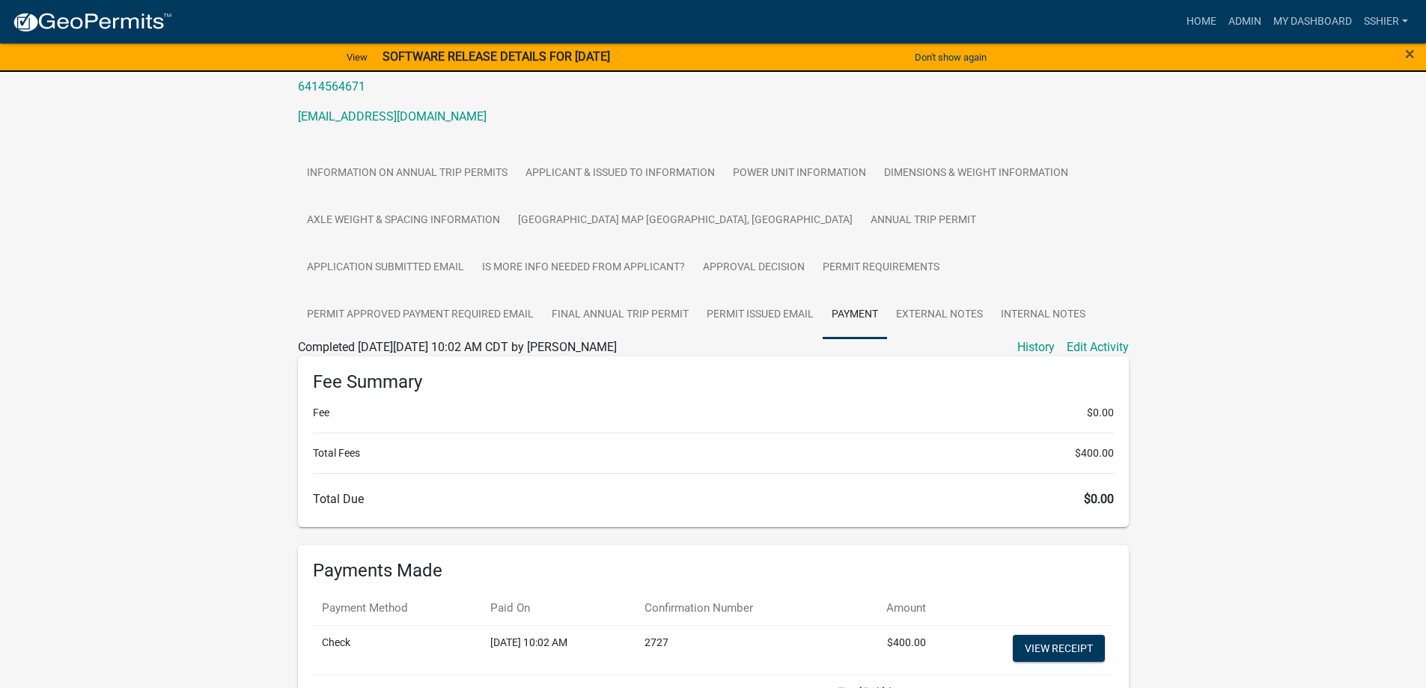
scroll to position [225, 0]
click at [1054, 644] on link "View receipt" at bounding box center [1059, 646] width 92 height 27
click at [543, 307] on link "Final Annual Trip Permit" at bounding box center [620, 314] width 155 height 48
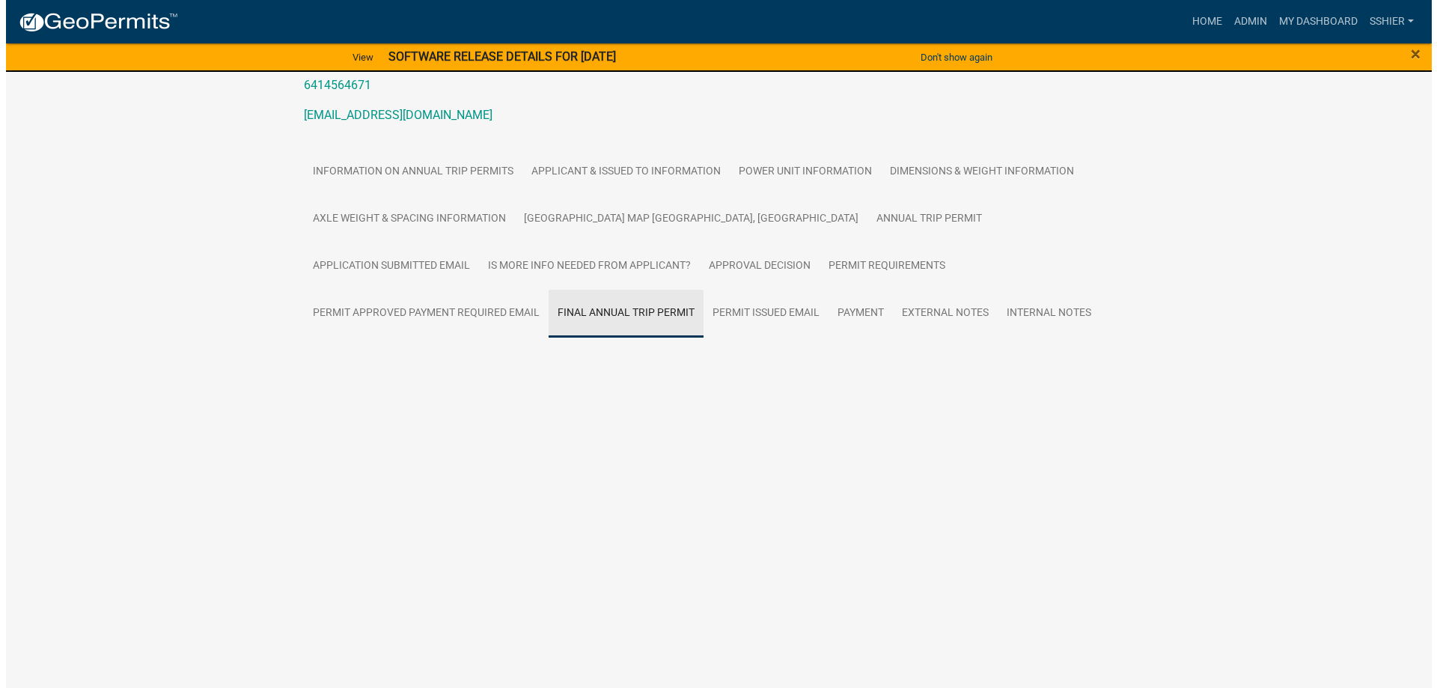
scroll to position [0, 0]
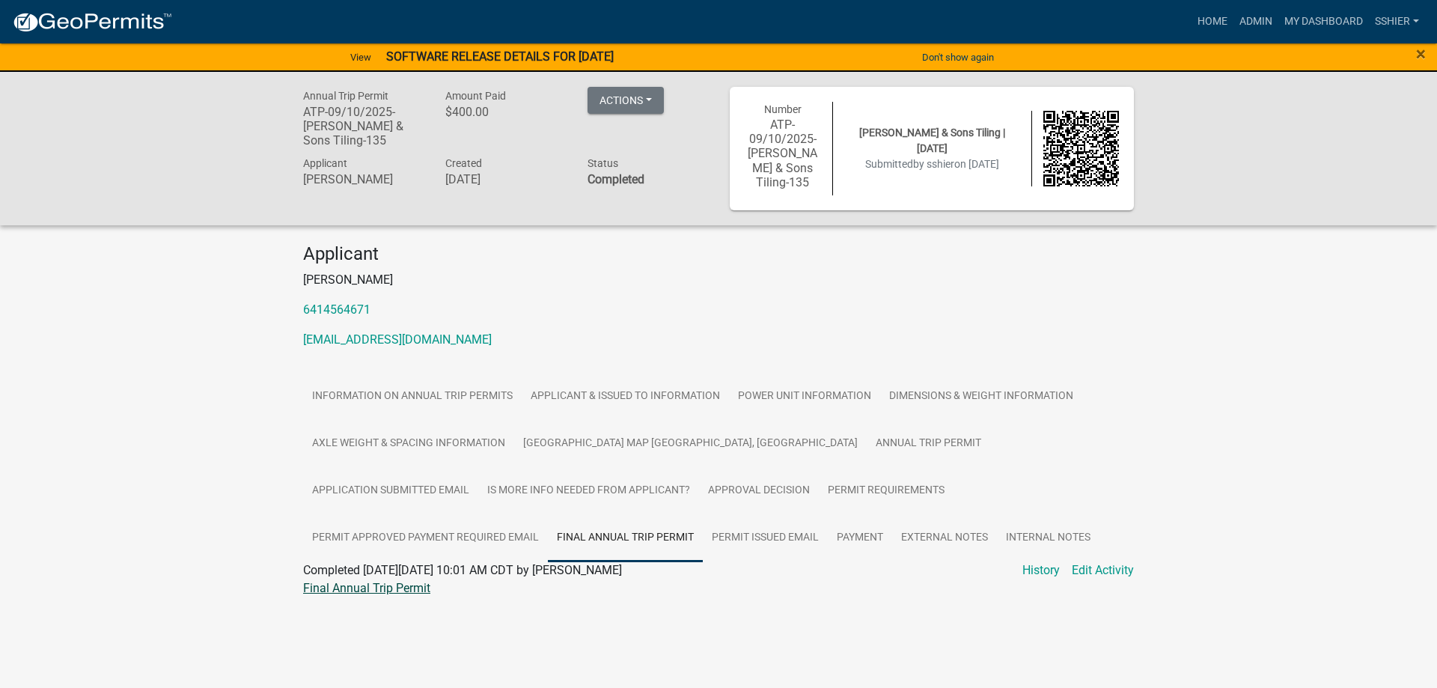
click at [362, 590] on link "Final Annual Trip Permit" at bounding box center [366, 588] width 127 height 14
